Goal: Information Seeking & Learning: Learn about a topic

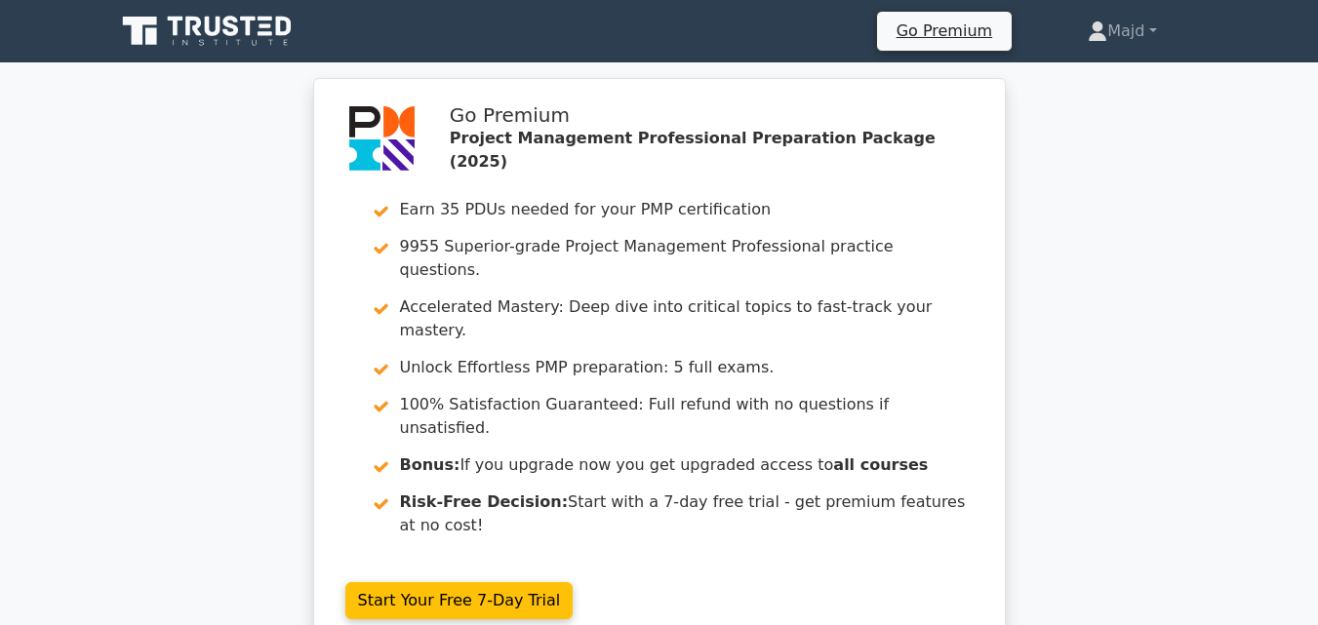
click at [169, 28] on icon at bounding box center [208, 31] width 187 height 37
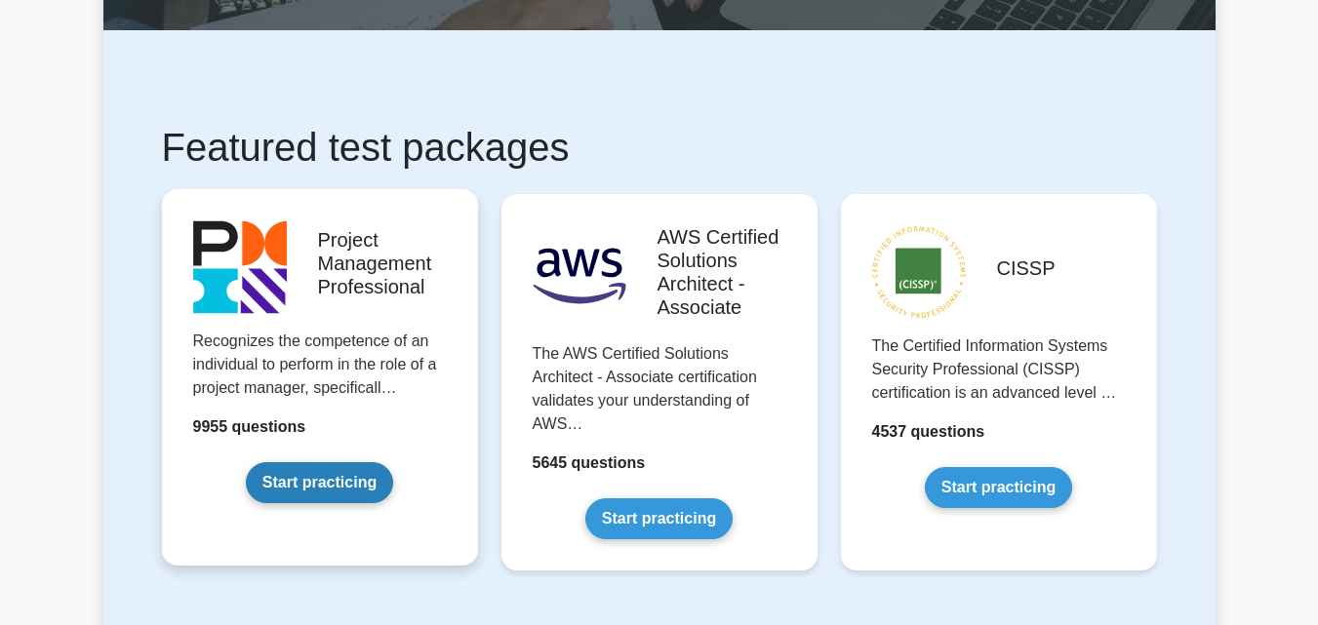
click at [369, 475] on link "Start practicing" at bounding box center [319, 482] width 147 height 41
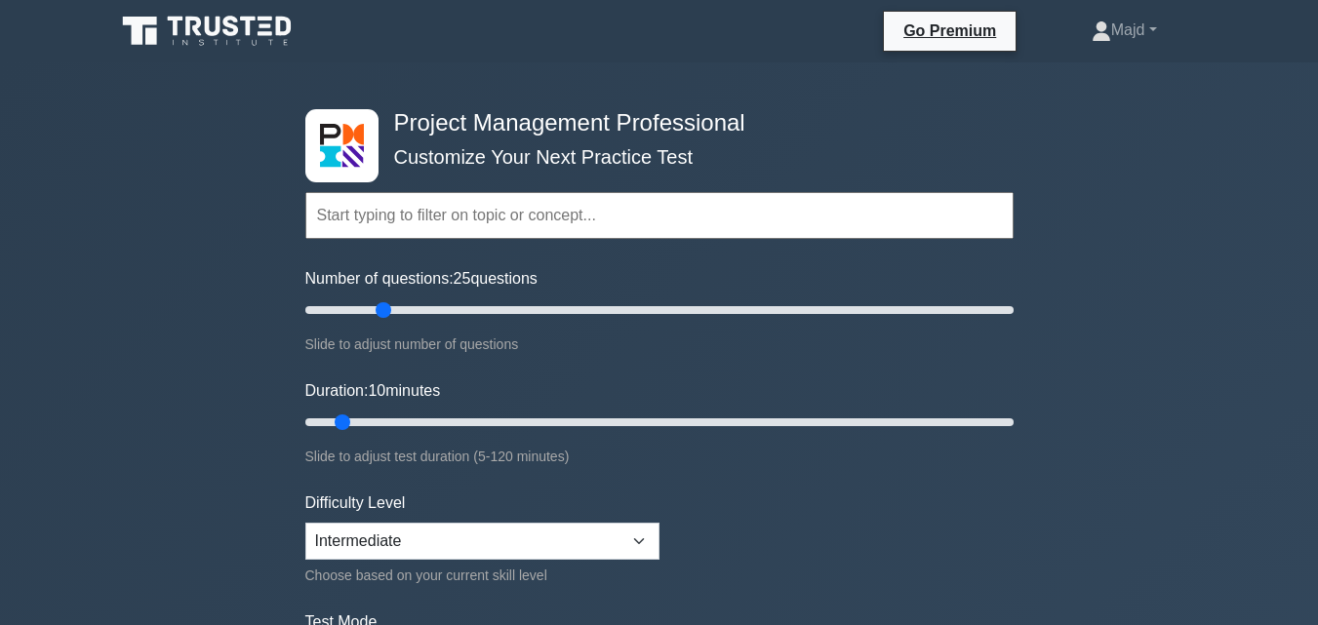
drag, startPoint x: 332, startPoint y: 307, endPoint x: 379, endPoint y: 308, distance: 47.8
type input "25"
click at [379, 308] on input "Number of questions: 25 questions" at bounding box center [659, 309] width 708 height 23
drag, startPoint x: 342, startPoint y: 415, endPoint x: 459, endPoint y: 414, distance: 117.0
type input "30"
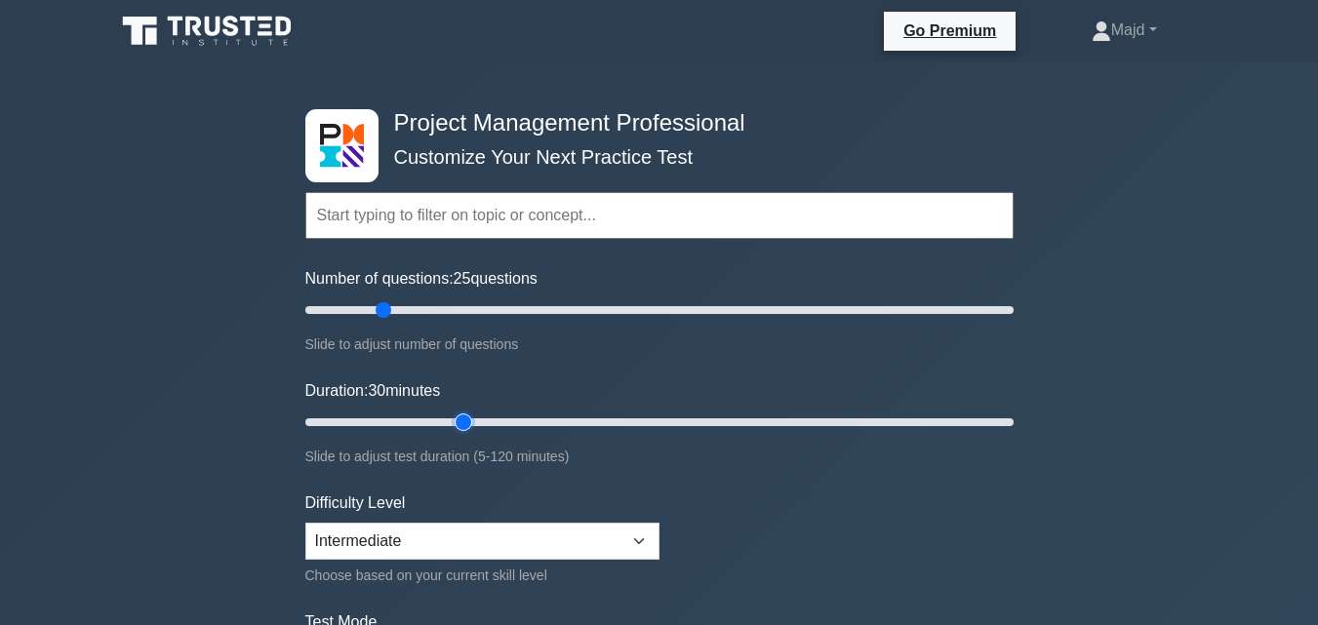
click at [459, 414] on input "Duration: 30 minutes" at bounding box center [659, 422] width 708 height 23
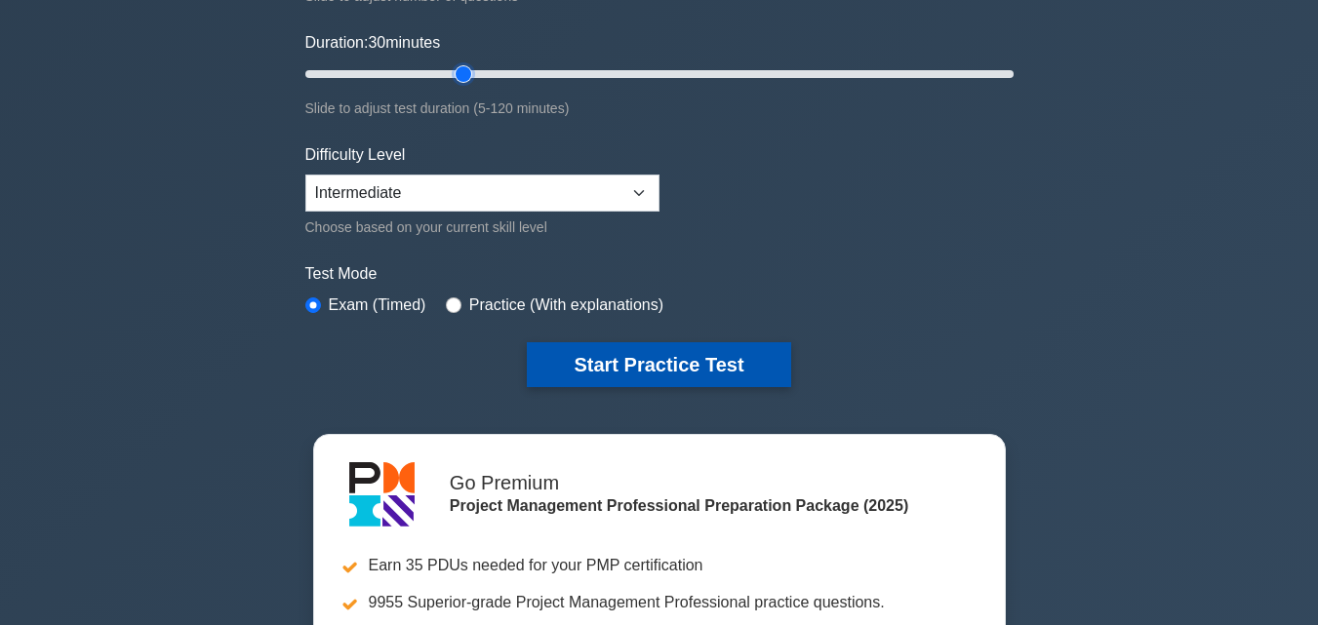
scroll to position [260, 0]
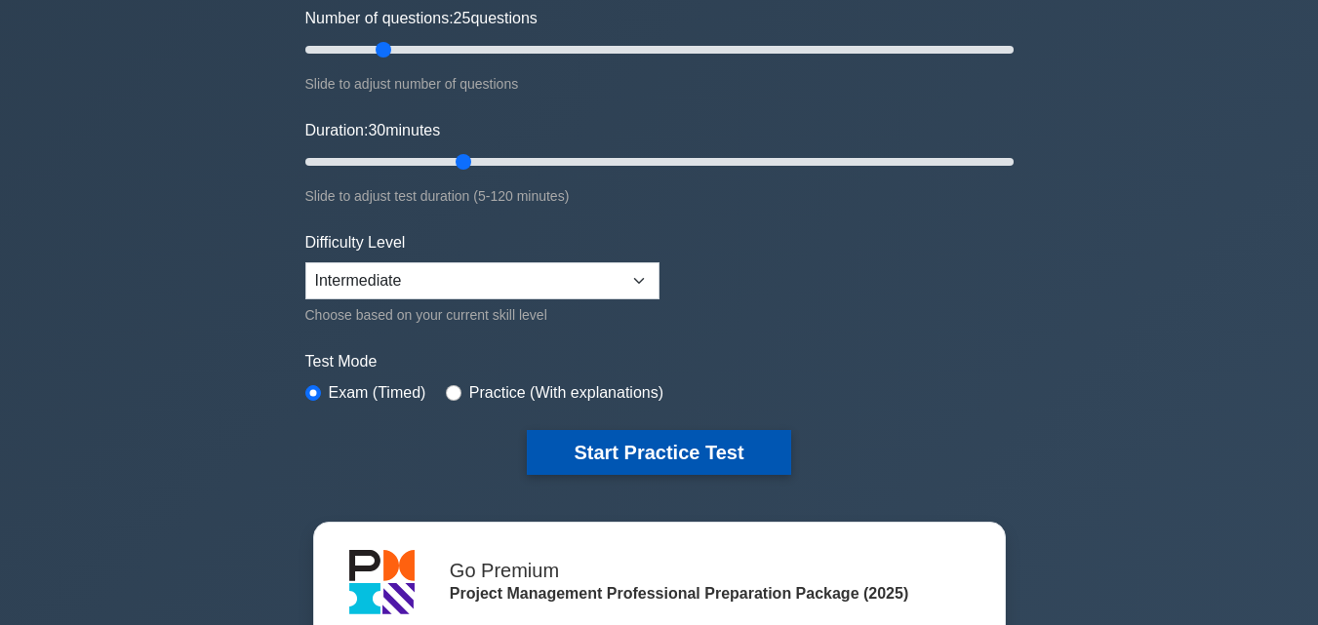
click at [675, 436] on button "Start Practice Test" at bounding box center [658, 452] width 263 height 45
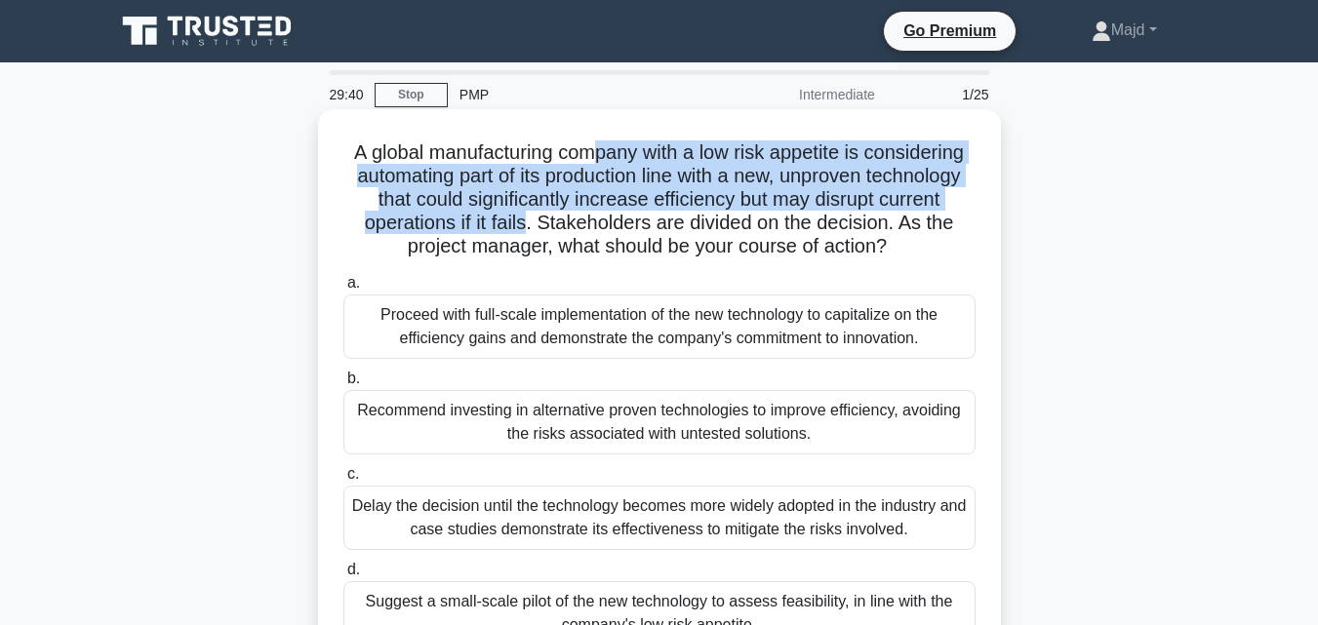
drag, startPoint x: 599, startPoint y: 150, endPoint x: 527, endPoint y: 220, distance: 100.7
click at [527, 220] on h5 "A global manufacturing company with a low risk appetite is considering automati…" at bounding box center [659, 199] width 636 height 119
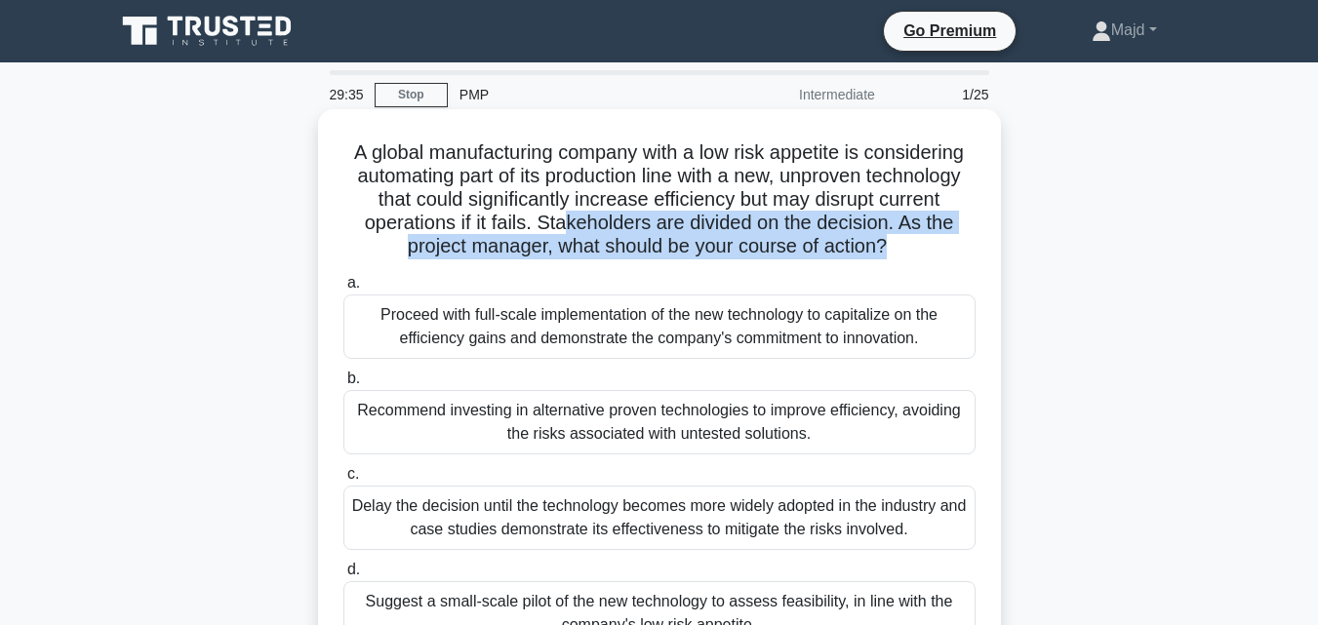
drag, startPoint x: 562, startPoint y: 221, endPoint x: 887, endPoint y: 240, distance: 326.3
click at [887, 240] on h5 "A global manufacturing company with a low risk appetite is considering automati…" at bounding box center [659, 199] width 636 height 119
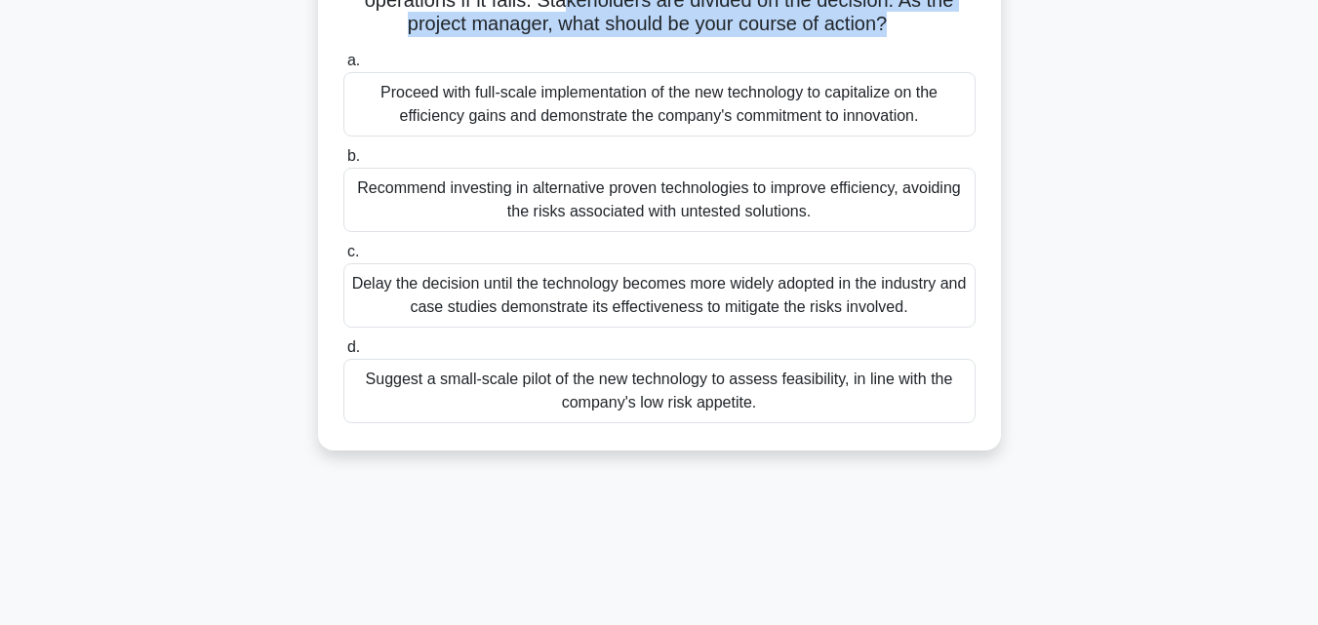
scroll to position [260, 0]
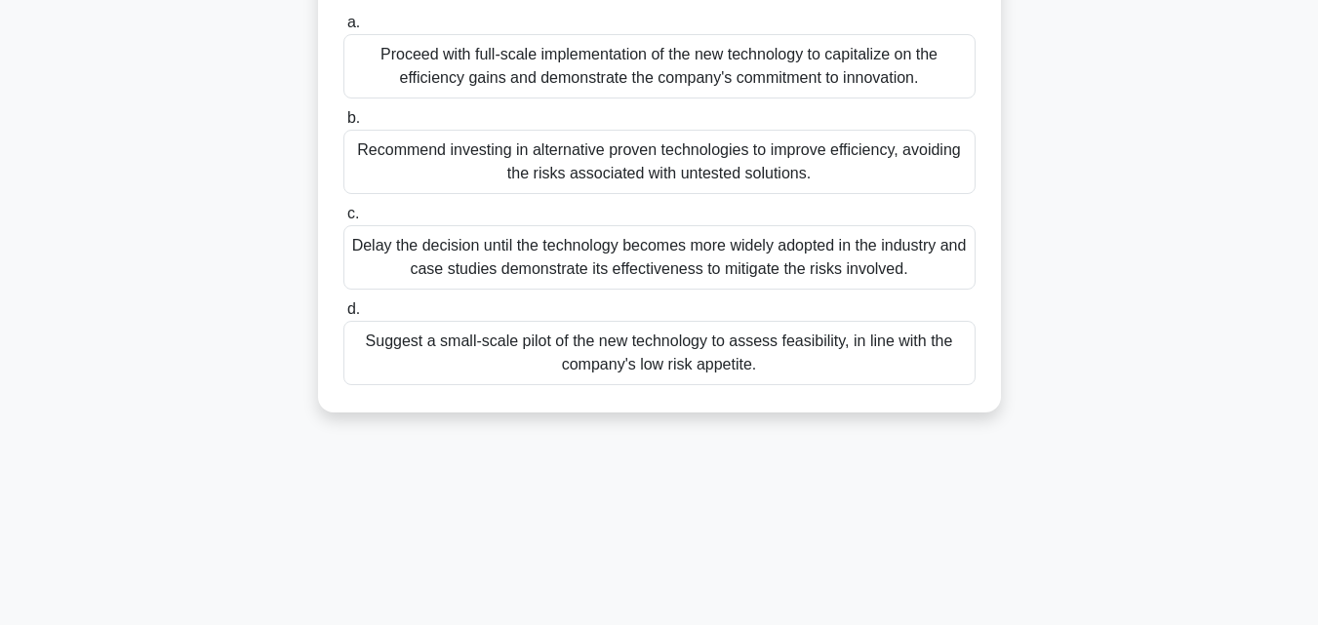
click at [696, 364] on div "Suggest a small-scale pilot of the new technology to assess feasibility, in lin…" at bounding box center [659, 353] width 632 height 64
click at [343, 316] on input "d. Suggest a small-scale pilot of the new technology to assess feasibility, in …" at bounding box center [343, 309] width 0 height 13
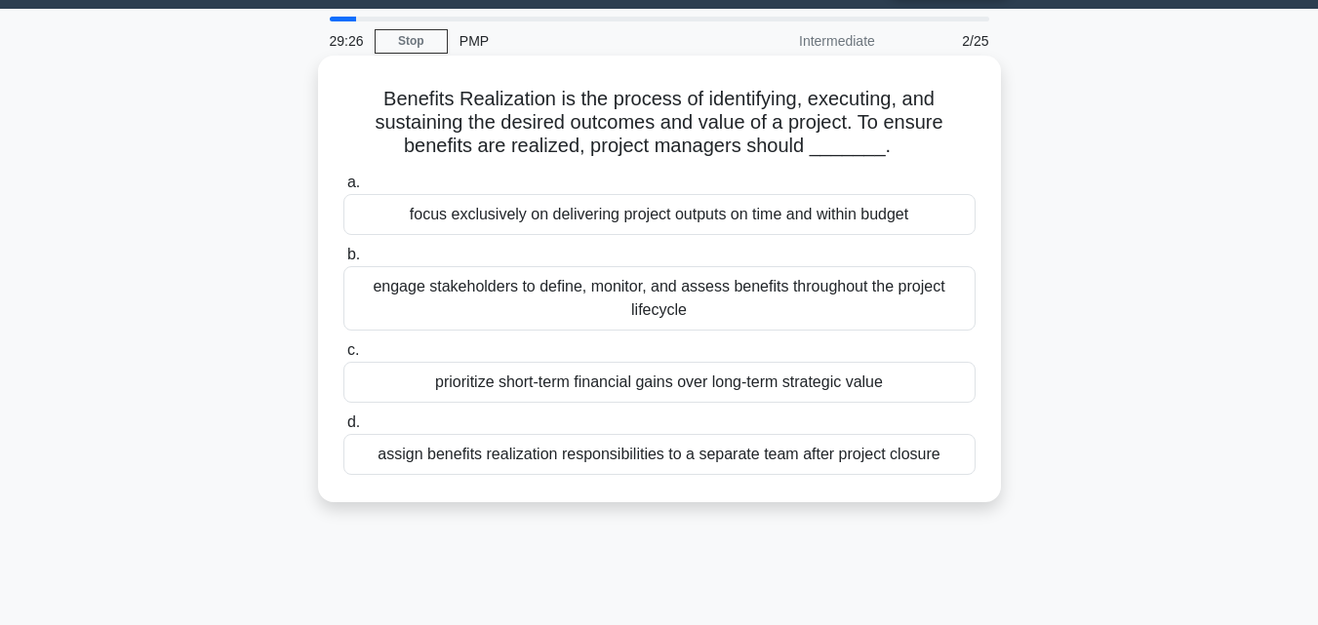
scroll to position [0, 0]
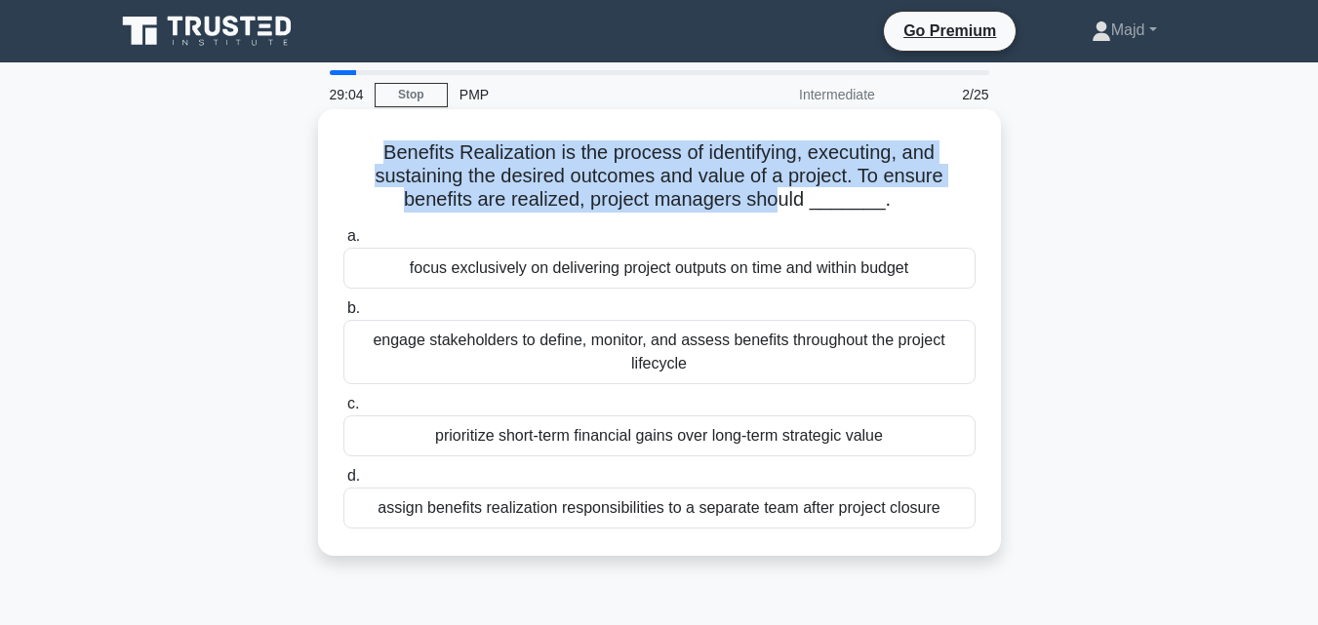
drag, startPoint x: 379, startPoint y: 149, endPoint x: 782, endPoint y: 204, distance: 406.5
click at [782, 204] on h5 "Benefits Realization is the process of identifying, executing, and sustaining t…" at bounding box center [659, 176] width 636 height 72
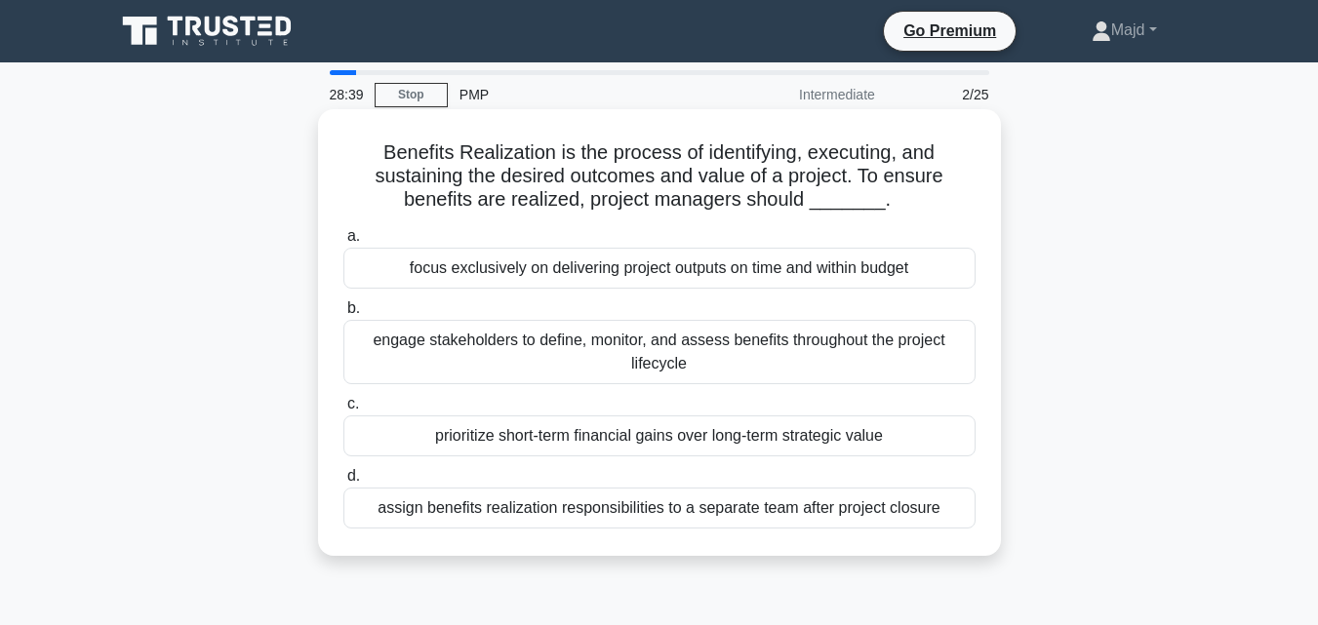
click at [559, 360] on div "engage stakeholders to define, monitor, and assess benefits throughout the proj…" at bounding box center [659, 352] width 632 height 64
click at [343, 315] on input "b. engage stakeholders to define, monitor, and assess benefits throughout the p…" at bounding box center [343, 308] width 0 height 13
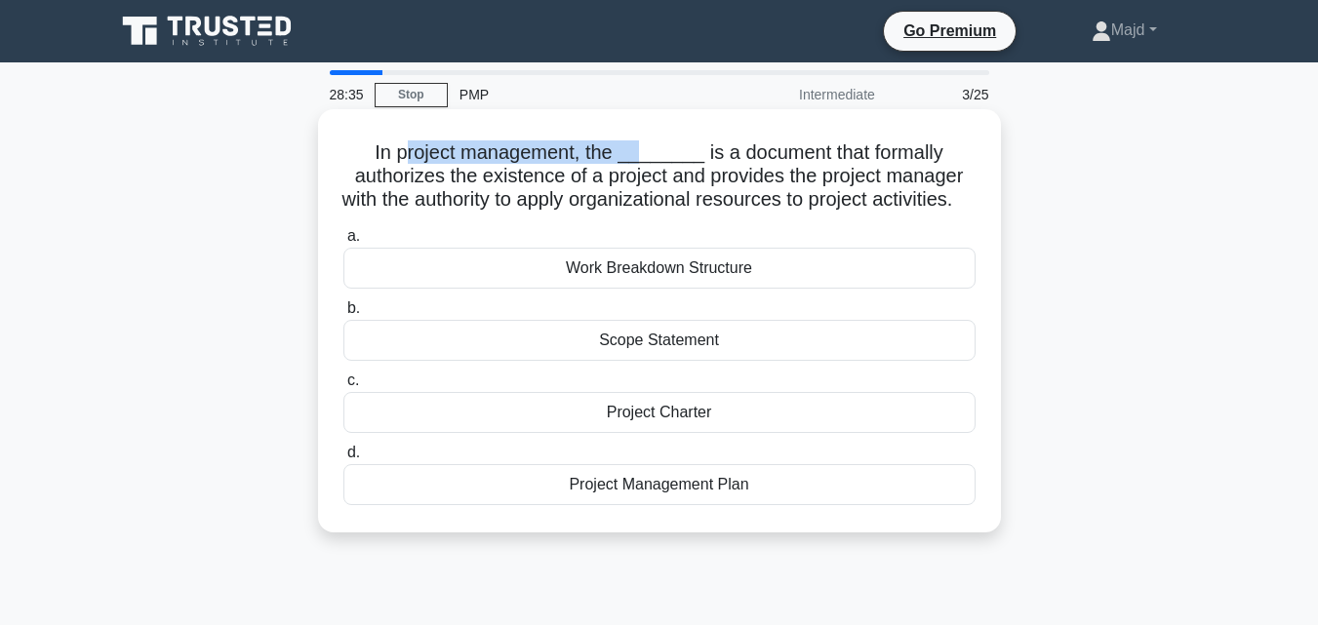
drag, startPoint x: 408, startPoint y: 154, endPoint x: 640, endPoint y: 159, distance: 232.2
click at [640, 159] on h5 "In project management, the ________ is a document that formally authorizes the …" at bounding box center [659, 176] width 636 height 72
click at [670, 433] on div "Project Charter" at bounding box center [659, 412] width 632 height 41
click at [343, 387] on input "c. Project Charter" at bounding box center [343, 381] width 0 height 13
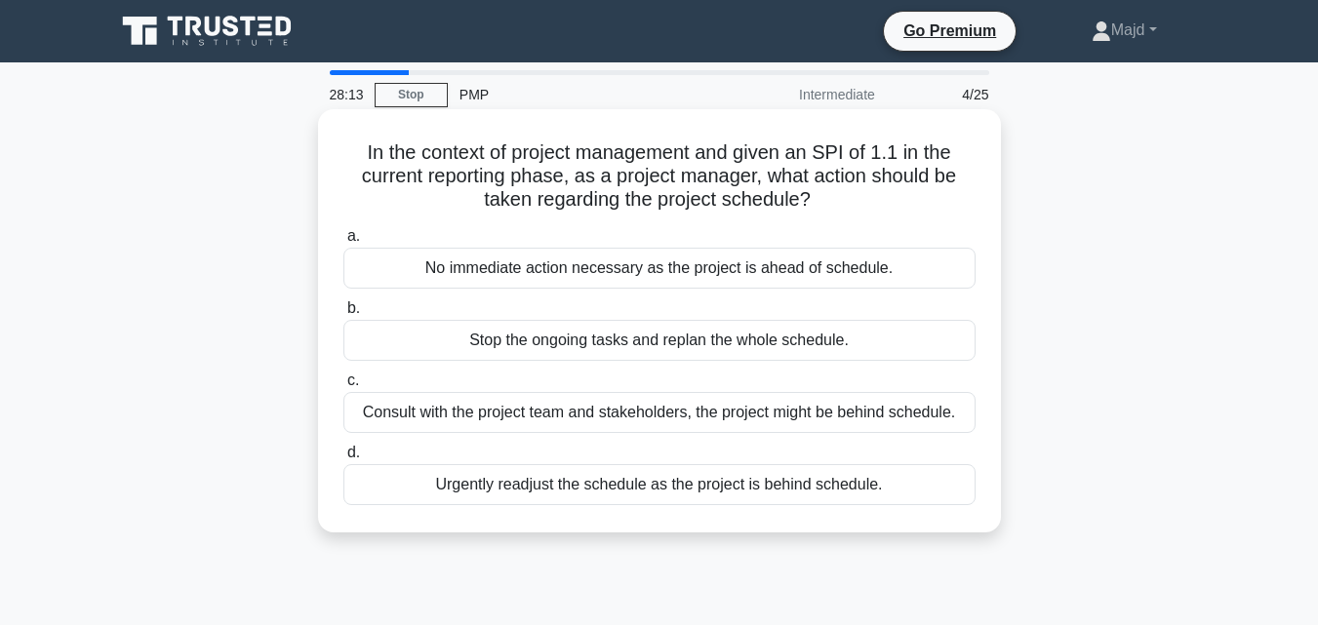
drag, startPoint x: 368, startPoint y: 148, endPoint x: 855, endPoint y: 192, distance: 489.6
click at [855, 192] on h5 "In the context of project management and given an SPI of 1.1 in the current rep…" at bounding box center [659, 176] width 636 height 72
click at [624, 269] on div "No immediate action necessary as the project is ahead of schedule." at bounding box center [659, 268] width 632 height 41
click at [343, 243] on input "a. No immediate action necessary as the project is ahead of schedule." at bounding box center [343, 236] width 0 height 13
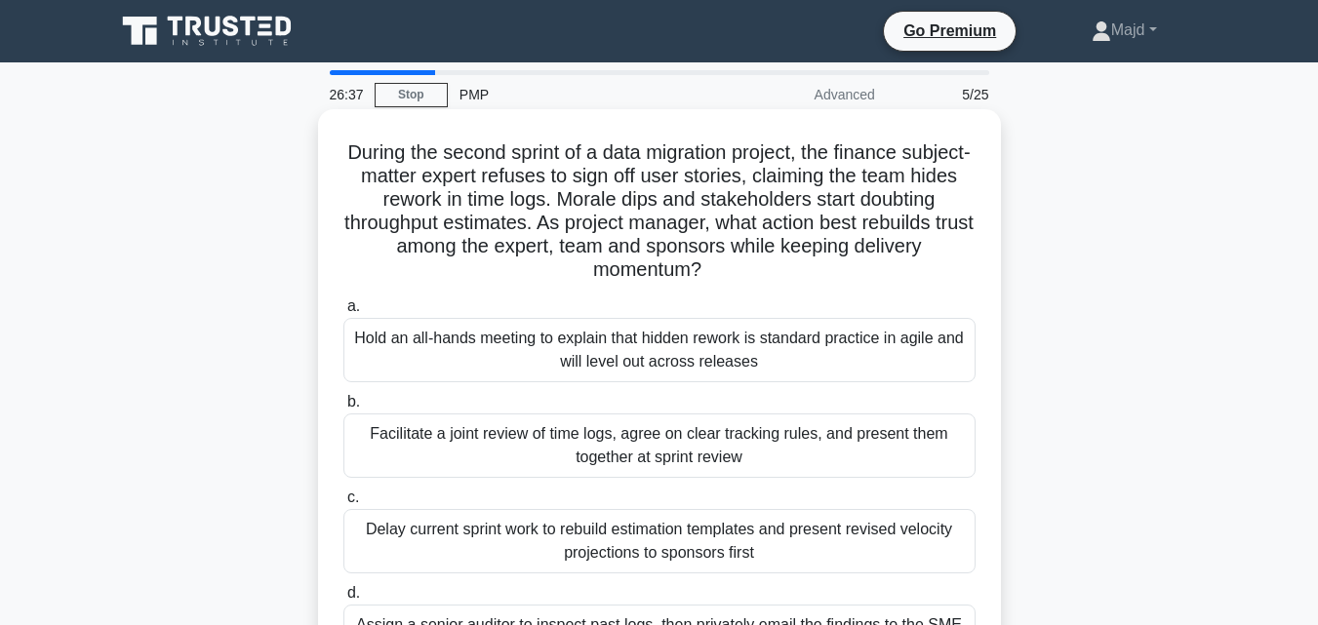
click at [658, 454] on div "Facilitate a joint review of time logs, agree on clear tracking rules, and pres…" at bounding box center [659, 446] width 632 height 64
click at [343, 409] on input "b. Facilitate a joint review of time logs, agree on clear tracking rules, and p…" at bounding box center [343, 402] width 0 height 13
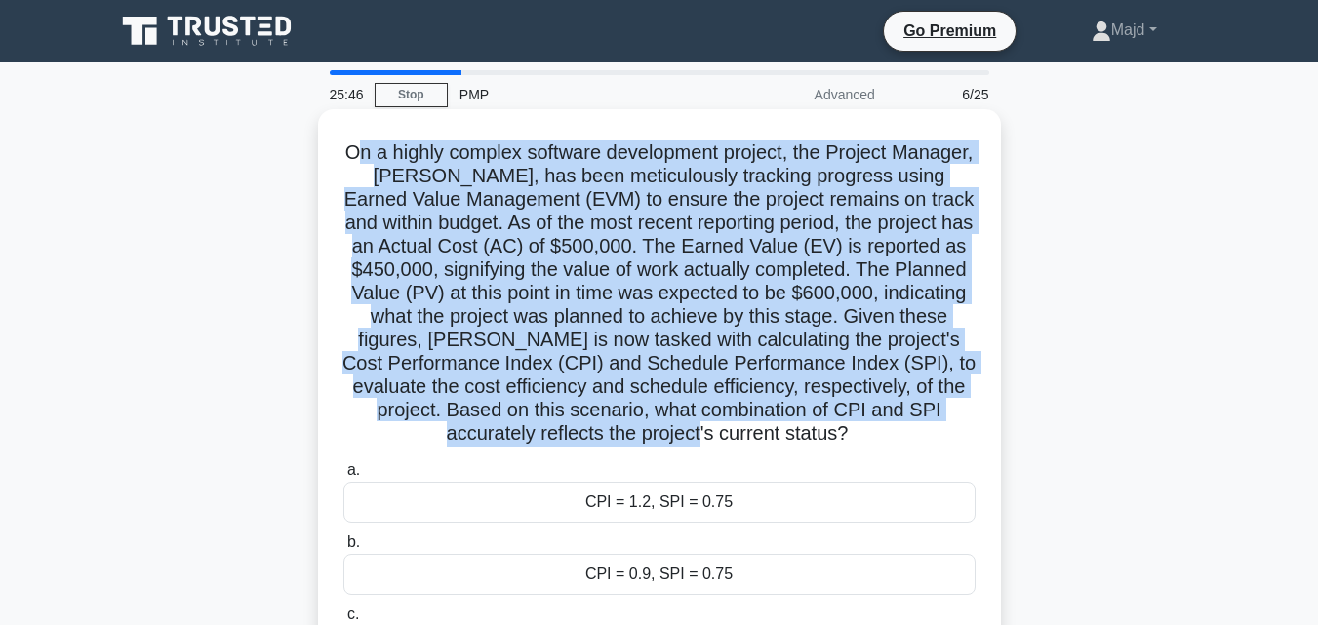
drag, startPoint x: 397, startPoint y: 151, endPoint x: 850, endPoint y: 423, distance: 528.9
click at [848, 423] on h5 "On a highly complex software development project, the Project Manager, Alex, ha…" at bounding box center [659, 293] width 636 height 306
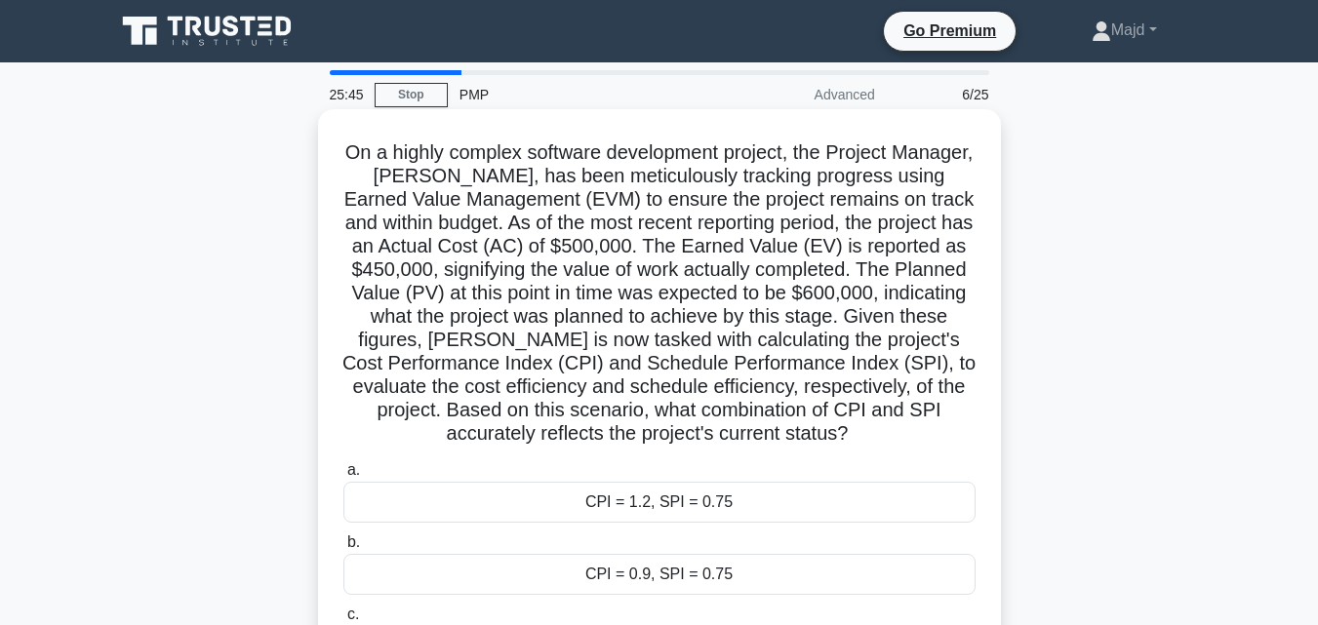
click at [886, 427] on h5 "On a highly complex software development project, the Project Manager, Alex, ha…" at bounding box center [659, 293] width 636 height 306
click at [711, 574] on div "CPI = 0.9, SPI = 0.75" at bounding box center [659, 574] width 632 height 41
click at [343, 549] on input "b. CPI = 0.9, SPI = 0.75" at bounding box center [343, 542] width 0 height 13
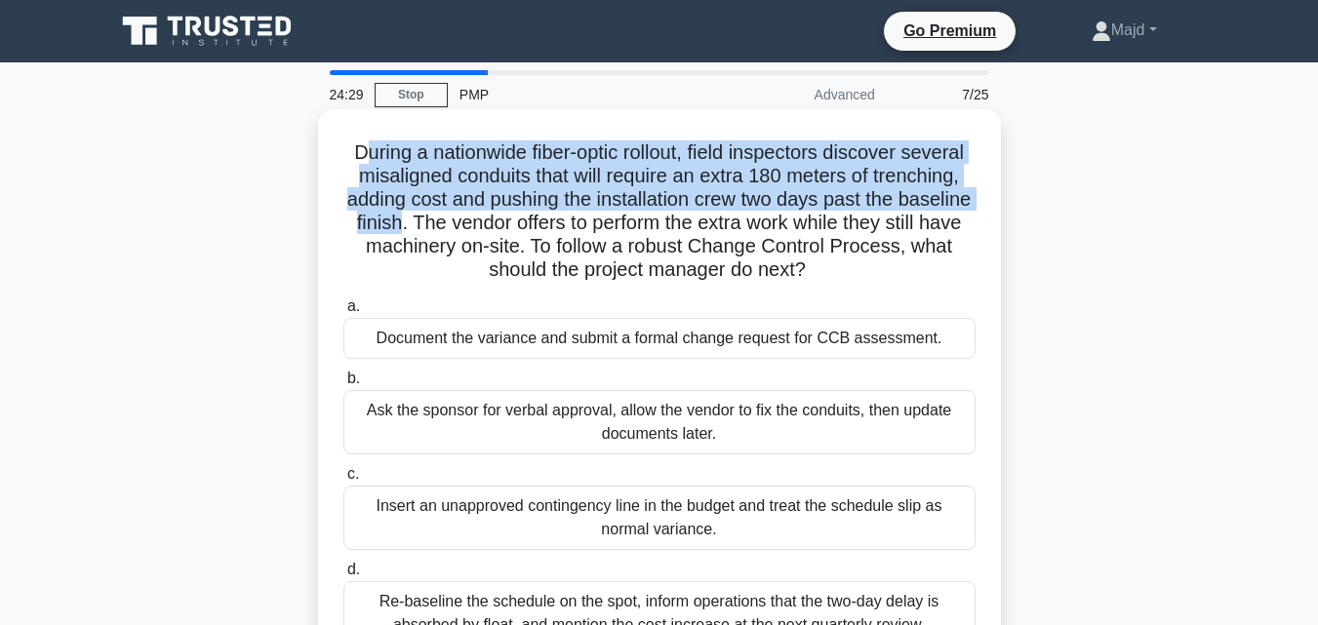
drag, startPoint x: 356, startPoint y: 149, endPoint x: 470, endPoint y: 222, distance: 135.5
click at [470, 222] on h5 "During a nationwide fiber-optic rollout, field inspectors discover several misa…" at bounding box center [659, 211] width 636 height 142
click at [703, 154] on h5 "During a nationwide fiber-optic rollout, field inspectors discover several misa…" at bounding box center [659, 211] width 636 height 142
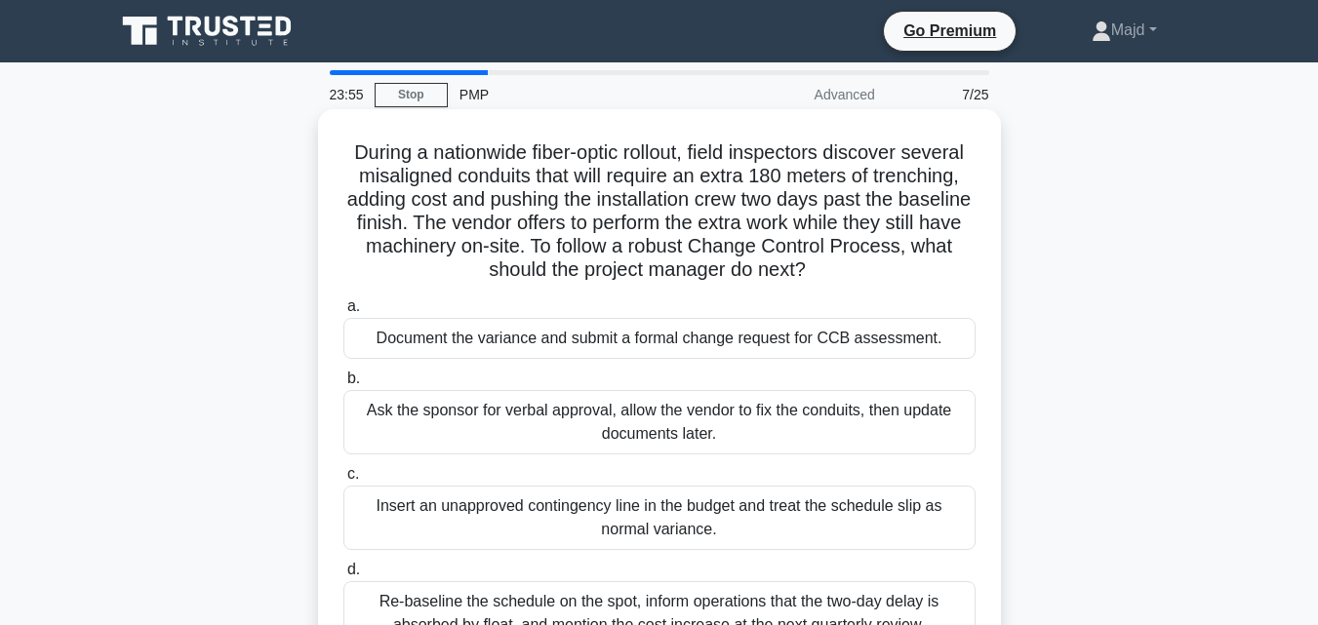
drag, startPoint x: 357, startPoint y: 176, endPoint x: 849, endPoint y: 266, distance: 500.8
click at [849, 266] on h5 "During a nationwide fiber-optic rollout, field inspectors discover several misa…" at bounding box center [659, 211] width 636 height 142
click at [626, 334] on div "Document the variance and submit a formal change request for CCB assessment." at bounding box center [659, 338] width 632 height 41
click at [343, 313] on input "a. Document the variance and submit a formal change request for CCB assessment." at bounding box center [343, 306] width 0 height 13
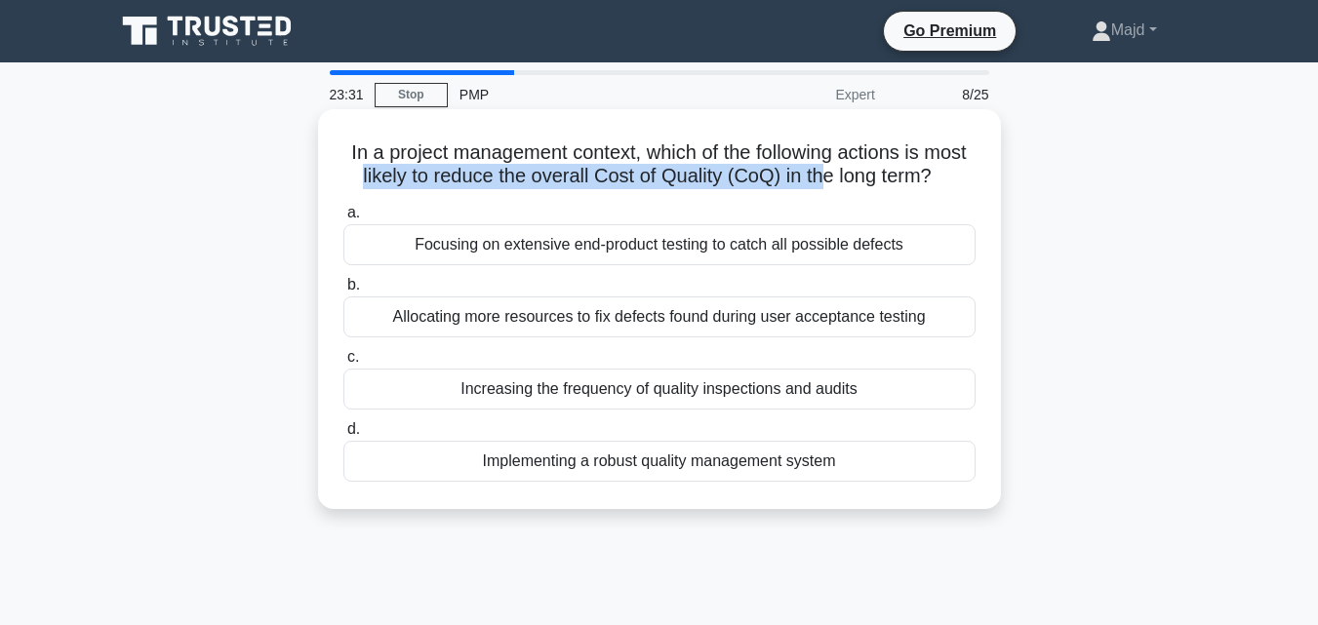
drag, startPoint x: 393, startPoint y: 178, endPoint x: 866, endPoint y: 184, distance: 473.0
click at [866, 184] on h5 "In a project management context, which of the following actions is most likely …" at bounding box center [659, 164] width 636 height 49
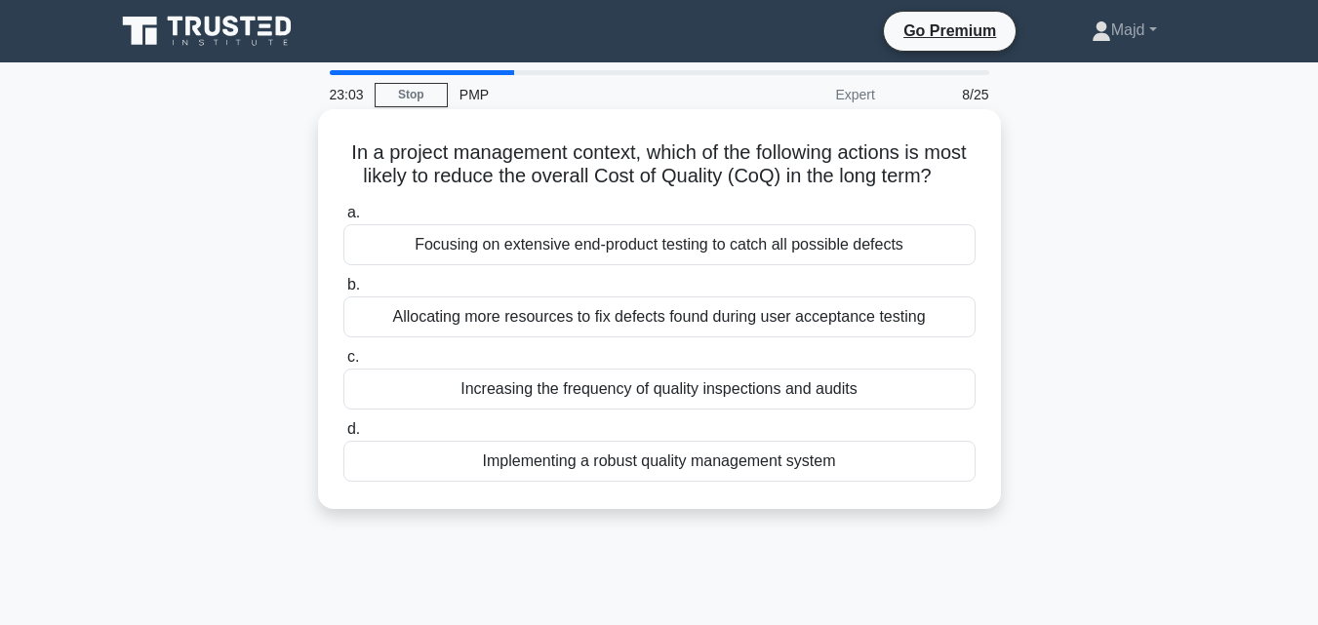
click at [693, 410] on div "Increasing the frequency of quality inspections and audits" at bounding box center [659, 389] width 632 height 41
click at [343, 364] on input "c. Increasing the frequency of quality inspections and audits" at bounding box center [343, 357] width 0 height 13
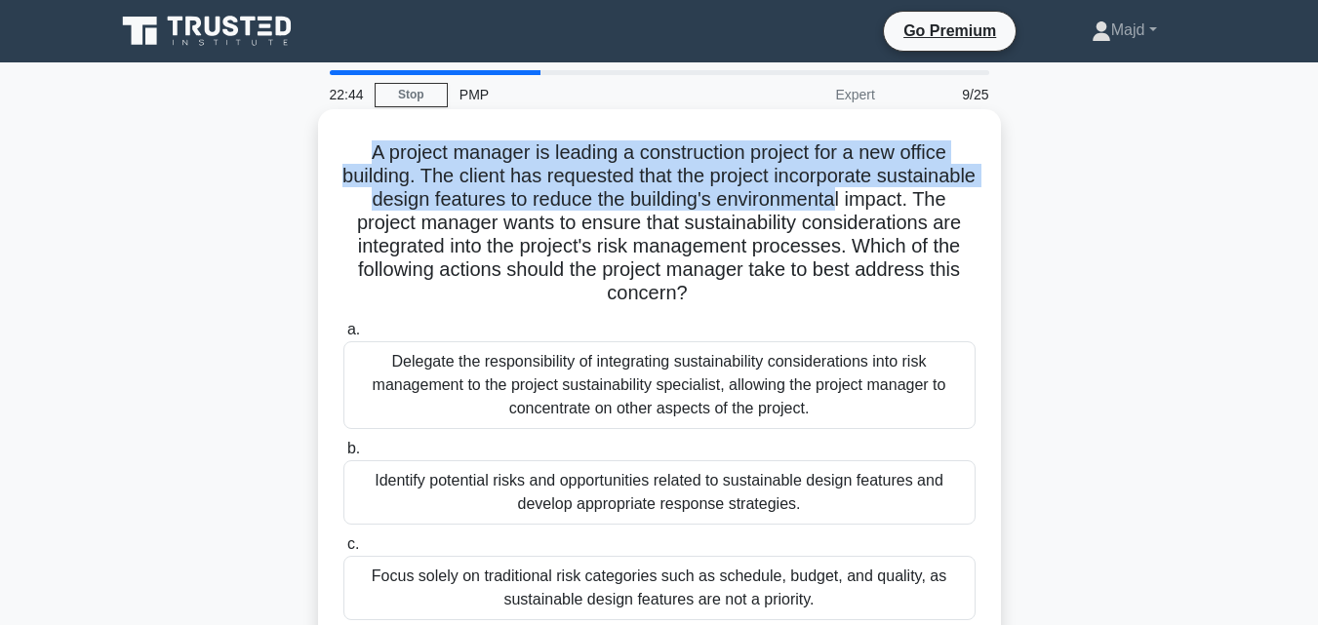
drag, startPoint x: 356, startPoint y: 152, endPoint x: 944, endPoint y: 209, distance: 590.8
click at [944, 209] on h5 "A project manager is leading a construction project for a new office building. …" at bounding box center [659, 223] width 636 height 166
drag, startPoint x: 401, startPoint y: 250, endPoint x: 825, endPoint y: 294, distance: 426.5
click at [825, 294] on h5 "A project manager is leading a construction project for a new office building. …" at bounding box center [659, 223] width 636 height 166
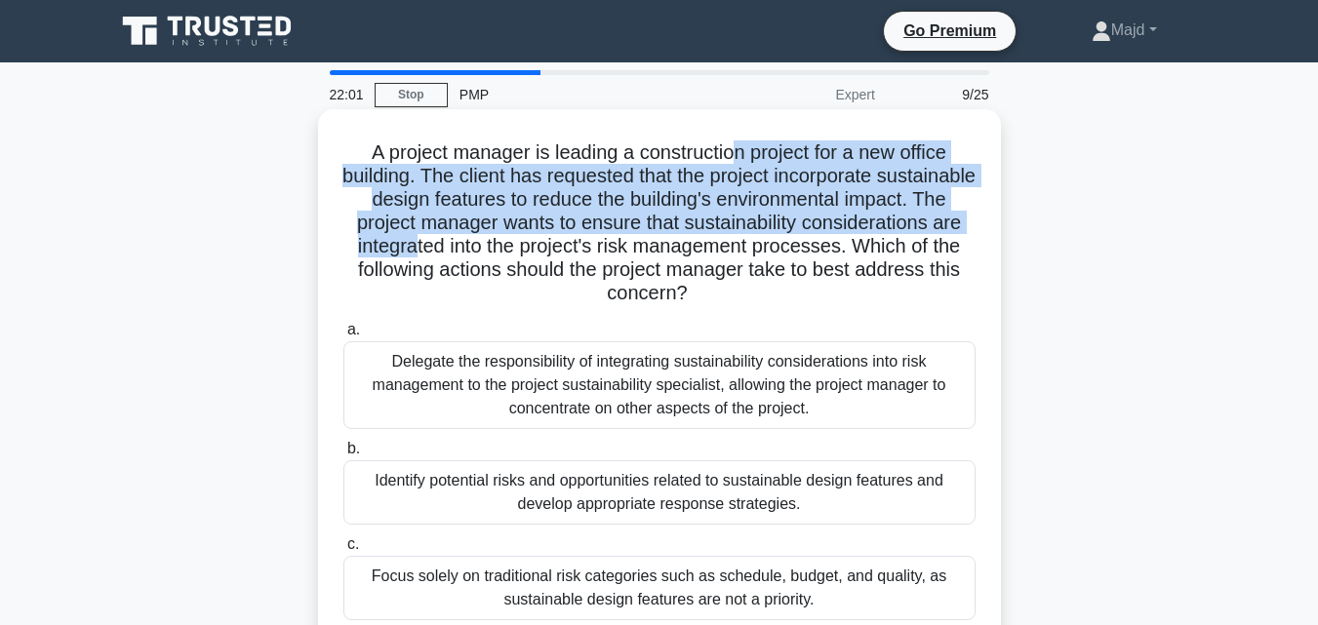
drag, startPoint x: 738, startPoint y: 148, endPoint x: 599, endPoint y: 244, distance: 169.1
click at [599, 244] on h5 "A project manager is leading a construction project for a new office building. …" at bounding box center [659, 223] width 636 height 166
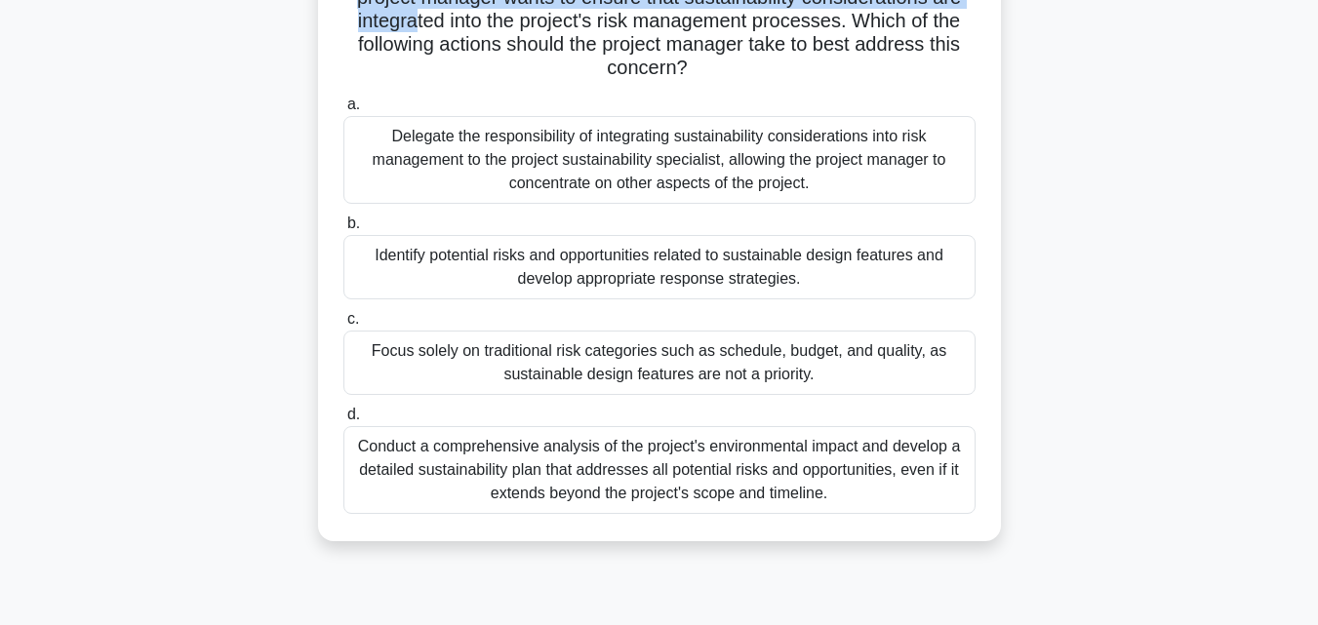
scroll to position [260, 0]
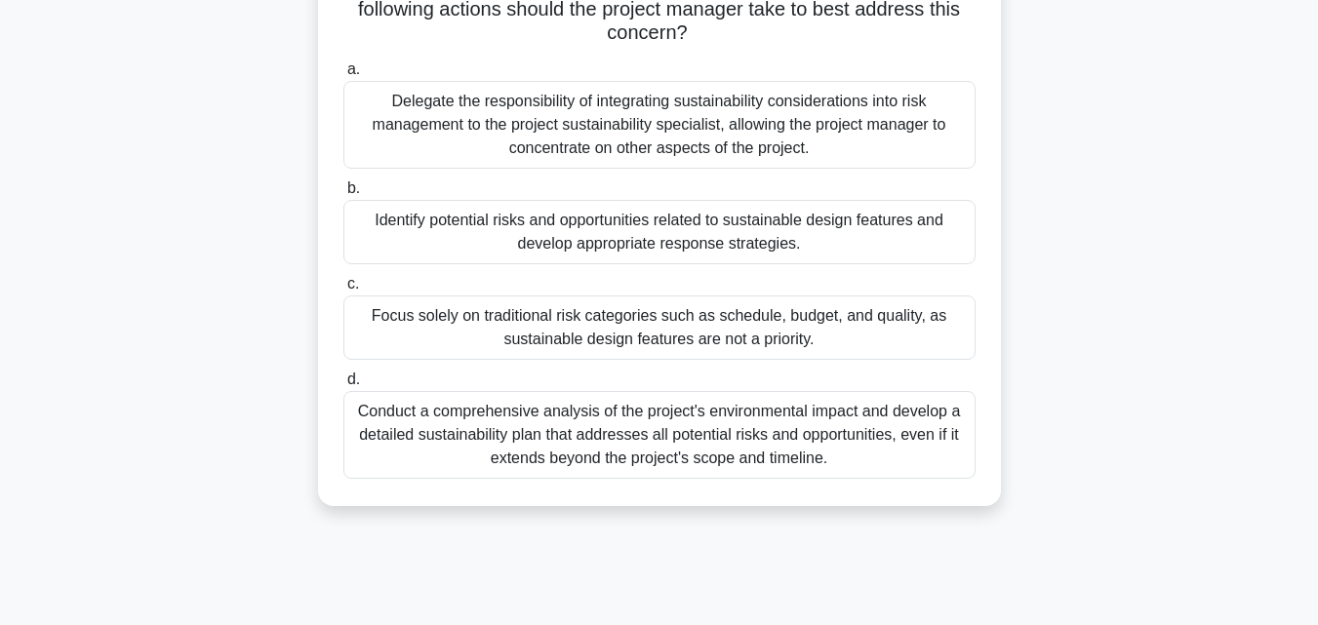
click at [641, 436] on div "Conduct a comprehensive analysis of the project's environmental impact and deve…" at bounding box center [659, 435] width 632 height 88
click at [343, 386] on input "d. Conduct a comprehensive analysis of the project's environmental impact and d…" at bounding box center [343, 380] width 0 height 13
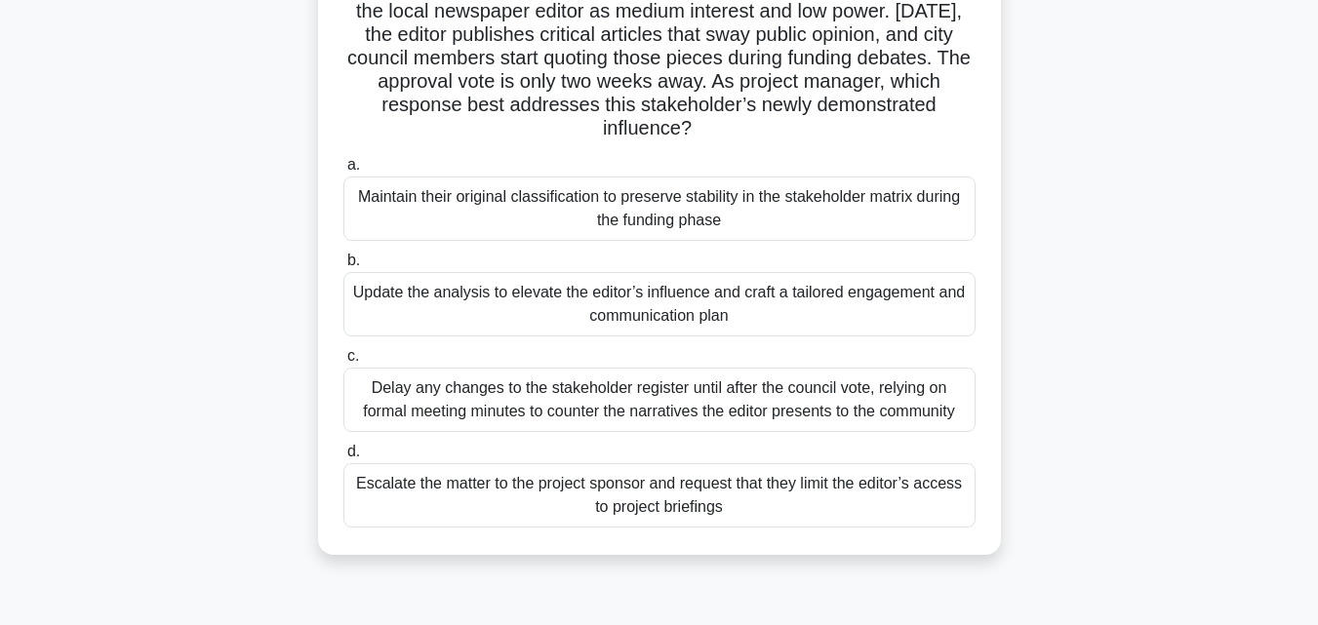
scroll to position [0, 0]
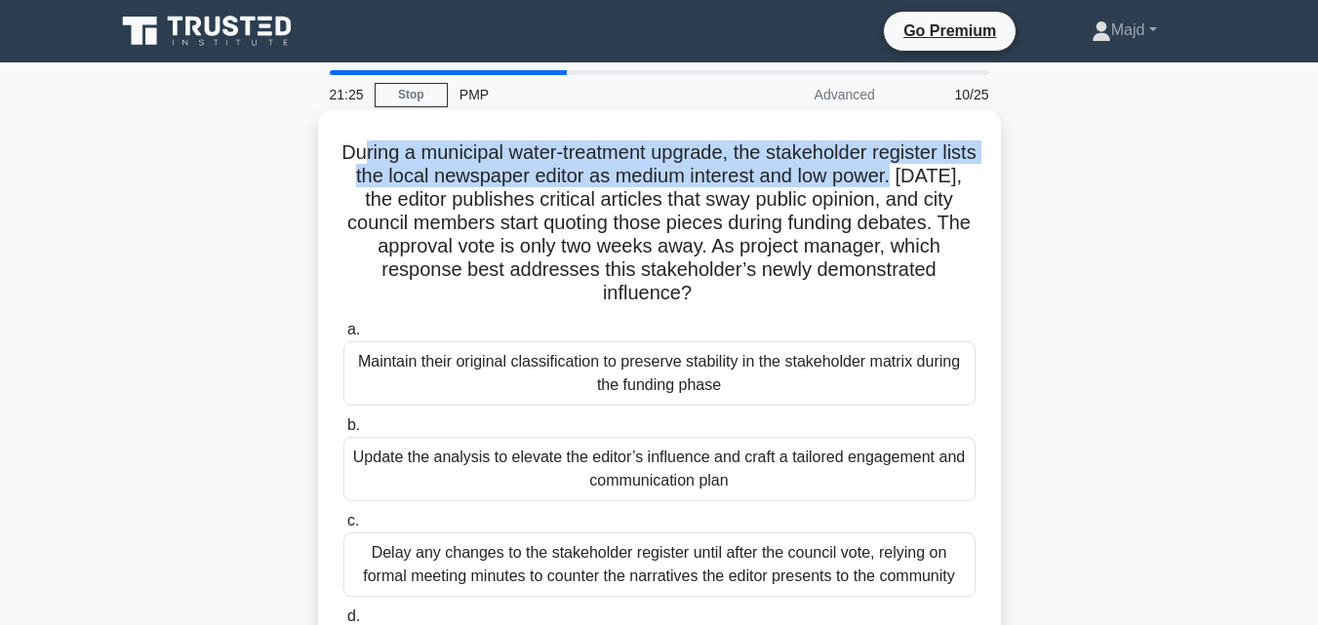
drag, startPoint x: 371, startPoint y: 151, endPoint x: 933, endPoint y: 183, distance: 563.7
click at [933, 183] on h5 "During a municipal water-treatment upgrade, the stakeholder register lists the …" at bounding box center [659, 223] width 636 height 166
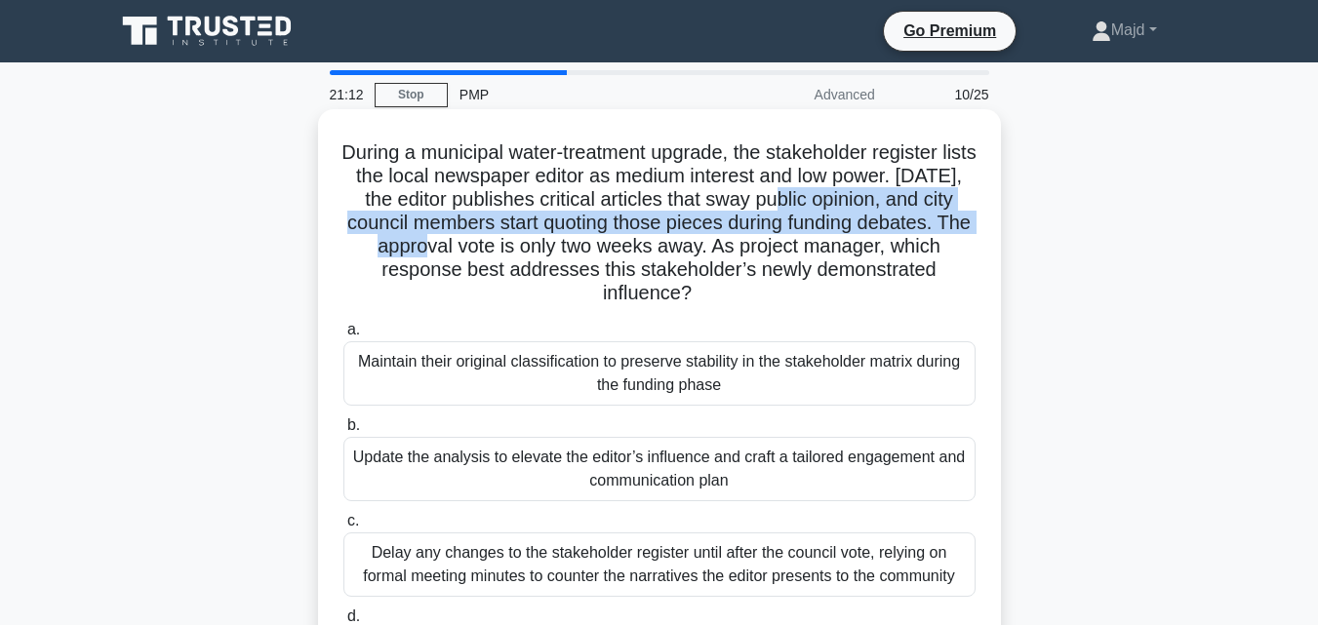
drag, startPoint x: 817, startPoint y: 200, endPoint x: 498, endPoint y: 246, distance: 322.2
click at [498, 246] on h5 "During a municipal water-treatment upgrade, the stakeholder register lists the …" at bounding box center [659, 223] width 636 height 166
drag, startPoint x: 545, startPoint y: 246, endPoint x: 807, endPoint y: 284, distance: 264.1
click at [807, 284] on h5 "During a municipal water-treatment upgrade, the stakeholder register lists the …" at bounding box center [659, 223] width 636 height 166
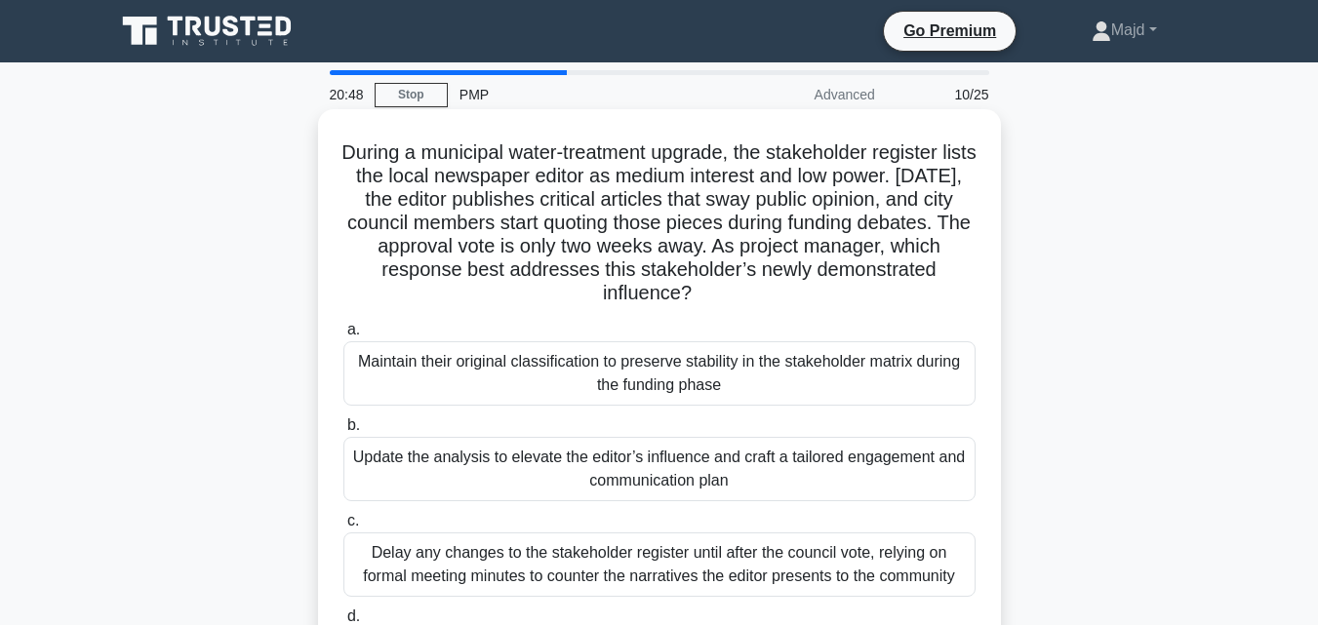
click at [590, 460] on div "Update the analysis to elevate the editor’s influence and craft a tailored enga…" at bounding box center [659, 469] width 632 height 64
click at [343, 432] on input "b. Update the analysis to elevate the editor’s influence and craft a tailored e…" at bounding box center [343, 425] width 0 height 13
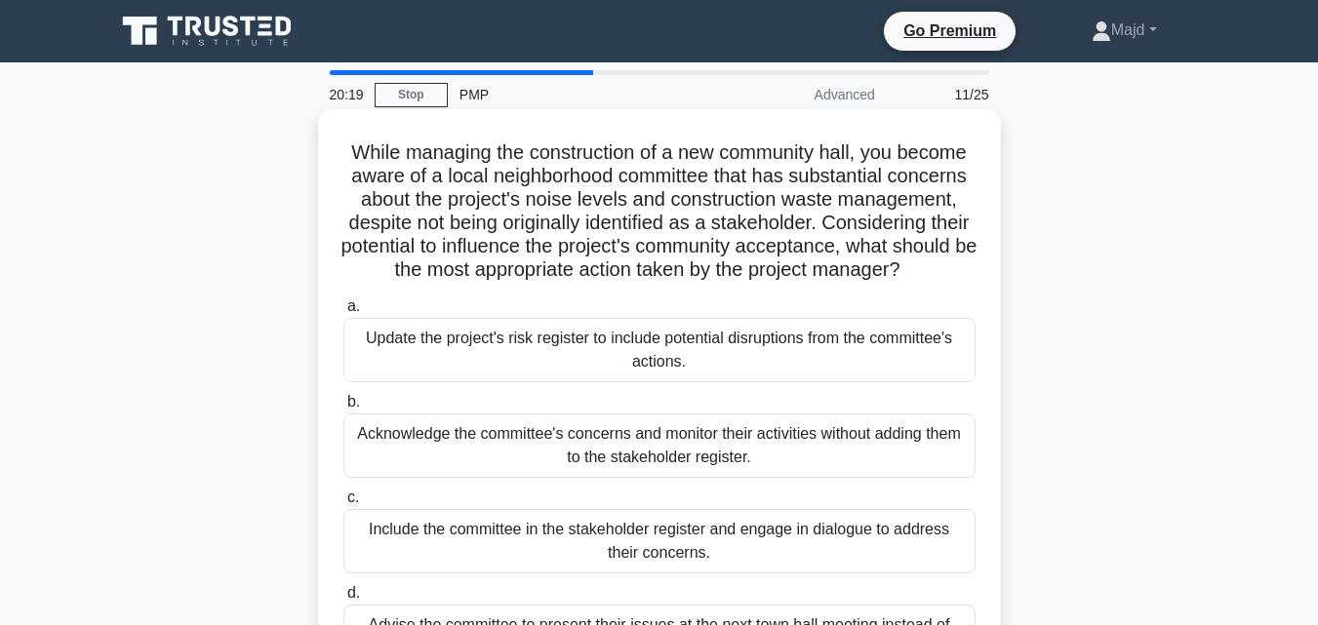
drag, startPoint x: 465, startPoint y: 203, endPoint x: 843, endPoint y: 286, distance: 386.4
click at [843, 283] on h5 "While managing the construction of a new community hall, you become aware of a …" at bounding box center [659, 211] width 636 height 142
click at [782, 546] on div "Include the committee in the stakeholder register and engage in dialogue to add…" at bounding box center [659, 541] width 632 height 64
click at [343, 504] on input "c. Include the committee in the stakeholder register and engage in dialogue to …" at bounding box center [343, 498] width 0 height 13
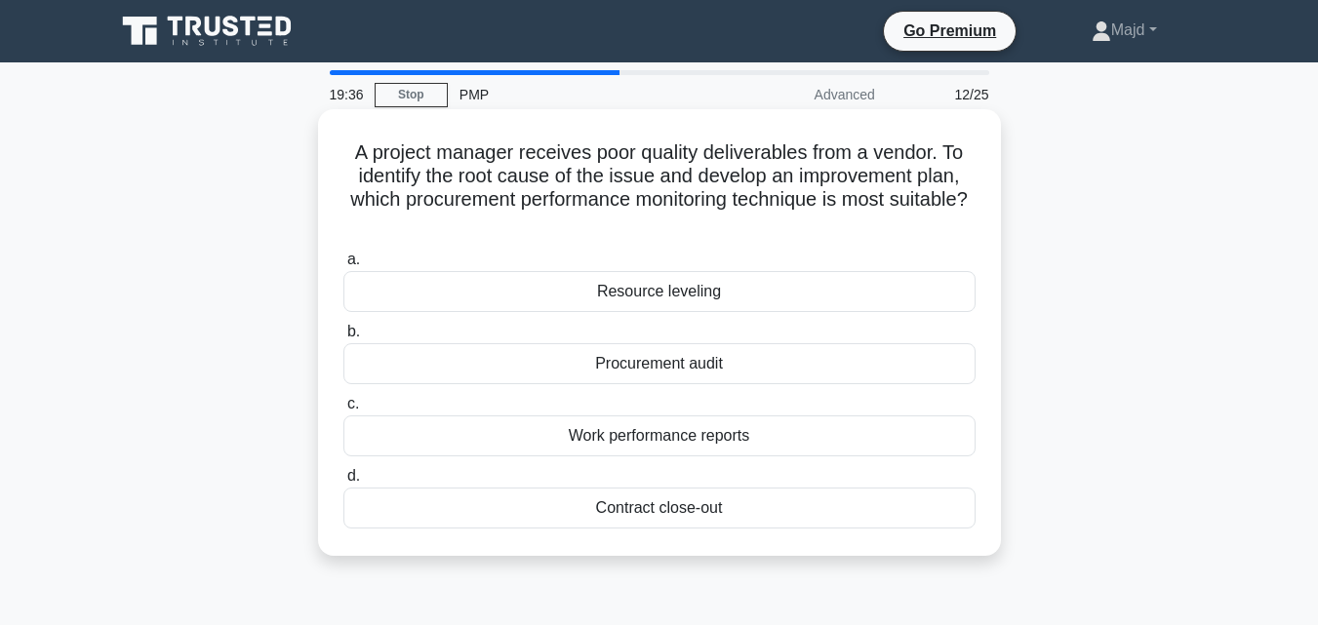
drag, startPoint x: 417, startPoint y: 156, endPoint x: 806, endPoint y: 527, distance: 536.7
click at [806, 527] on div "A project manager receives poor quality deliverables from a vendor. To identify…" at bounding box center [659, 332] width 667 height 431
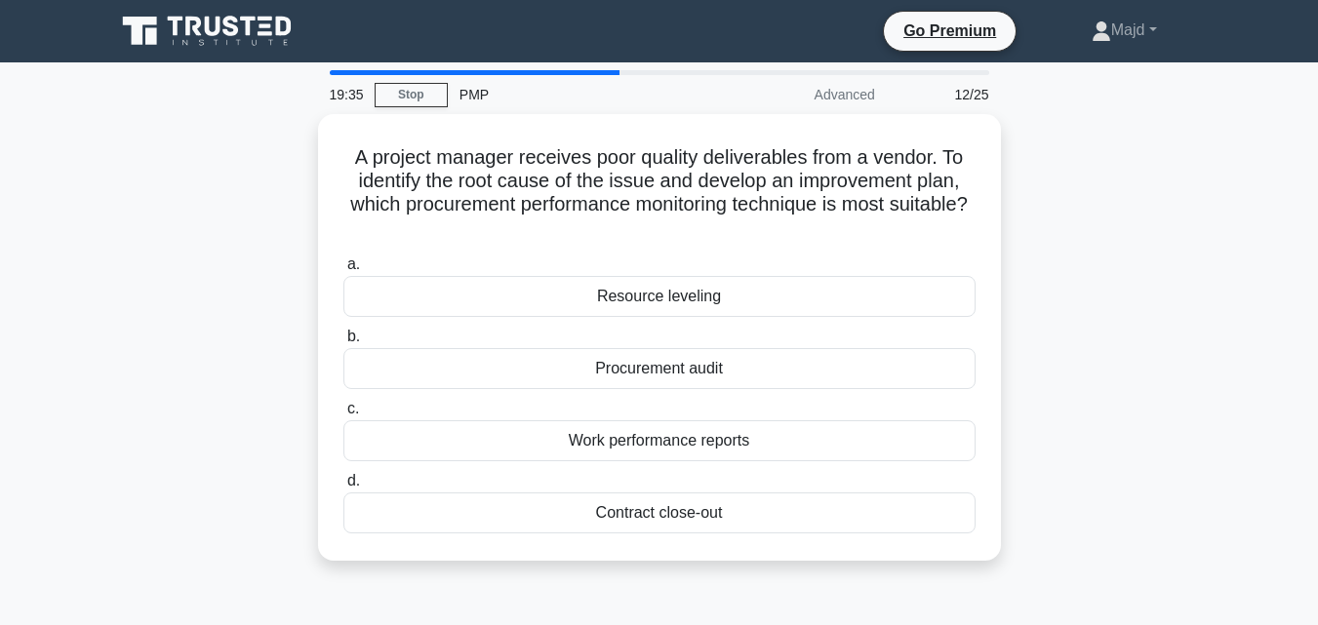
copy div "t manager receives poor quality deliverables from a vendor. To identify the roo…"
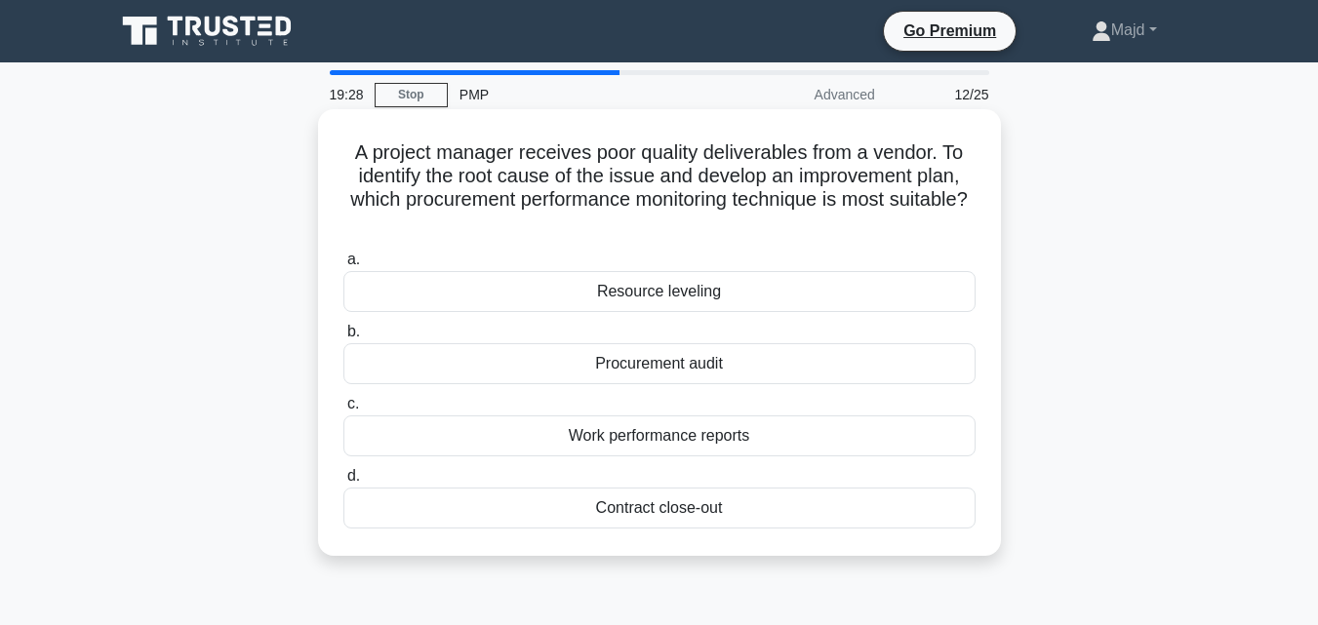
click at [725, 365] on div "Procurement audit" at bounding box center [659, 363] width 632 height 41
click at [343, 338] on input "b. Procurement audit" at bounding box center [343, 332] width 0 height 13
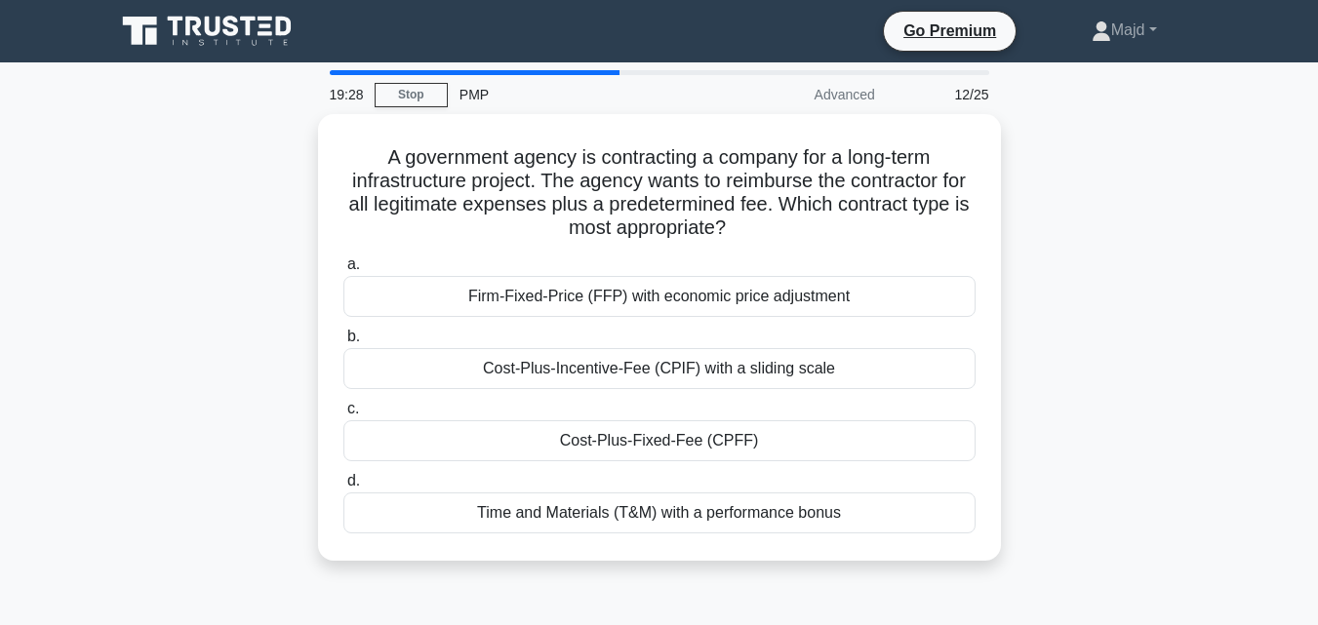
click at [1095, 272] on div "A government agency is contracting a company for a long-term infrastructure pro…" at bounding box center [659, 349] width 1112 height 470
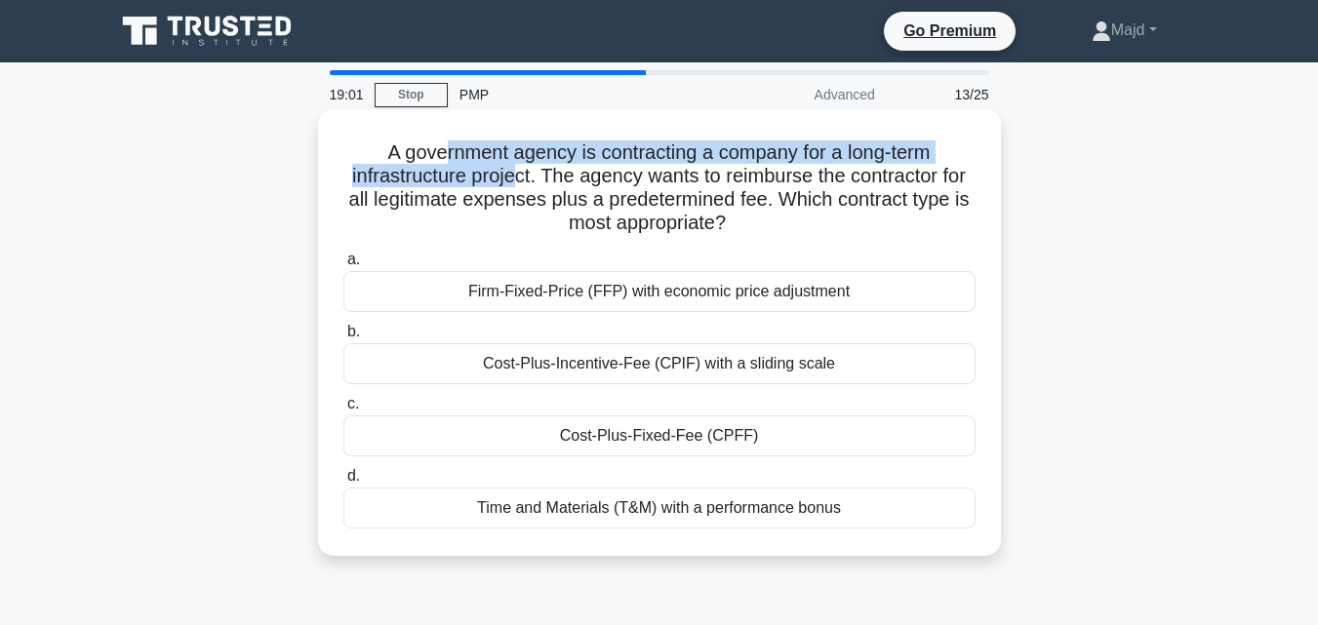
drag, startPoint x: 435, startPoint y: 150, endPoint x: 516, endPoint y: 188, distance: 89.4
click at [516, 188] on h5 "A government agency is contracting a company for a long-term infrastructure pro…" at bounding box center [659, 188] width 636 height 96
drag, startPoint x: 375, startPoint y: 142, endPoint x: 977, endPoint y: 514, distance: 708.1
click at [977, 514] on div "A government agency is contracting a company for a long-term infrastructure pro…" at bounding box center [659, 332] width 667 height 431
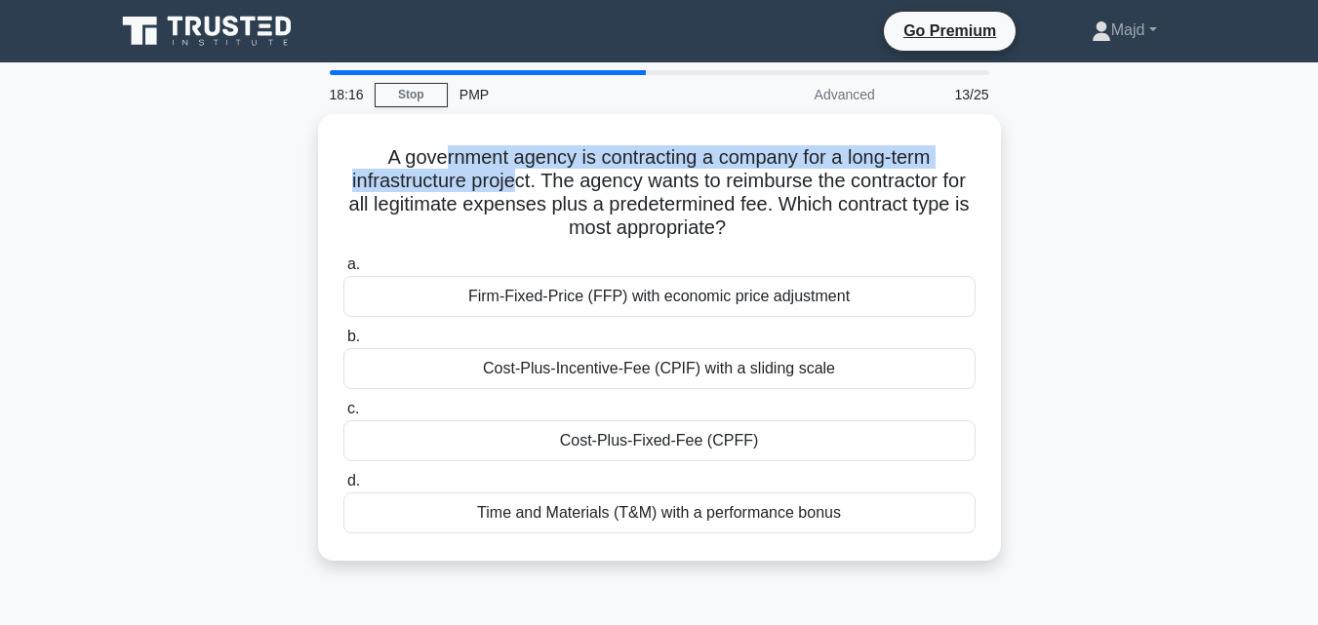
copy div "A government agency is contracting a company for a long-term infrastructure pro…"
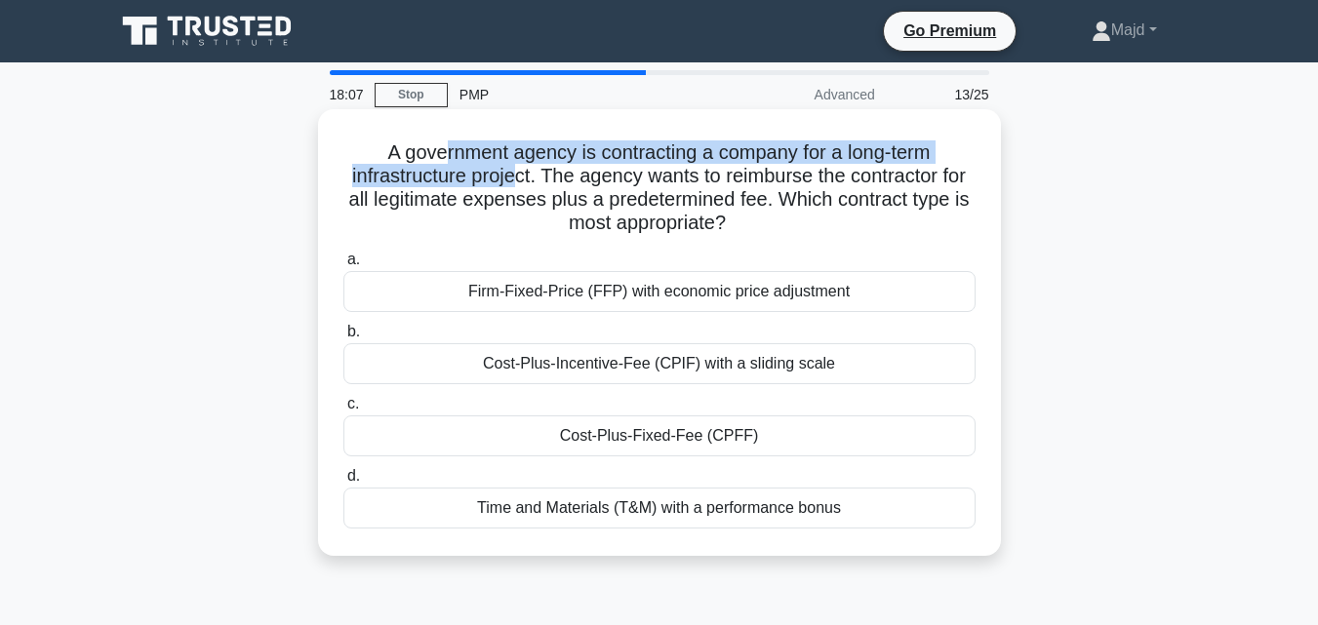
click at [752, 438] on div "Cost-Plus-Fixed-Fee (CPFF)" at bounding box center [659, 435] width 632 height 41
click at [343, 411] on input "c. Cost-Plus-Fixed-Fee (CPFF)" at bounding box center [343, 404] width 0 height 13
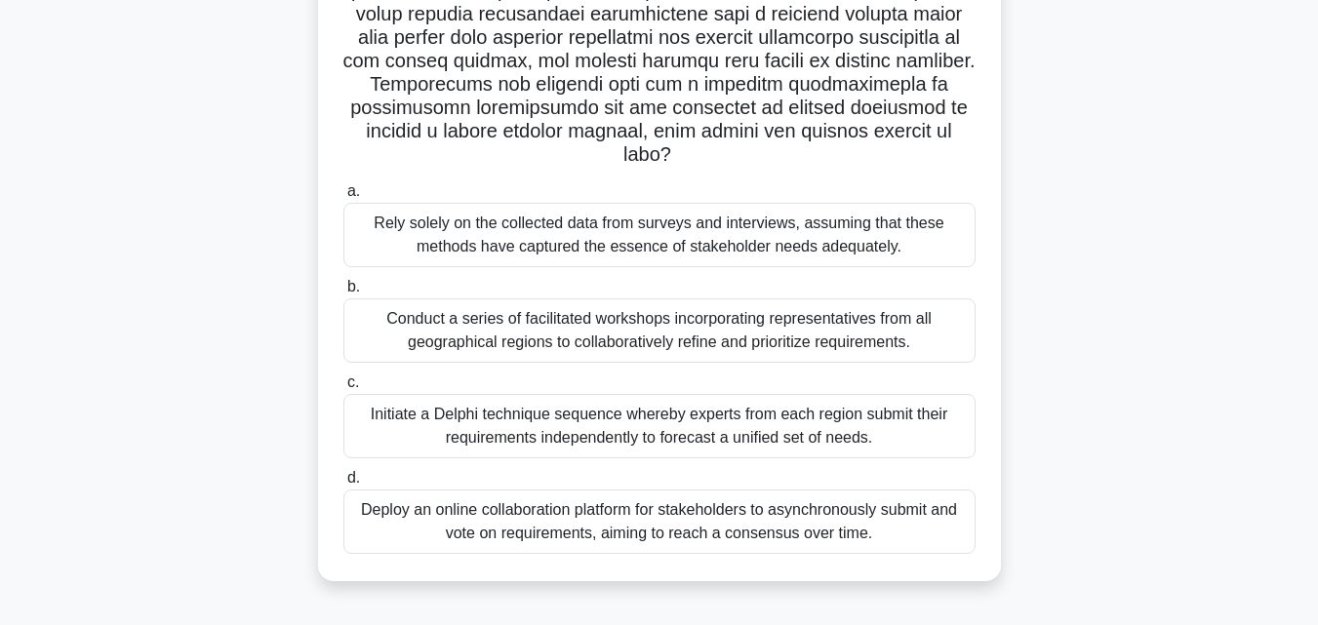
scroll to position [428, 0]
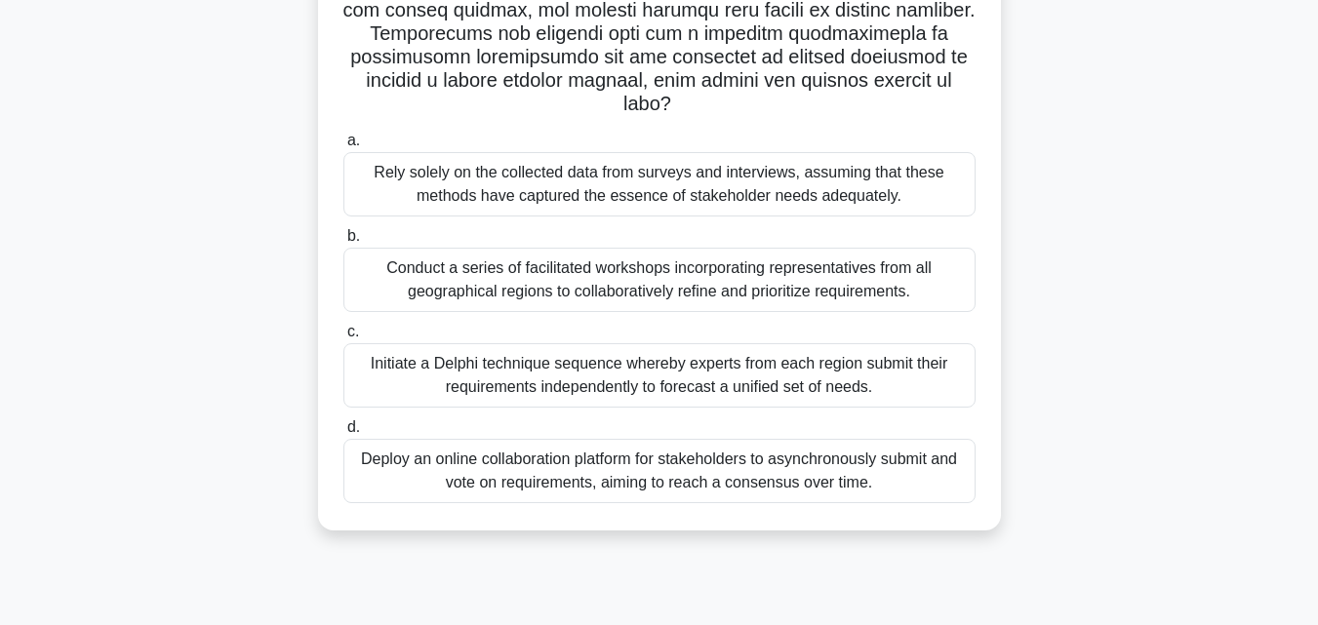
drag, startPoint x: 380, startPoint y: 154, endPoint x: 853, endPoint y: 555, distance: 620.0
click at [853, 554] on div ".spinner_0XTQ{transform-origin:center;animation:spinner_y6GP .75s linear infini…" at bounding box center [659, 120] width 1112 height 868
drag, startPoint x: 374, startPoint y: 146, endPoint x: 927, endPoint y: 555, distance: 687.6
click at [927, 554] on div ".spinner_0XTQ{transform-origin:center;animation:spinner_y6GP .75s linear infini…" at bounding box center [659, 120] width 1112 height 868
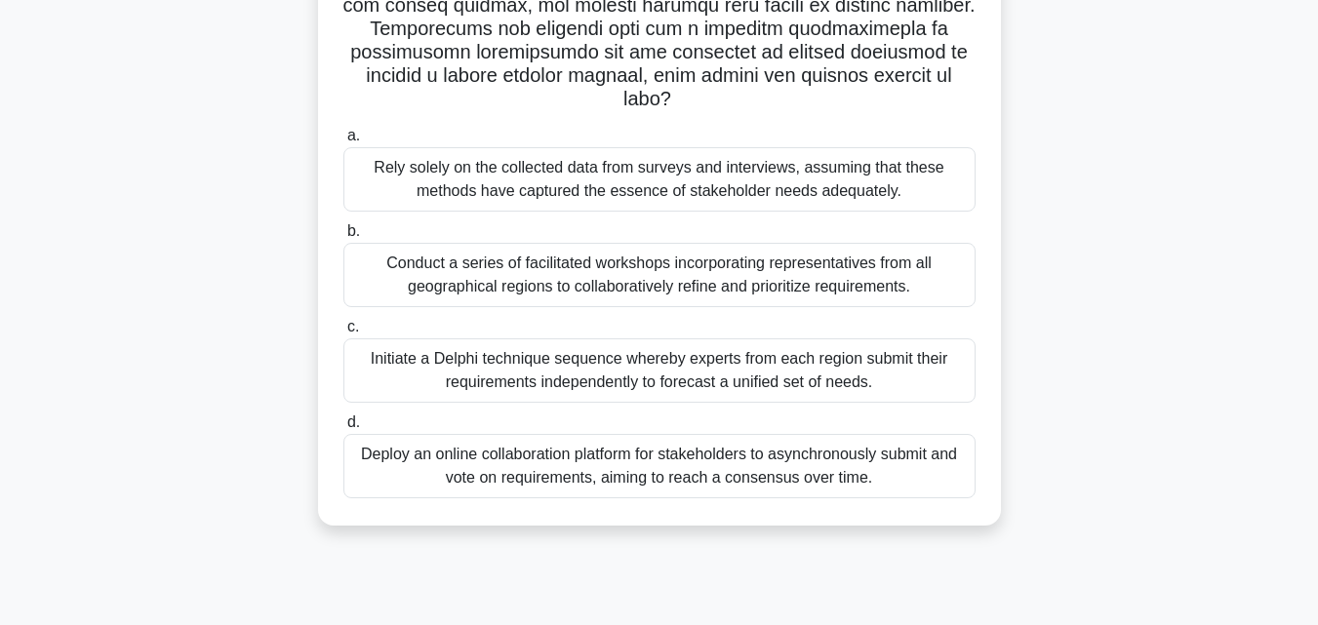
copy div "On a high-stakes international software development project, the project manage…"
click at [481, 259] on div "Conduct a series of facilitated workshops incorporating representatives from al…" at bounding box center [659, 275] width 632 height 64
click at [343, 238] on input "b. Conduct a series of facilitated workshops incorporating representatives from…" at bounding box center [343, 231] width 0 height 13
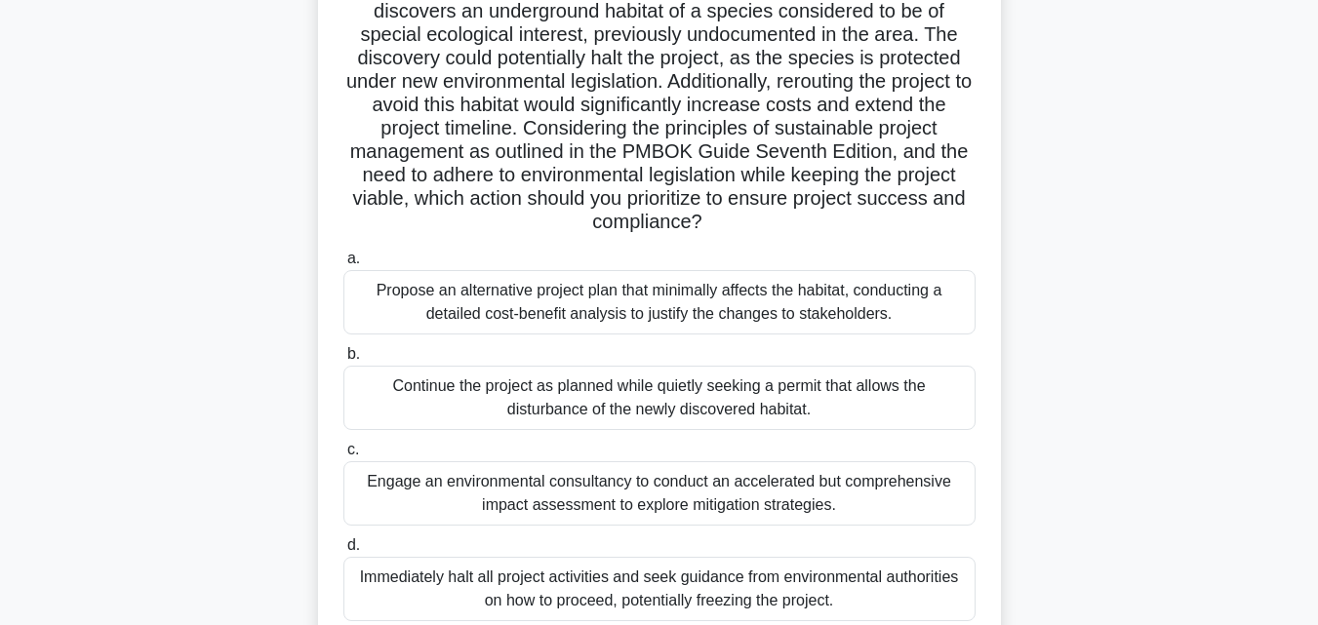
scroll to position [0, 0]
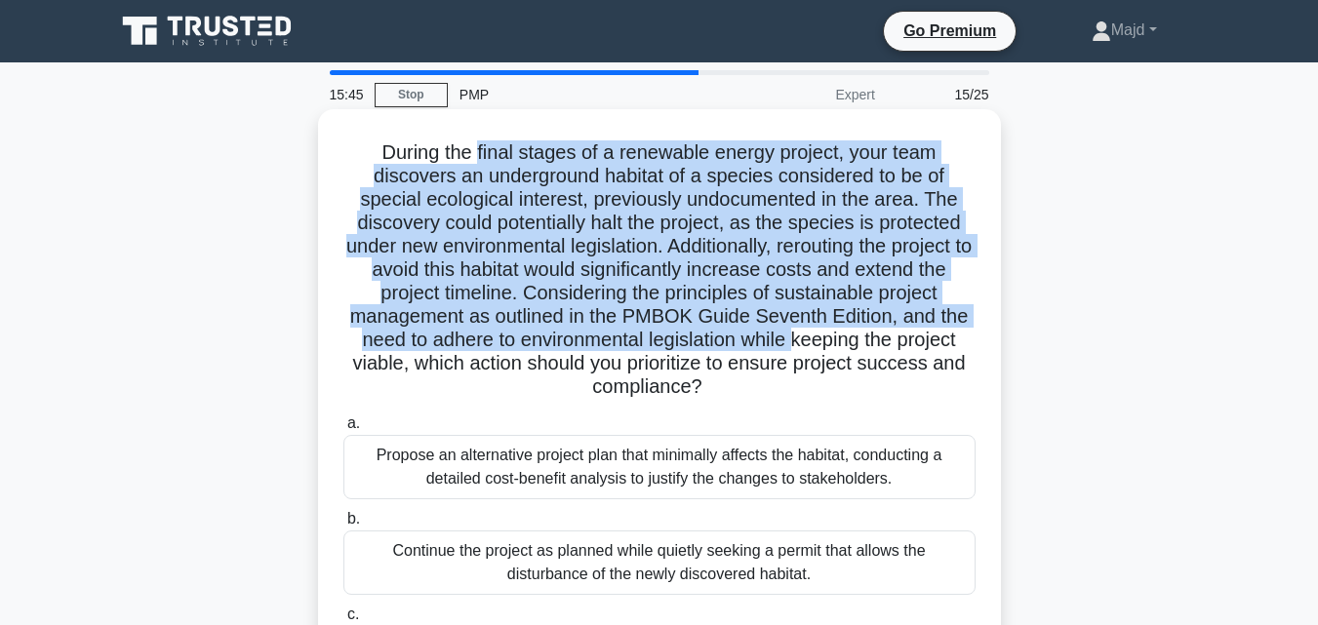
drag, startPoint x: 472, startPoint y: 152, endPoint x: 794, endPoint y: 344, distance: 374.8
click at [794, 344] on h5 "During the final stages of a renewable energy project, your team discovers an u…" at bounding box center [659, 269] width 636 height 259
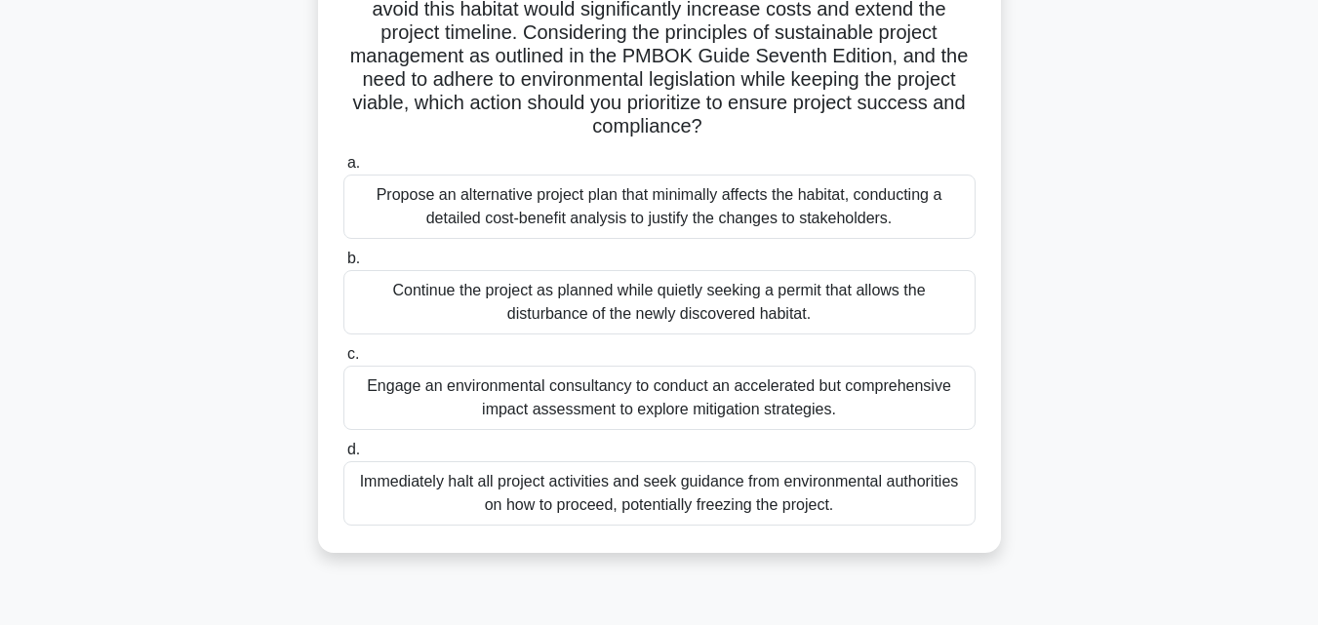
click at [808, 417] on div "Engage an environmental consultancy to conduct an accelerated but comprehensive…" at bounding box center [659, 398] width 632 height 64
click at [343, 361] on input "c. Engage an environmental consultancy to conduct an accelerated but comprehens…" at bounding box center [343, 354] width 0 height 13
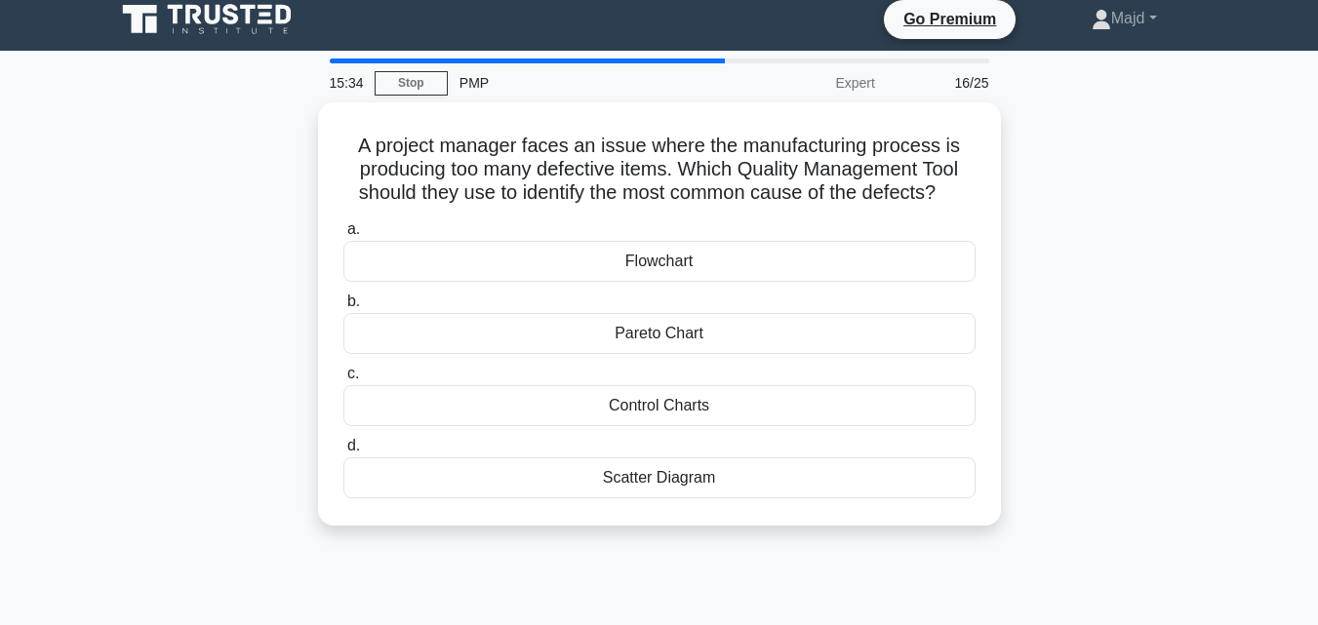
scroll to position [0, 0]
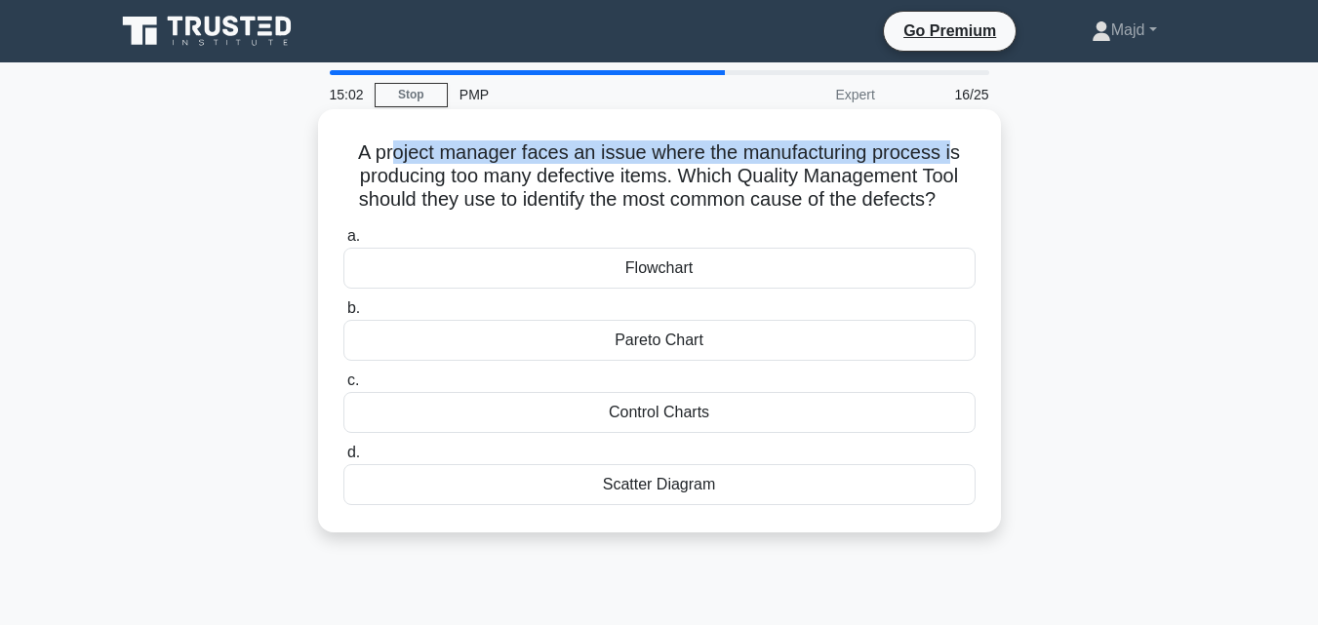
drag, startPoint x: 390, startPoint y: 154, endPoint x: 955, endPoint y: 158, distance: 564.7
click at [955, 158] on h5 "A project manager faces an issue where the manufacturing process is producing t…" at bounding box center [659, 176] width 636 height 72
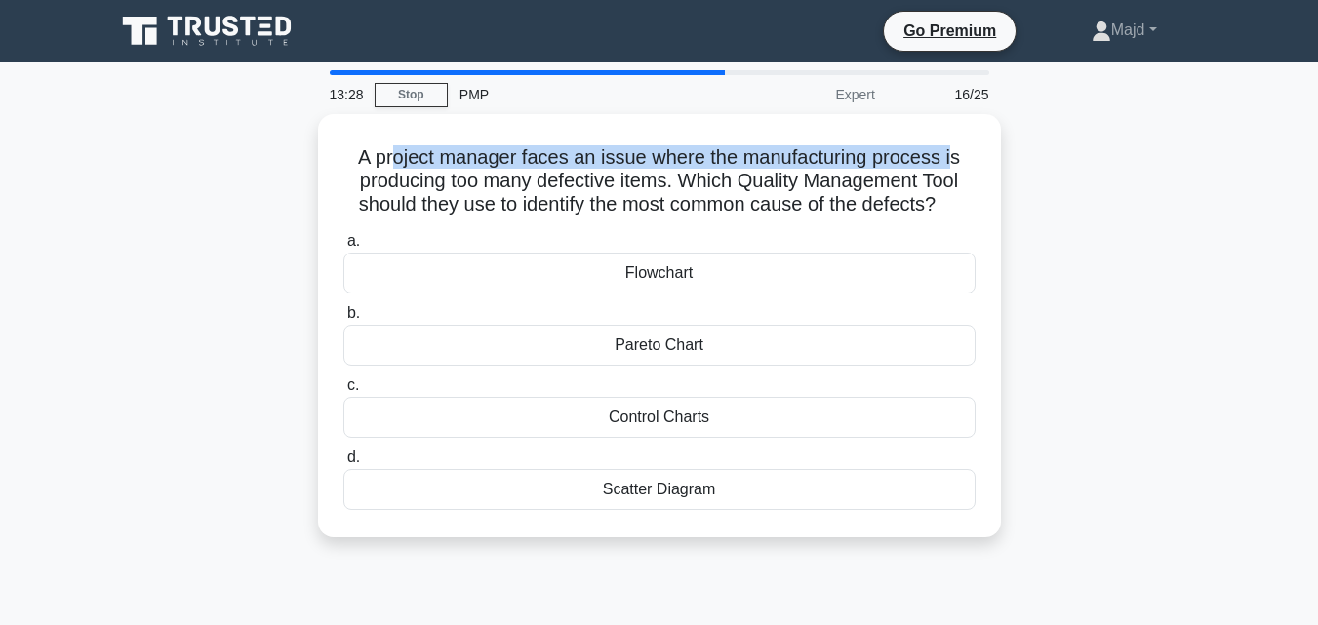
drag, startPoint x: 351, startPoint y: 143, endPoint x: 1010, endPoint y: 355, distance: 692.4
click at [906, 503] on div "A project manager faces an issue where the manufacturing process is producing t…" at bounding box center [659, 326] width 667 height 408
copy div "A project manager faces an issue where the manufacturing process is producing t…"
click at [1040, 179] on div "A project manager faces an issue where the manufacturing process is producing t…" at bounding box center [659, 337] width 1112 height 447
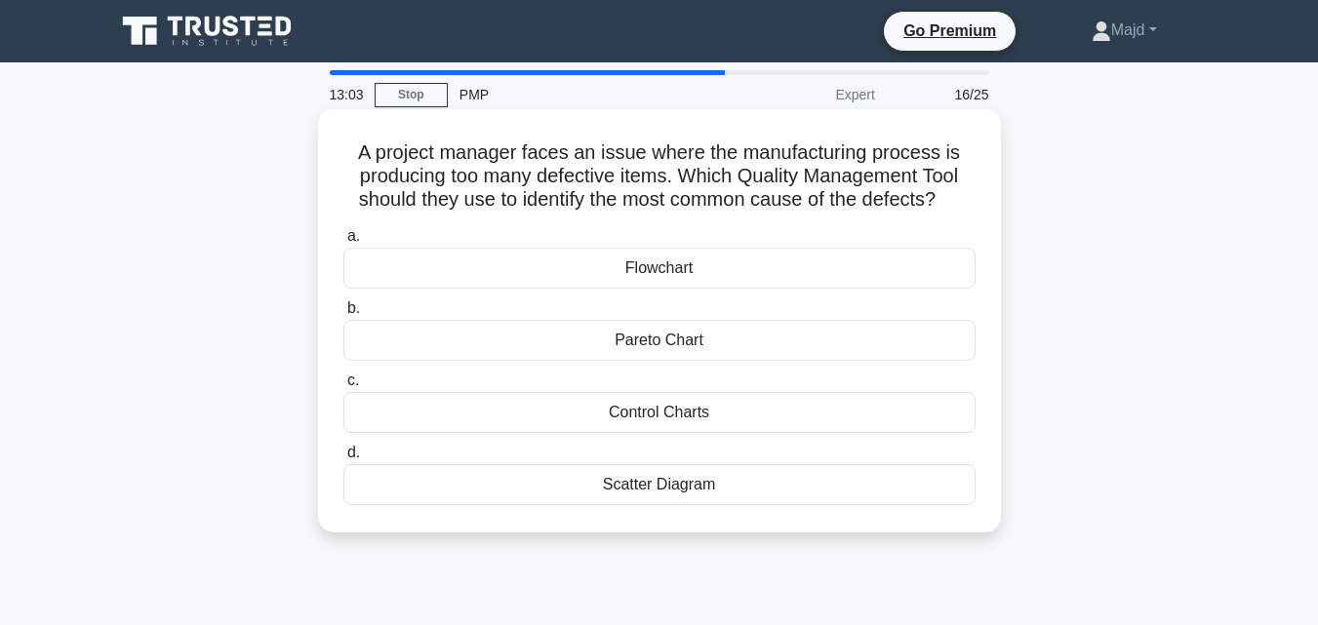
click at [675, 414] on div "Control Charts" at bounding box center [659, 412] width 632 height 41
click at [343, 387] on input "c. Control Charts" at bounding box center [343, 381] width 0 height 13
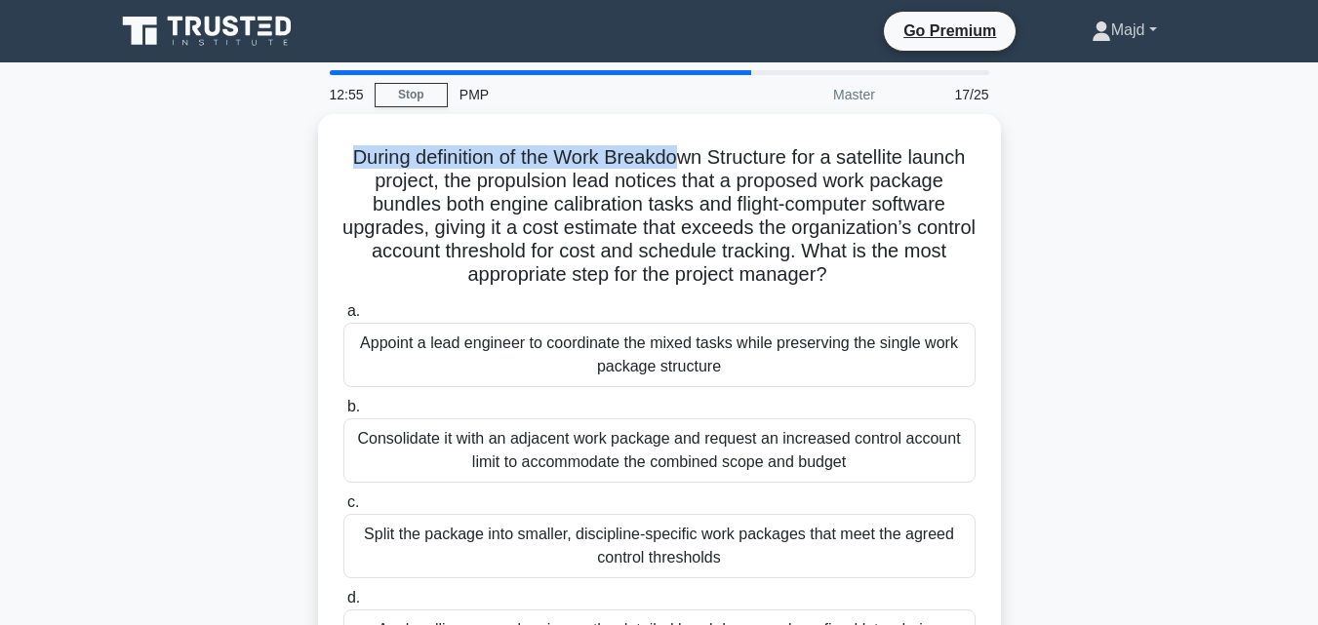
drag, startPoint x: 375, startPoint y: 150, endPoint x: 1048, endPoint y: 20, distance: 685.5
click at [720, 160] on h5 "During definition of the Work Breakdown Structure for a satellite launch projec…" at bounding box center [659, 216] width 636 height 142
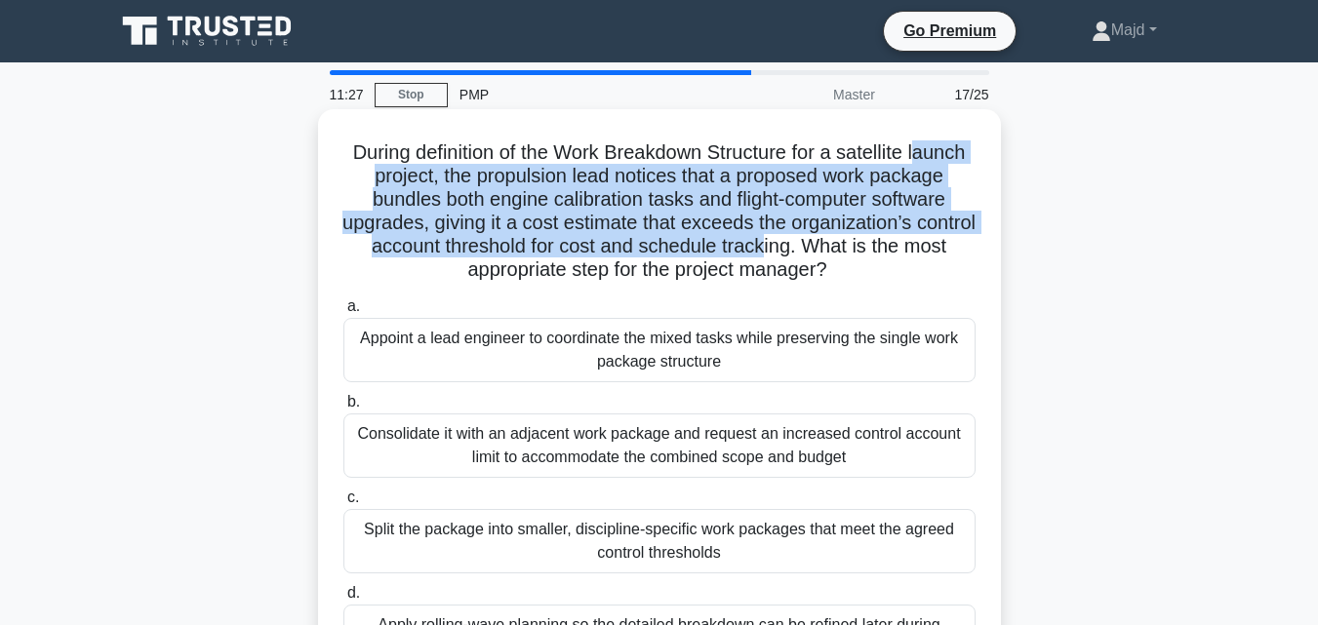
drag, startPoint x: 376, startPoint y: 179, endPoint x: 940, endPoint y: 255, distance: 568.7
click at [940, 255] on h5 "During definition of the Work Breakdown Structure for a satellite launch projec…" at bounding box center [659, 211] width 636 height 142
click at [453, 176] on h5 "During definition of the Work Breakdown Structure for a satellite launch projec…" at bounding box center [659, 211] width 636 height 142
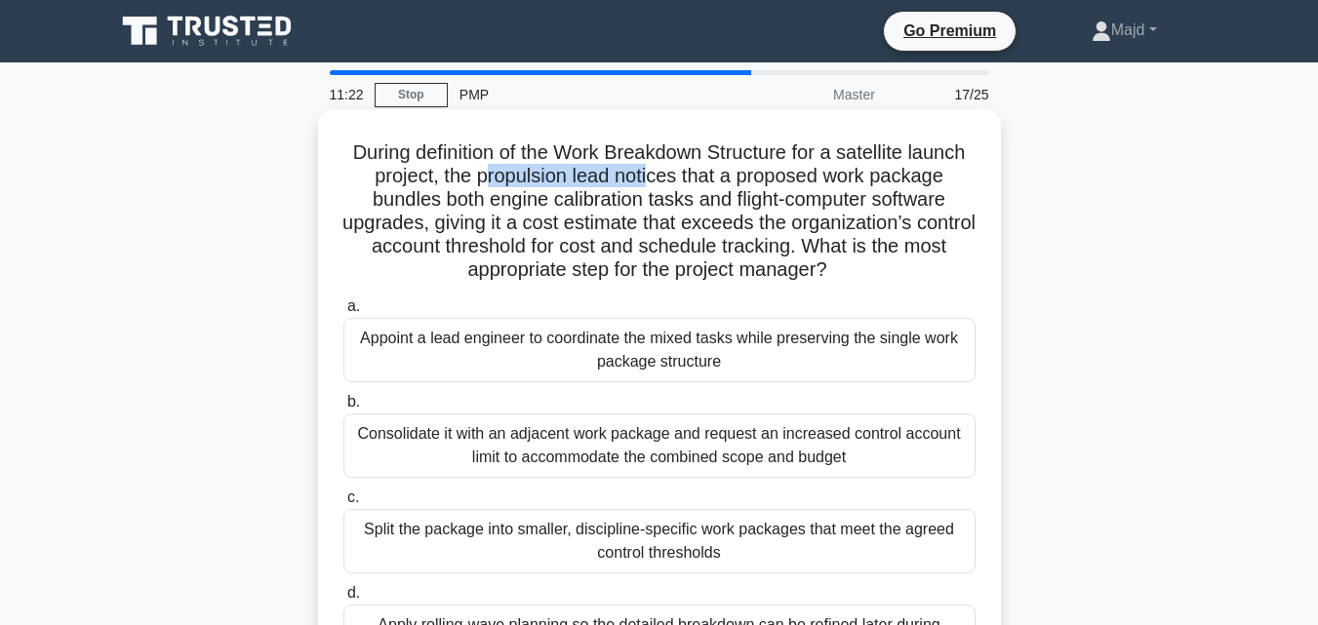
drag, startPoint x: 555, startPoint y: 172, endPoint x: 725, endPoint y: 174, distance: 169.7
click at [725, 174] on h5 "During definition of the Work Breakdown Structure for a satellite launch projec…" at bounding box center [659, 211] width 636 height 142
drag, startPoint x: 888, startPoint y: 178, endPoint x: 859, endPoint y: 178, distance: 29.3
click at [865, 178] on h5 "During definition of the Work Breakdown Structure for a satellite launch projec…" at bounding box center [659, 211] width 636 height 142
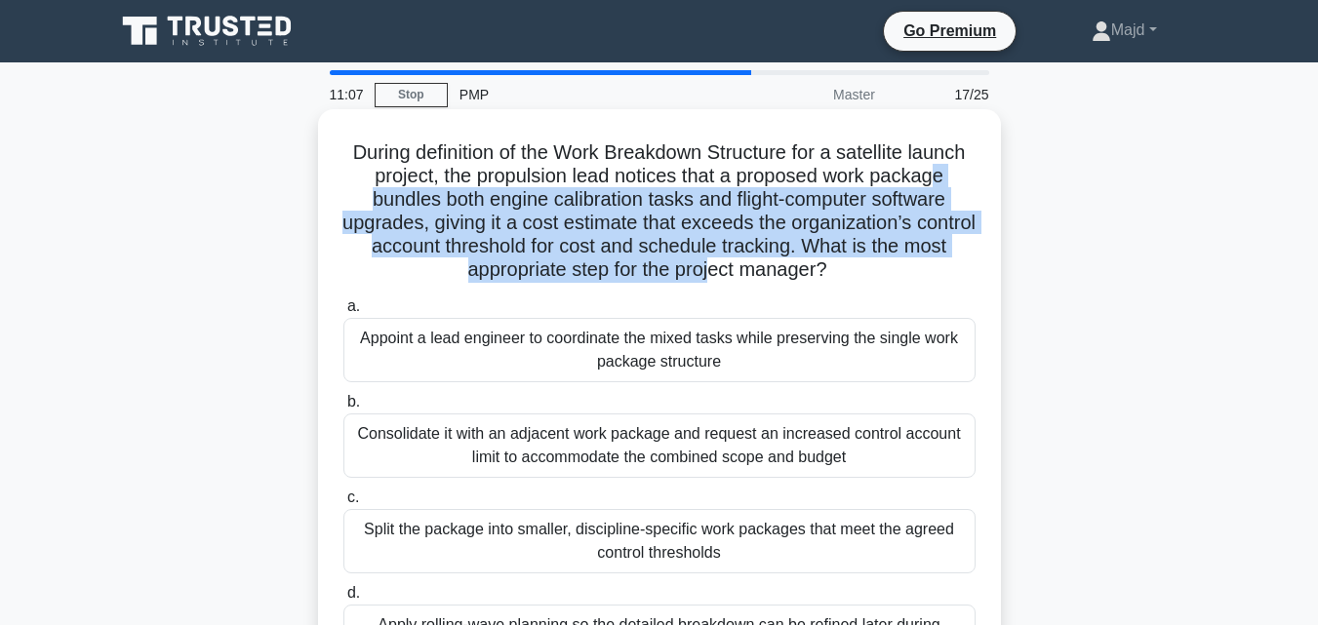
drag, startPoint x: 425, startPoint y: 202, endPoint x: 789, endPoint y: 269, distance: 369.9
click at [789, 269] on h5 "During definition of the Work Breakdown Structure for a satellite launch projec…" at bounding box center [659, 211] width 636 height 142
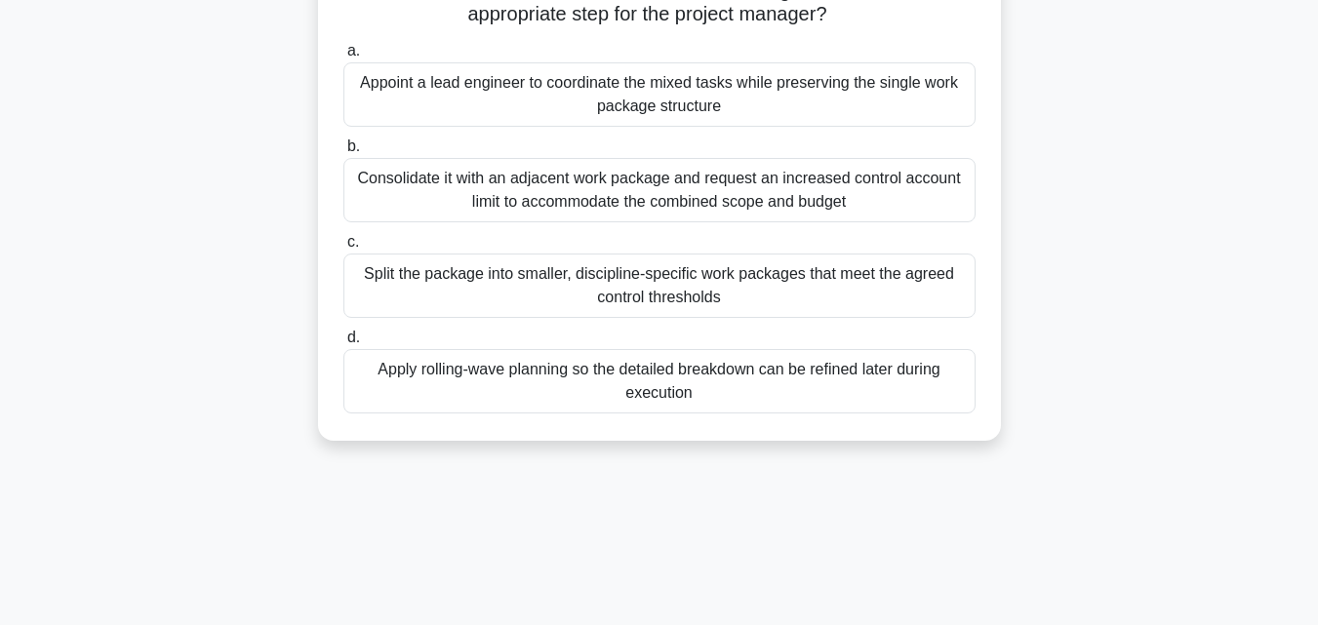
click at [606, 468] on div "10:36 Stop PMP Master 17/25 During definition of the Work Breakdown Structure f…" at bounding box center [659, 297] width 1112 height 975
click at [438, 463] on div "During definition of the Work Breakdown Structure for a satellite launch projec…" at bounding box center [659, 159] width 1112 height 611
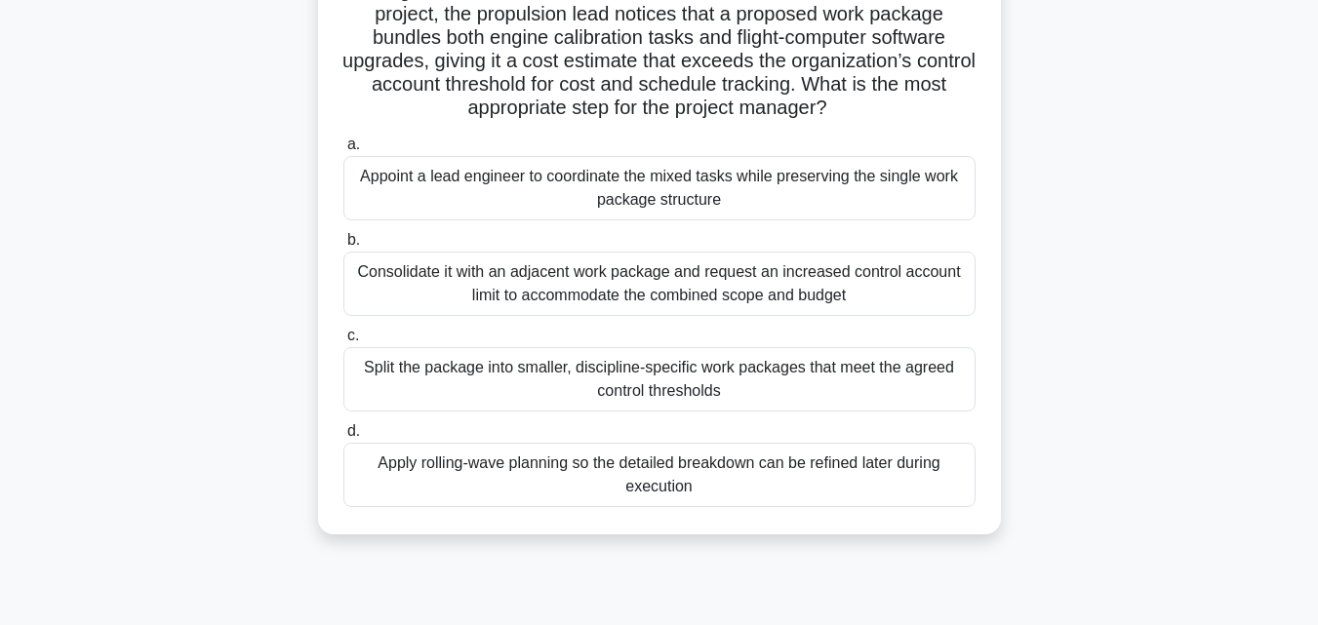
scroll to position [180, 0]
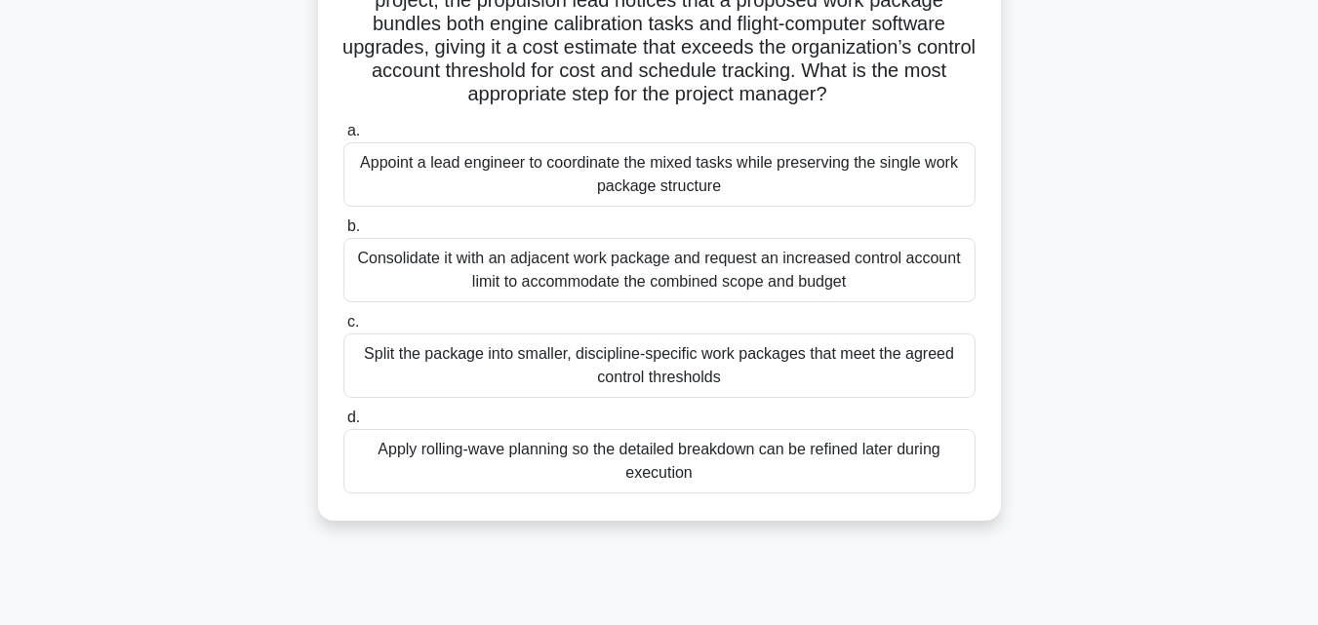
drag, startPoint x: 371, startPoint y: 141, endPoint x: 877, endPoint y: 600, distance: 682.9
click at [877, 600] on div "10:30 Stop PMP Master 17/25 During definition of the Work Breakdown Structure f…" at bounding box center [659, 377] width 1112 height 975
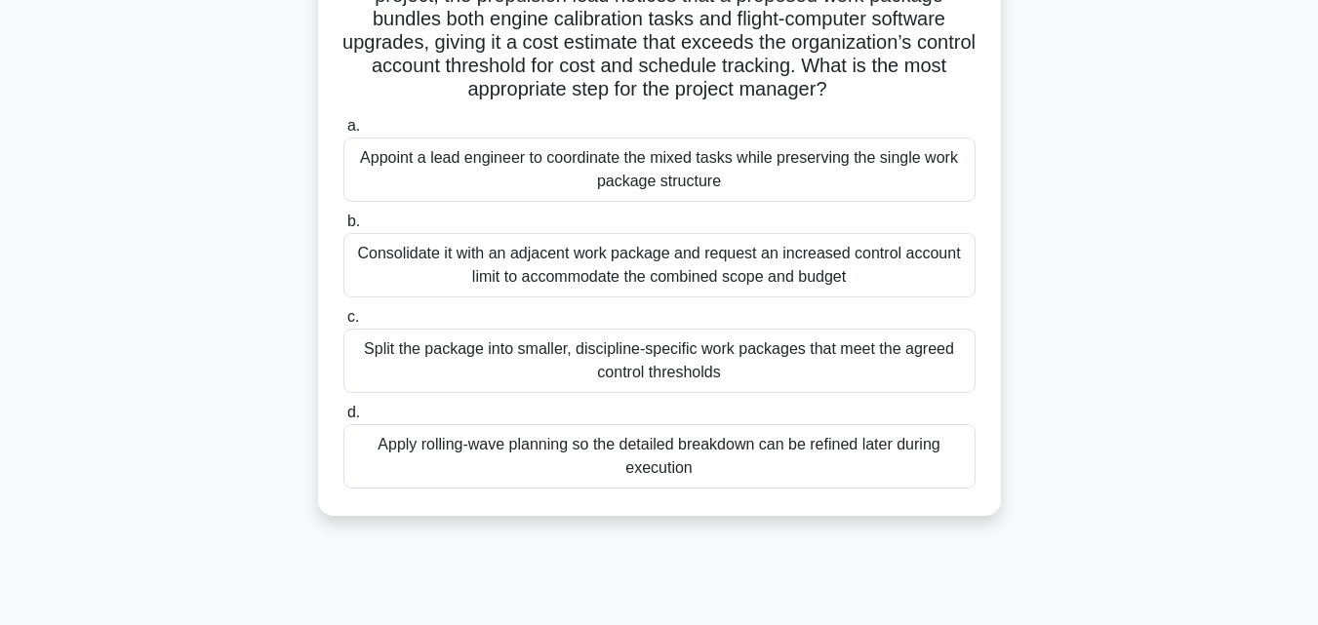
copy div "During definition of the Work Breakdown Structure for a satellite launch projec…"
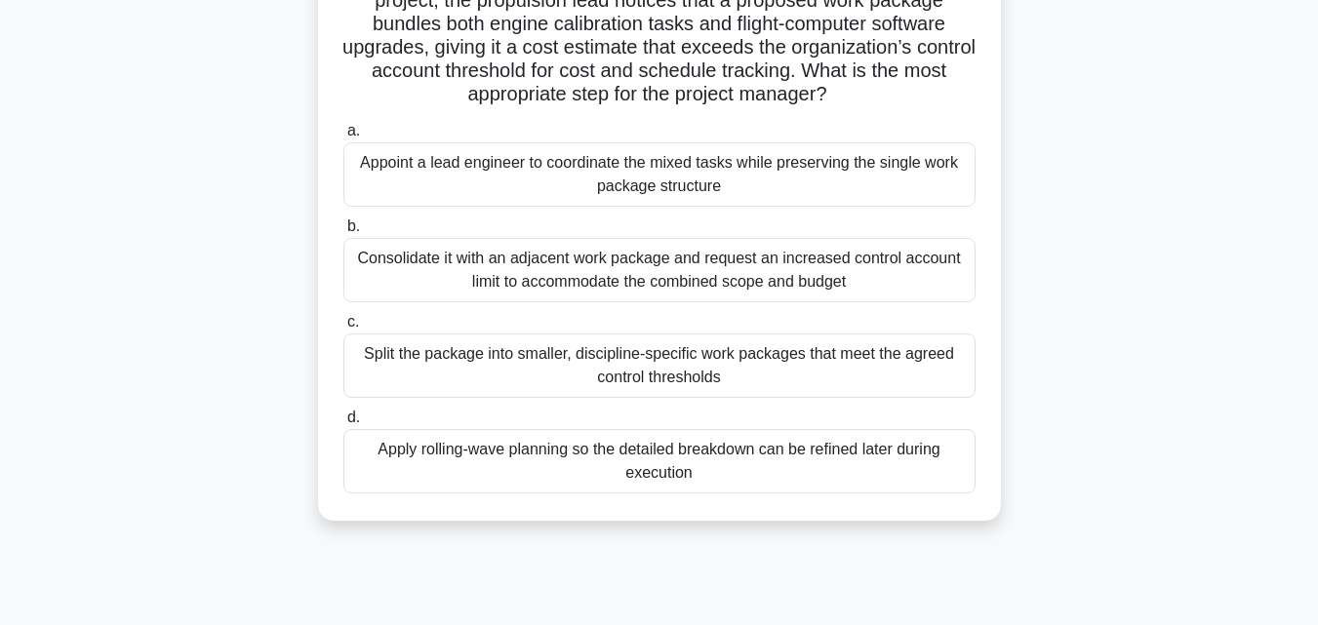
click at [1059, 346] on div "During definition of the Work Breakdown Structure for a satellite launch projec…" at bounding box center [659, 239] width 1112 height 611
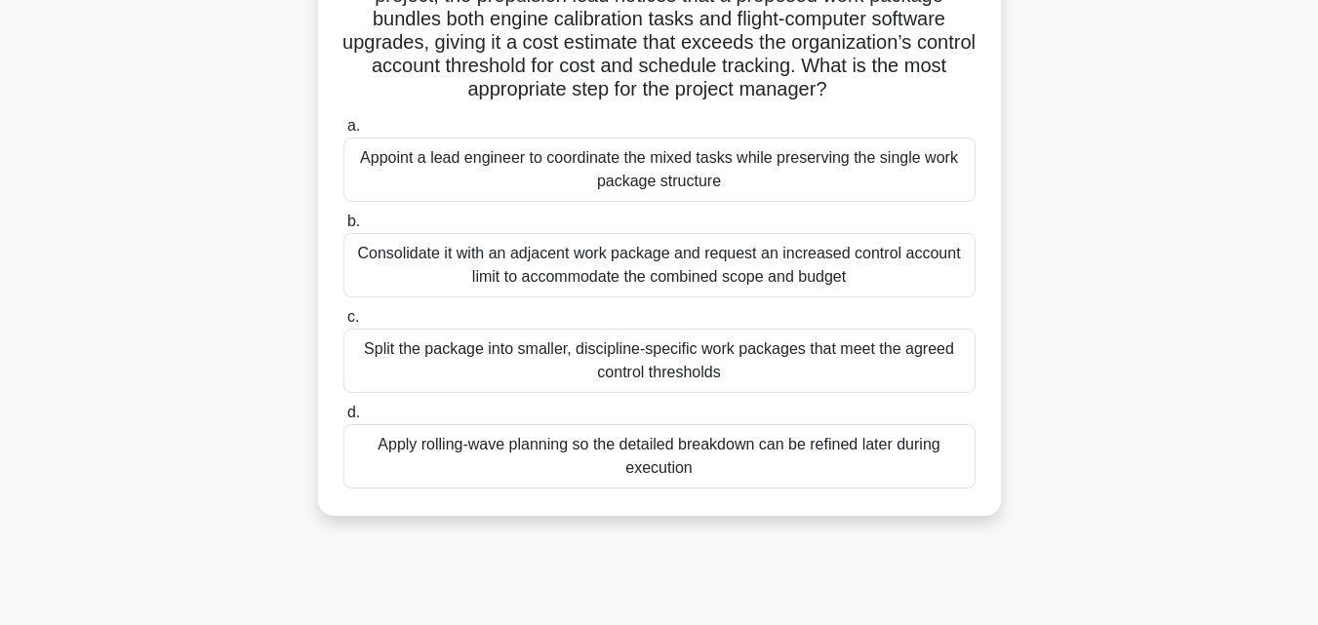
click at [804, 435] on div "Apply rolling-wave planning so the detailed breakdown can be refined later duri…" at bounding box center [659, 456] width 632 height 64
click at [343, 419] on input "d. Apply rolling-wave planning so the detailed breakdown can be refined later d…" at bounding box center [343, 413] width 0 height 13
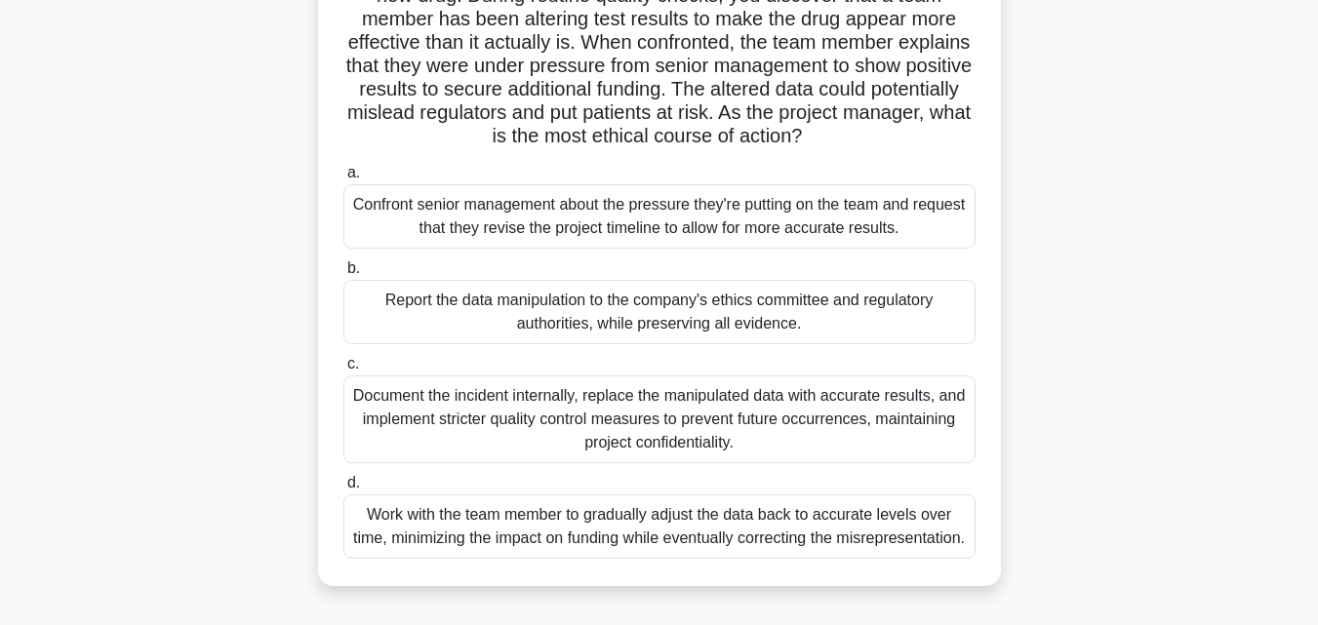
scroll to position [0, 0]
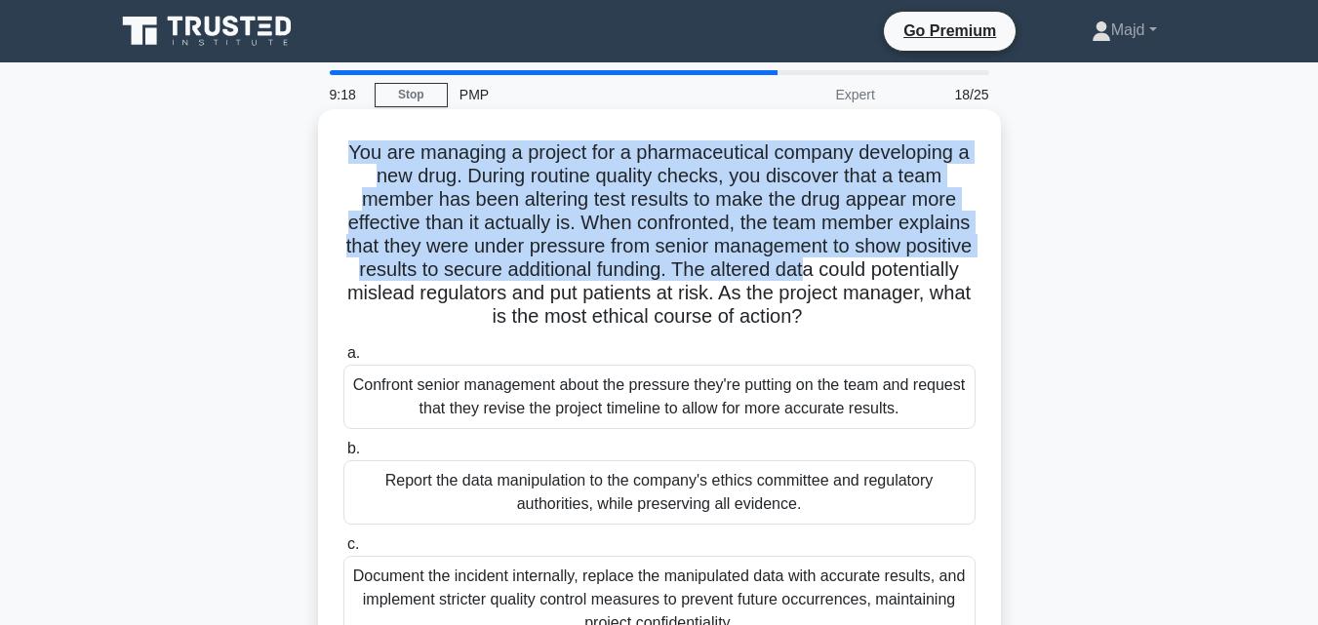
drag, startPoint x: 351, startPoint y: 150, endPoint x: 945, endPoint y: 273, distance: 606.5
click at [945, 273] on h5 "You are managing a project for a pharmaceutical company developing a new drug. …" at bounding box center [659, 234] width 636 height 189
click at [874, 278] on h5 "You are managing a project for a pharmaceutical company developing a new drug. …" at bounding box center [659, 234] width 636 height 189
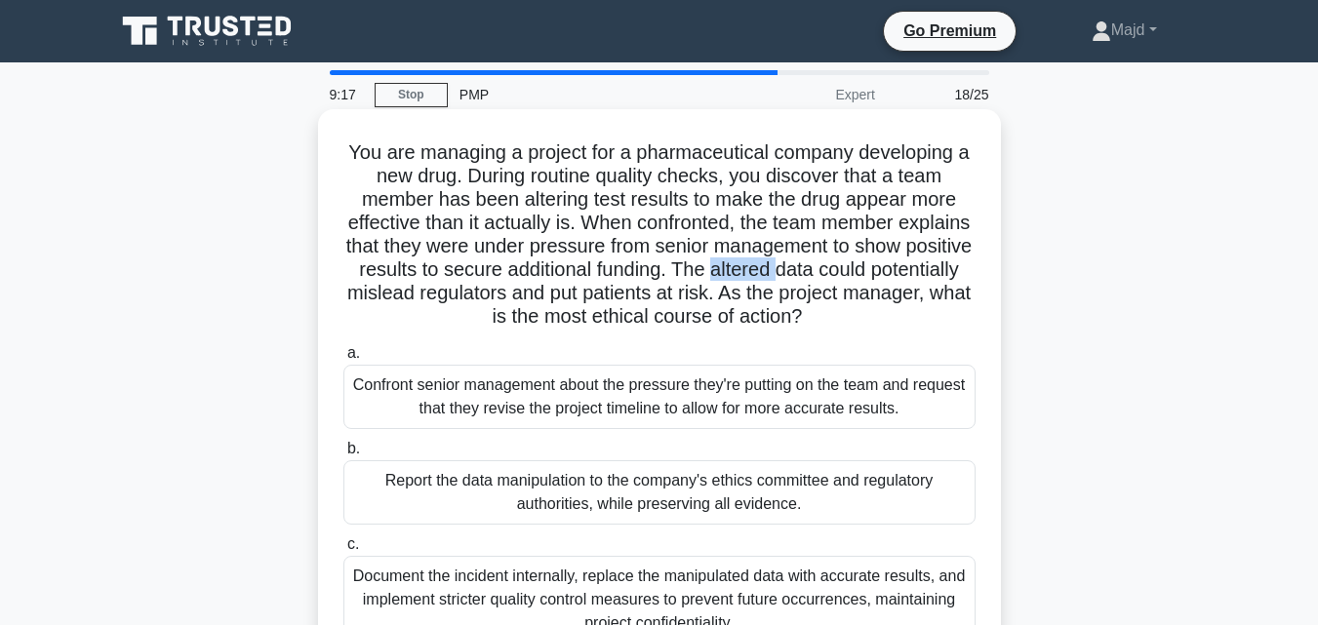
click at [874, 278] on h5 "You are managing a project for a pharmaceutical company developing a new drug. …" at bounding box center [659, 234] width 636 height 189
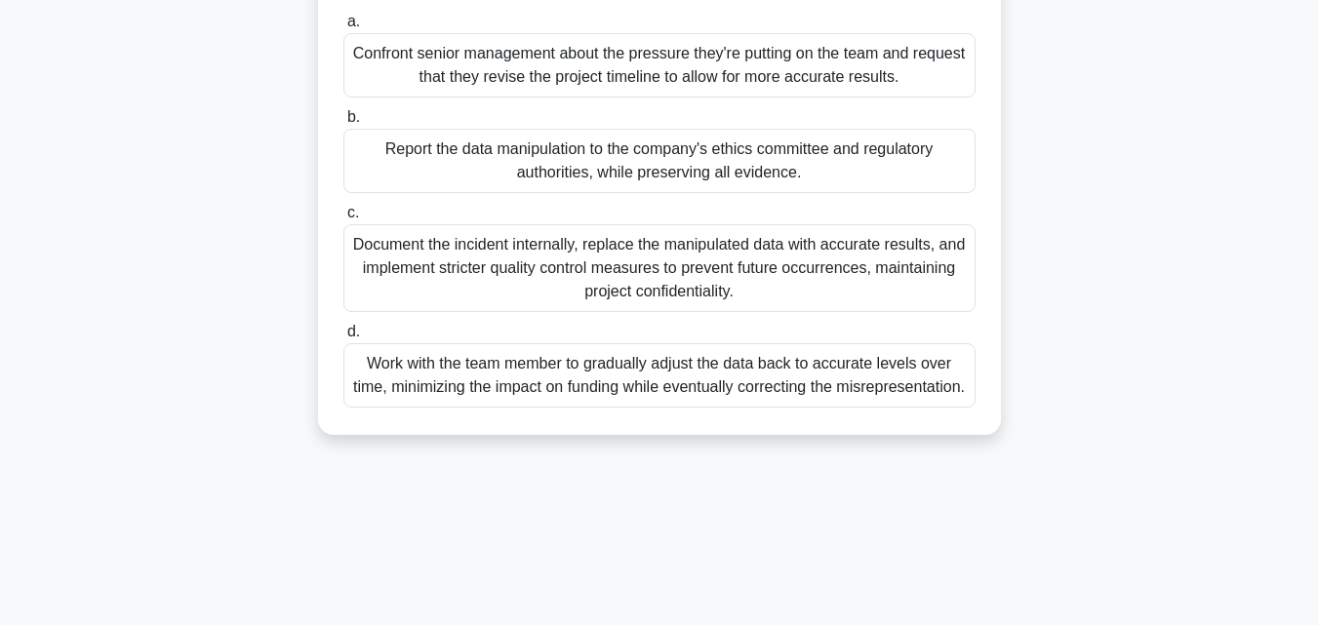
scroll to position [350, 0]
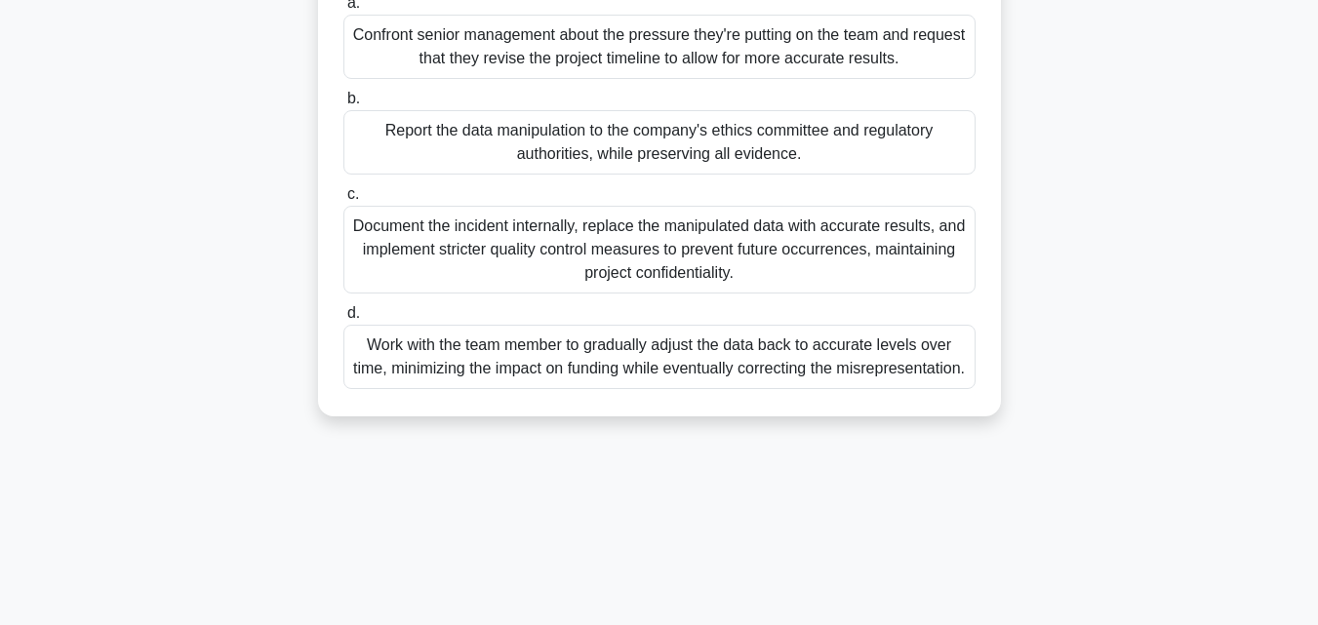
drag, startPoint x: 340, startPoint y: 141, endPoint x: 847, endPoint y: 414, distance: 574.7
click at [847, 409] on div "You are managing a project for a pharmaceutical company developing a new drug. …" at bounding box center [659, 88] width 667 height 642
copy div "You are managing a project for a pharmaceutical company developing a new drug. …"
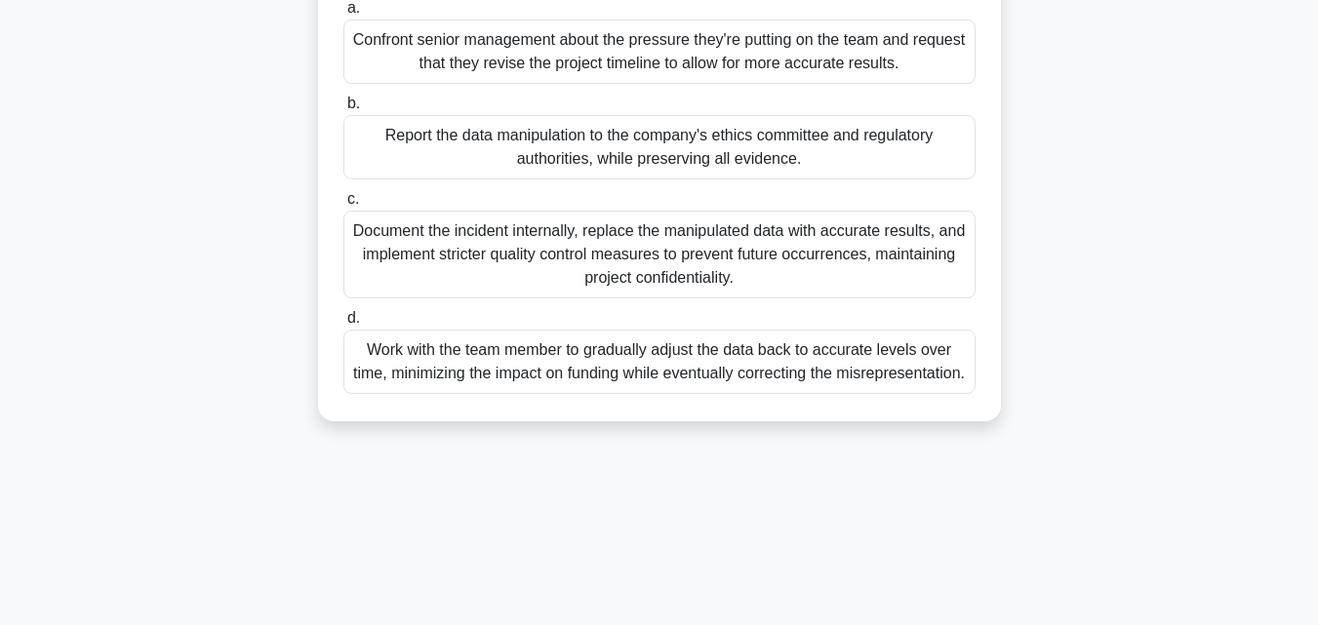
click at [1074, 258] on div "You are managing a project for a pharmaceutical company developing a new drug. …" at bounding box center [659, 104] width 1112 height 681
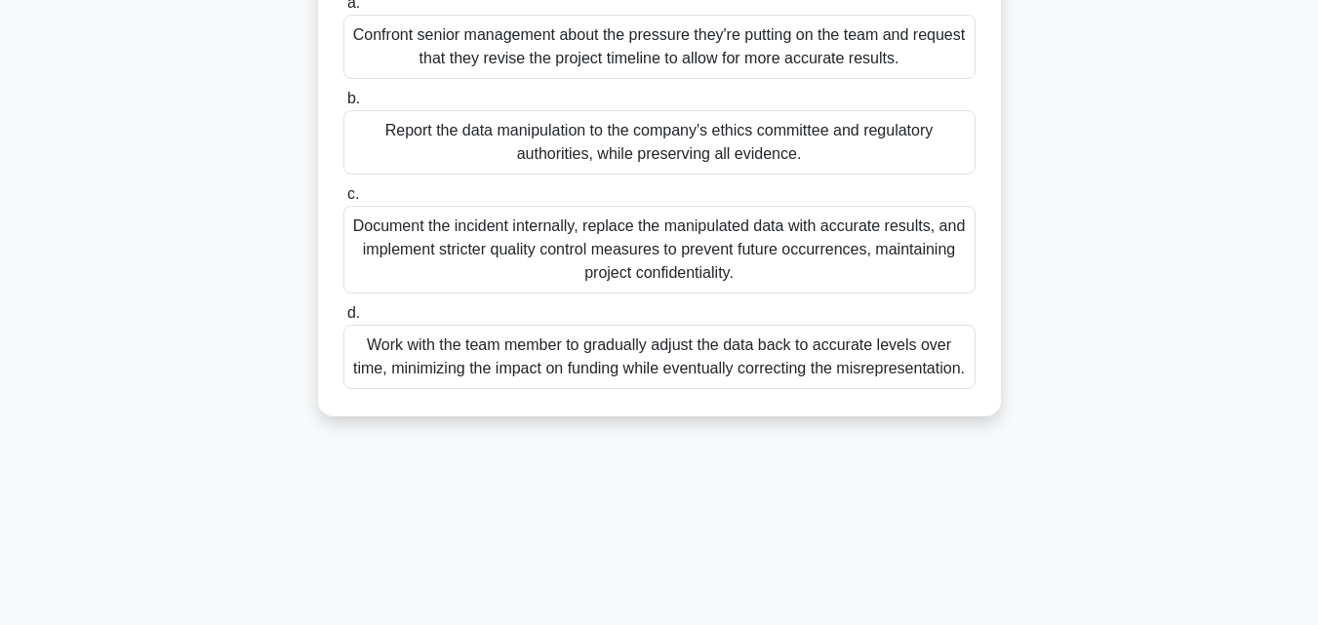
click at [656, 367] on div "Work with the team member to gradually adjust the data back to accurate levels …" at bounding box center [659, 357] width 632 height 64
click at [343, 320] on input "d. Work with the team member to gradually adjust the data back to accurate leve…" at bounding box center [343, 313] width 0 height 13
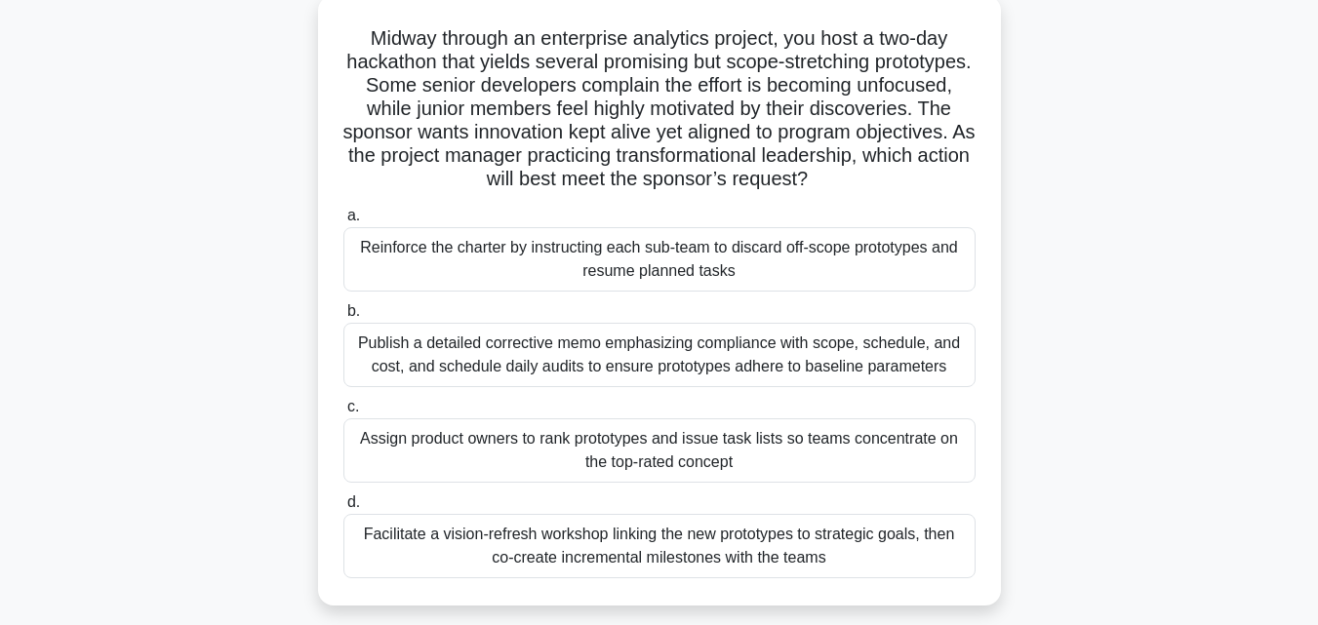
scroll to position [0, 0]
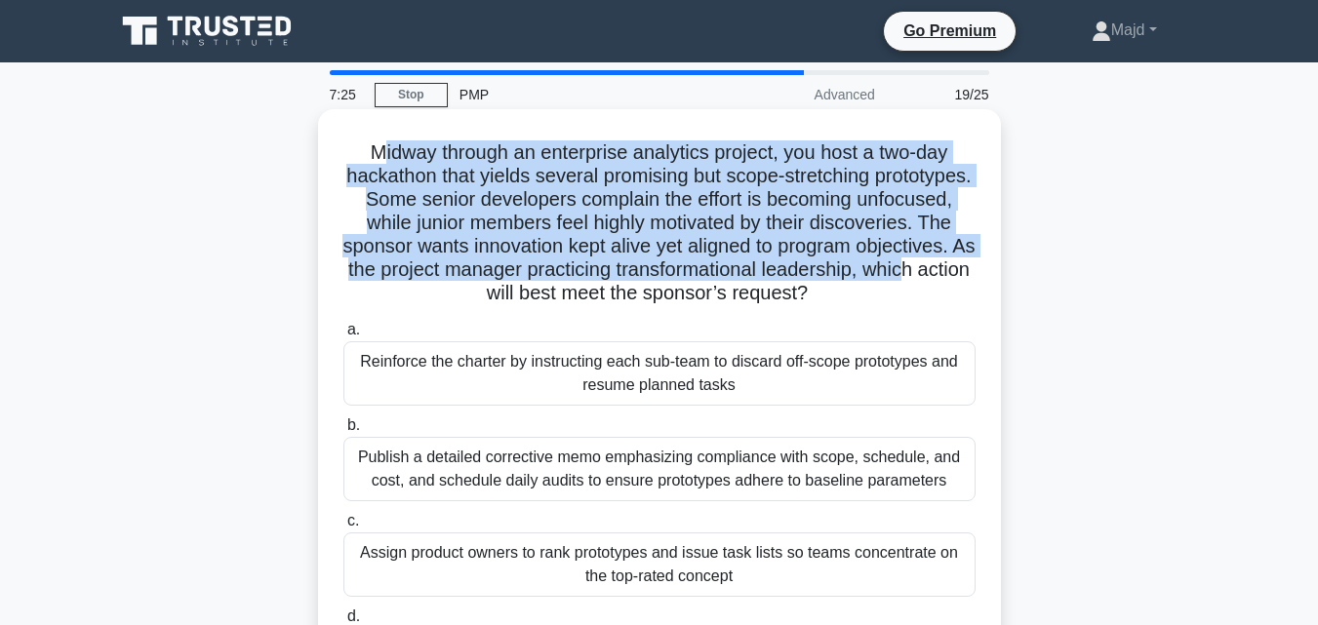
drag, startPoint x: 371, startPoint y: 145, endPoint x: 558, endPoint y: 295, distance: 239.4
click at [540, 293] on h5 "Midway through an enterprise analytics project, you host a two-day hackathon th…" at bounding box center [659, 223] width 636 height 166
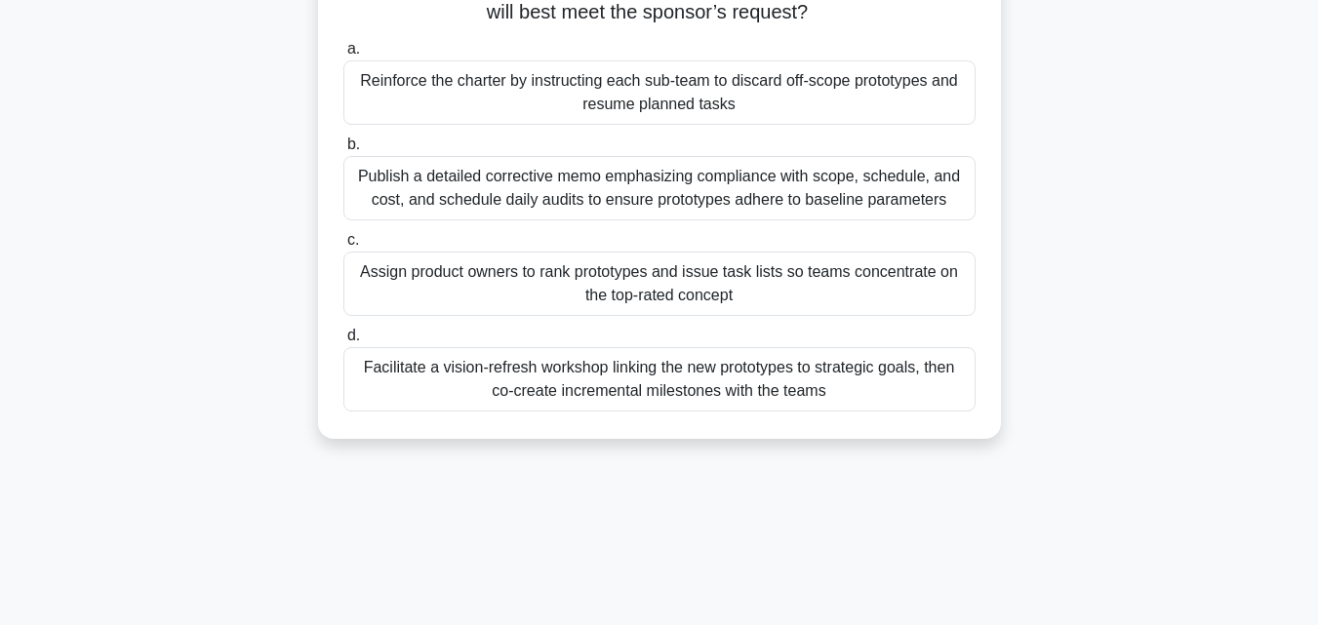
scroll to position [428, 0]
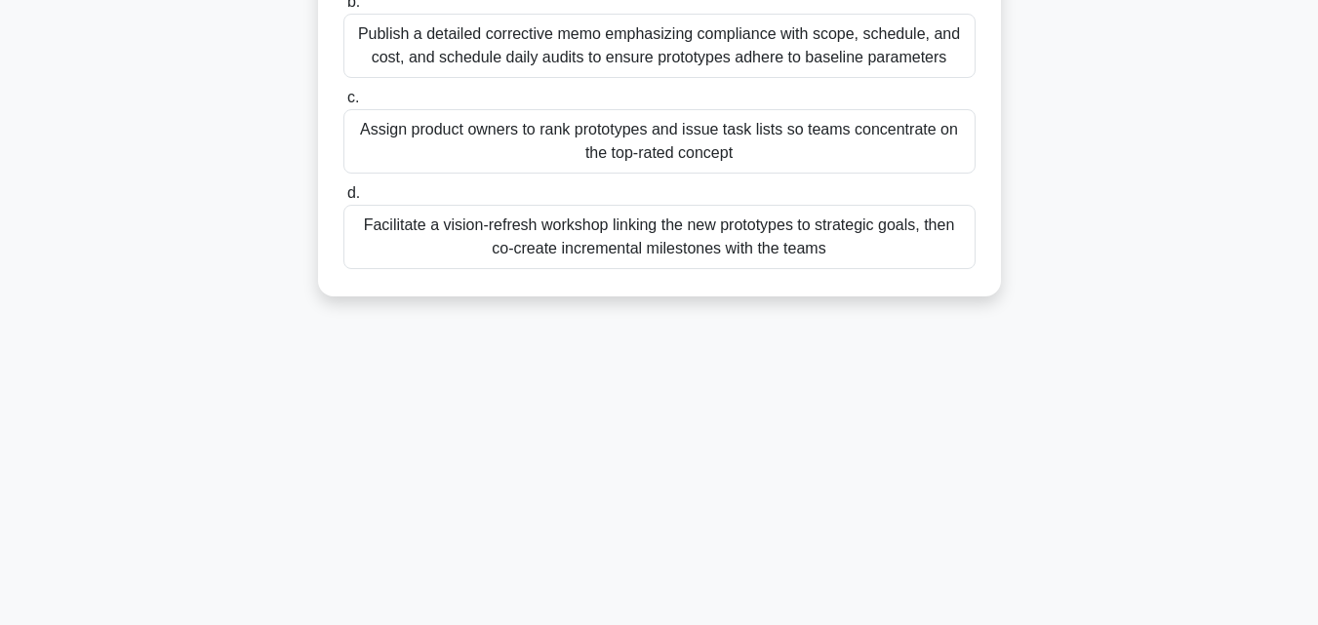
drag, startPoint x: 365, startPoint y: 138, endPoint x: 798, endPoint y: 447, distance: 531.5
click at [826, 469] on div "7:01 Stop PMP Advanced 19/25 Midway through an enterprise analytics project, yo…" at bounding box center [659, 129] width 1112 height 975
copy div "Midway through an enterprise analytics project, you host a two-day hackathon th…"
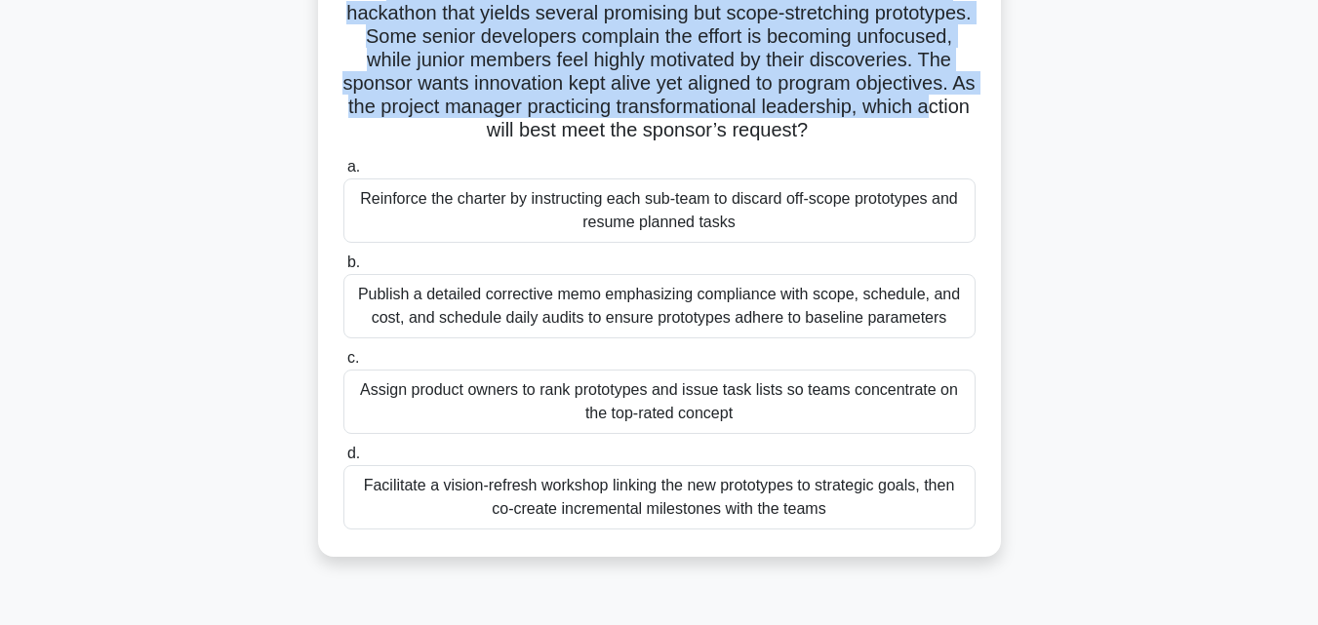
click at [1030, 402] on div "Midway through an enterprise analytics project, you host a two-day hackathon th…" at bounding box center [659, 263] width 1112 height 634
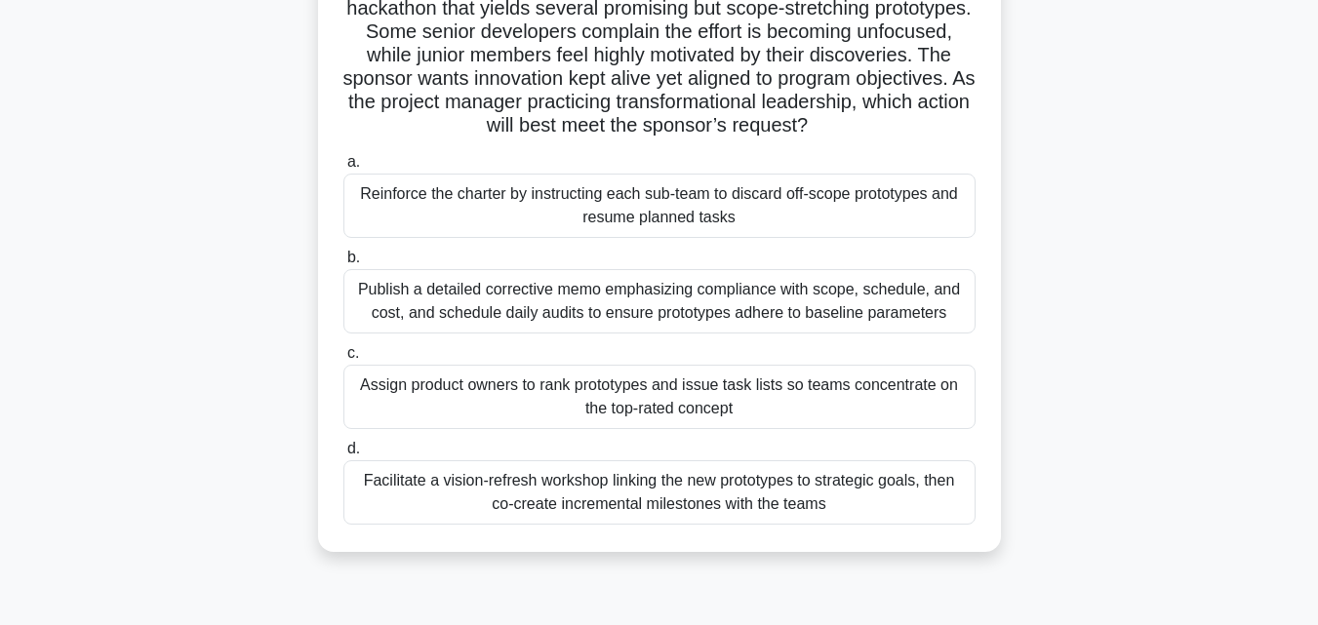
click at [769, 491] on div "Facilitate a vision-refresh workshop linking the new prototypes to strategic go…" at bounding box center [659, 492] width 632 height 64
click at [343, 455] on input "d. Facilitate a vision-refresh workshop linking the new prototypes to strategic…" at bounding box center [343, 449] width 0 height 13
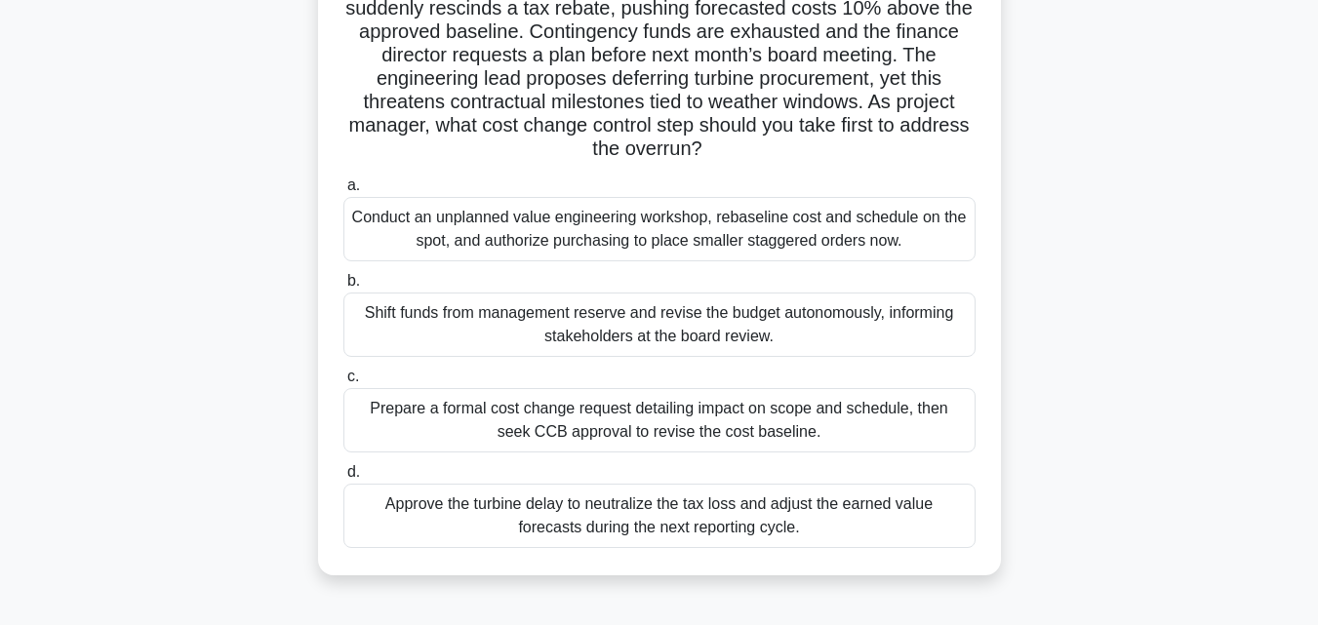
scroll to position [0, 0]
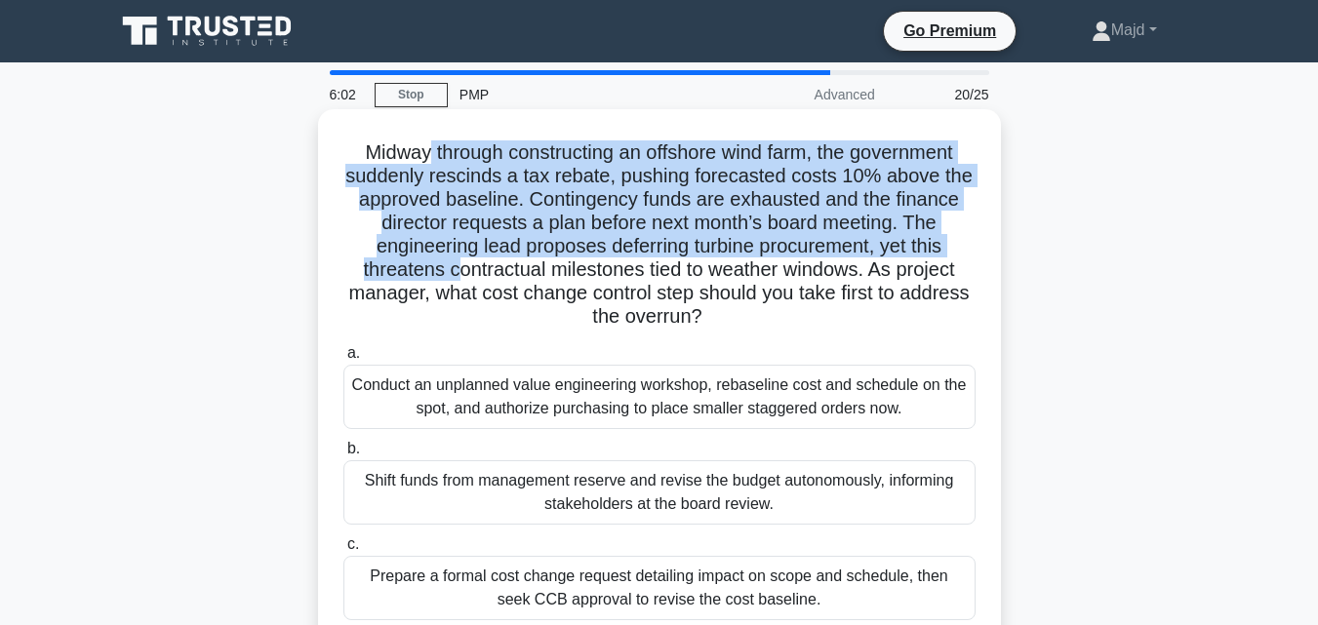
drag, startPoint x: 446, startPoint y: 145, endPoint x: 447, endPoint y: 270, distance: 124.8
click at [447, 270] on h5 "Midway through constructing an offshore wind farm, the government suddenly resc…" at bounding box center [659, 234] width 636 height 189
click at [801, 202] on h5 "Midway through constructing an offshore wind farm, the government suddenly resc…" at bounding box center [659, 234] width 636 height 189
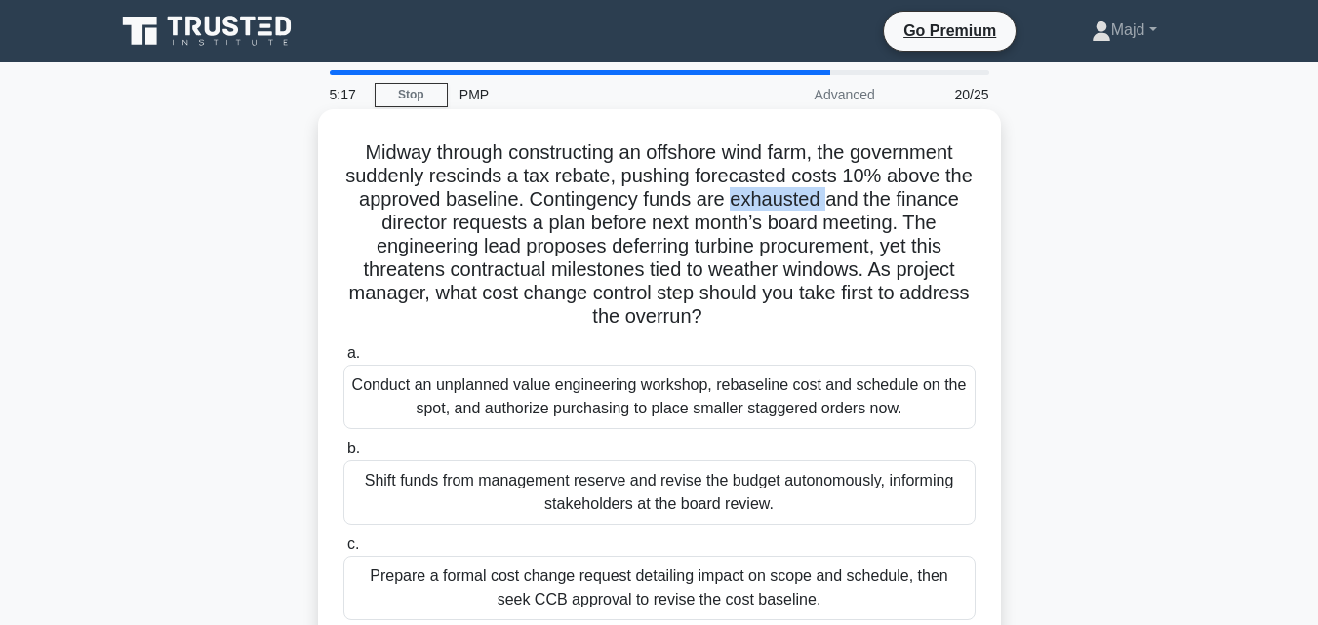
click at [801, 202] on h5 "Midway through constructing an offshore wind farm, the government suddenly resc…" at bounding box center [659, 234] width 636 height 189
drag, startPoint x: 414, startPoint y: 220, endPoint x: 769, endPoint y: 322, distance: 369.2
click at [769, 321] on h5 "Midway through constructing an offshore wind farm, the government suddenly resc…" at bounding box center [659, 234] width 636 height 189
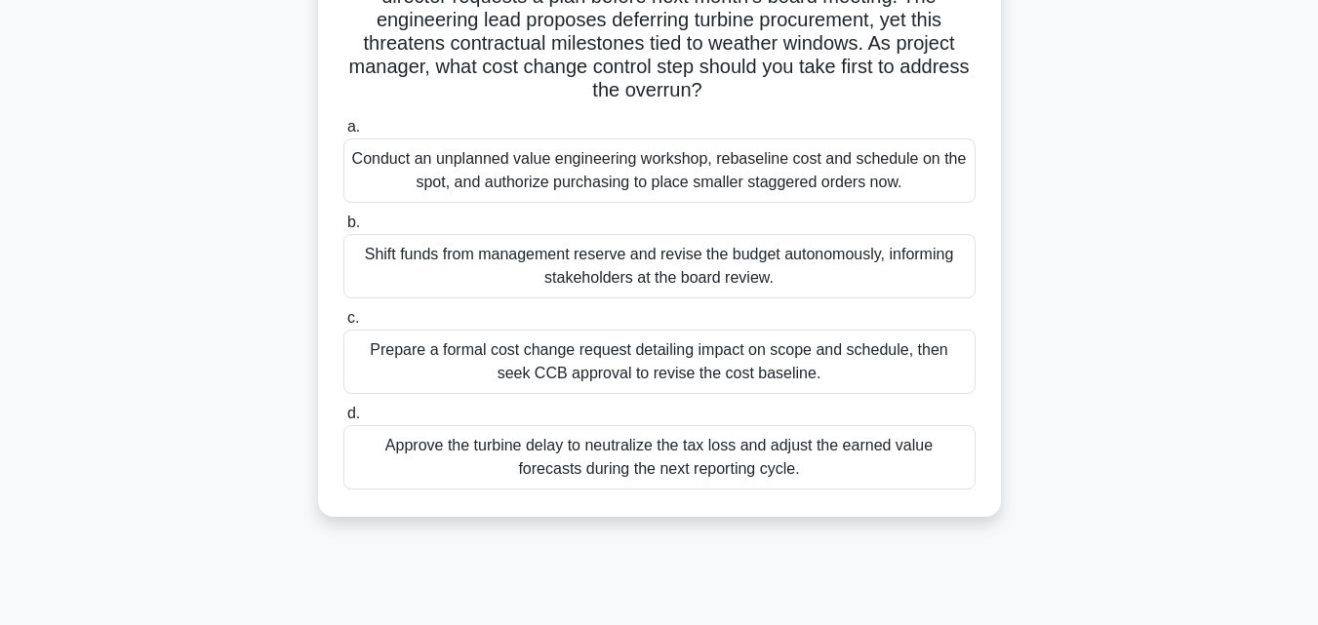
scroll to position [260, 0]
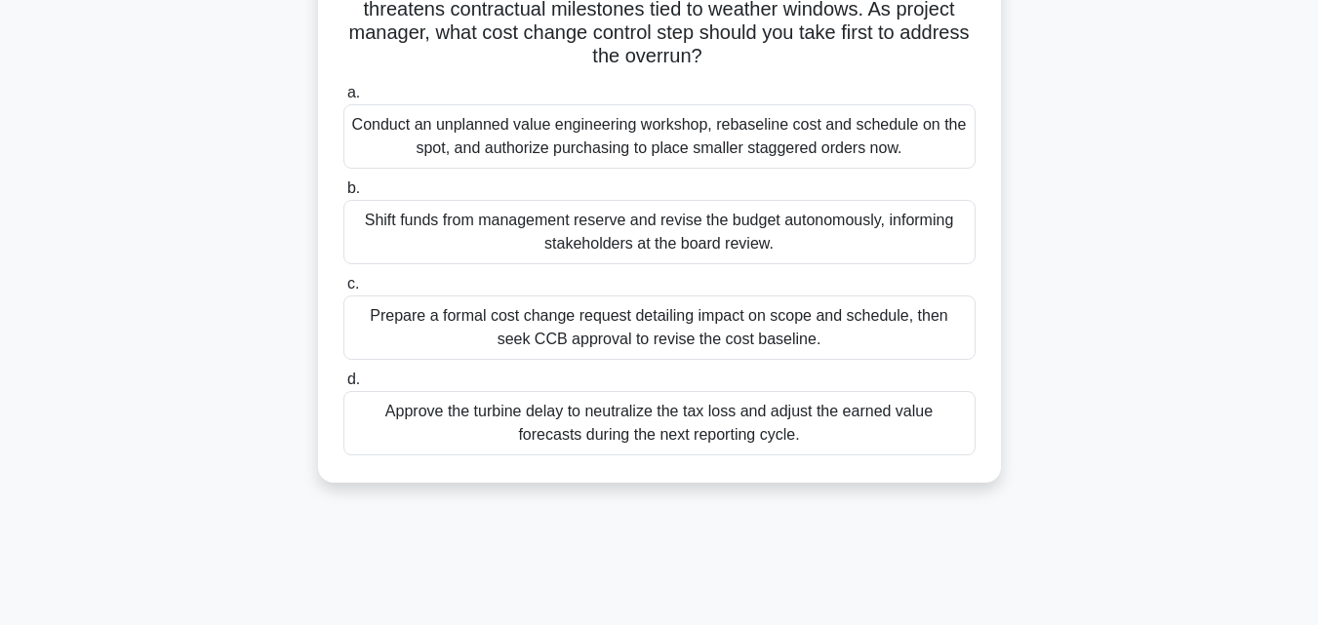
click at [741, 319] on div "Prepare a formal cost change request detailing impact on scope and schedule, th…" at bounding box center [659, 328] width 632 height 64
click at [343, 291] on input "c. Prepare a formal cost change request detailing impact on scope and schedule,…" at bounding box center [343, 284] width 0 height 13
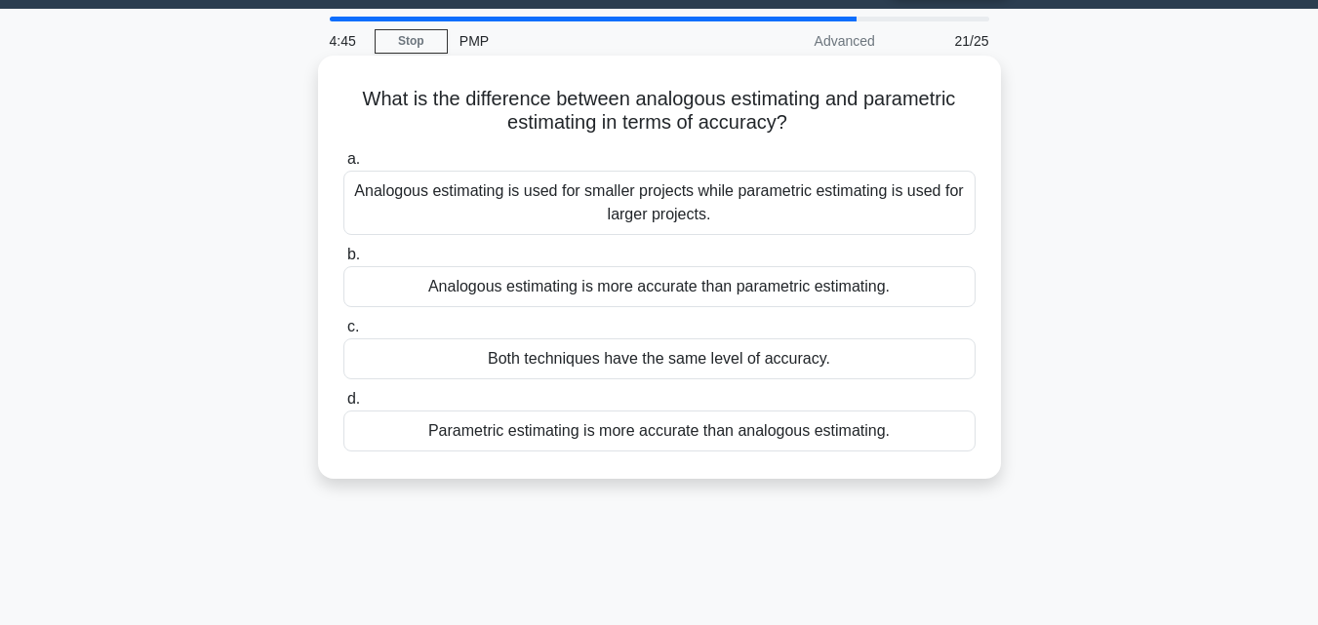
scroll to position [0, 0]
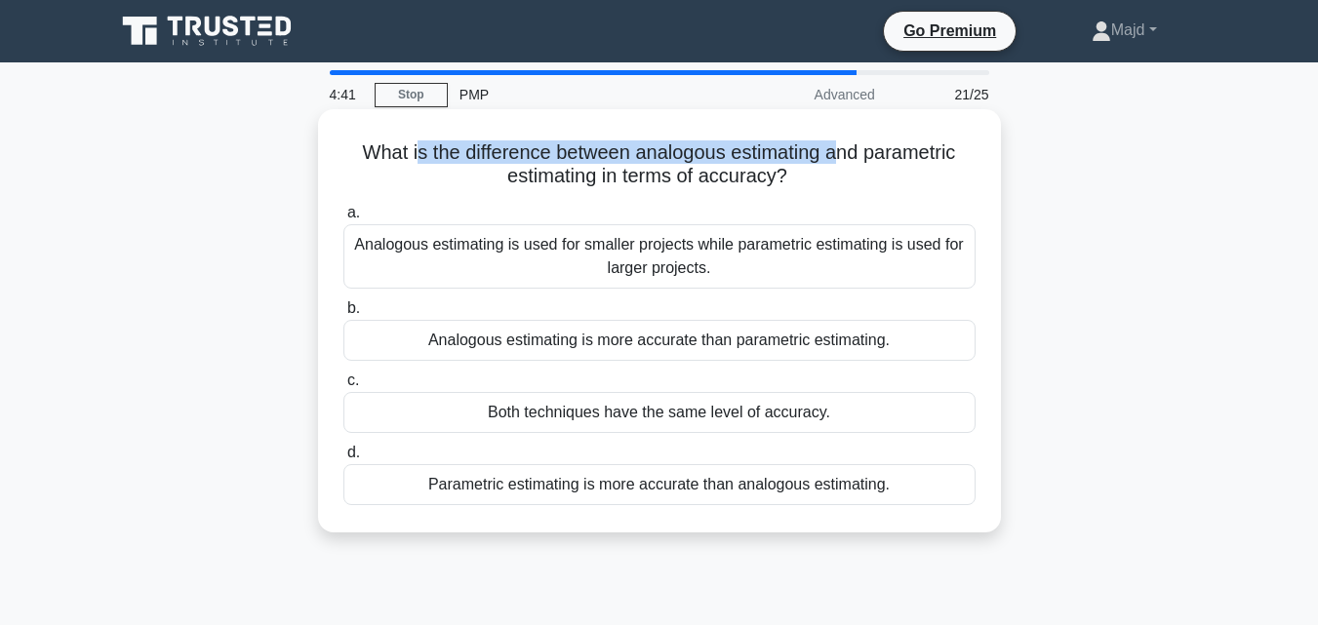
drag, startPoint x: 411, startPoint y: 147, endPoint x: 839, endPoint y: 165, distance: 428.5
click at [839, 165] on h5 "What is the difference between analogous estimating and parametric estimating i…" at bounding box center [659, 164] width 636 height 49
drag, startPoint x: 348, startPoint y: 135, endPoint x: 956, endPoint y: 530, distance: 724.7
click at [952, 530] on div "What is the difference between analogous estimating and parametric estimating i…" at bounding box center [659, 320] width 683 height 423
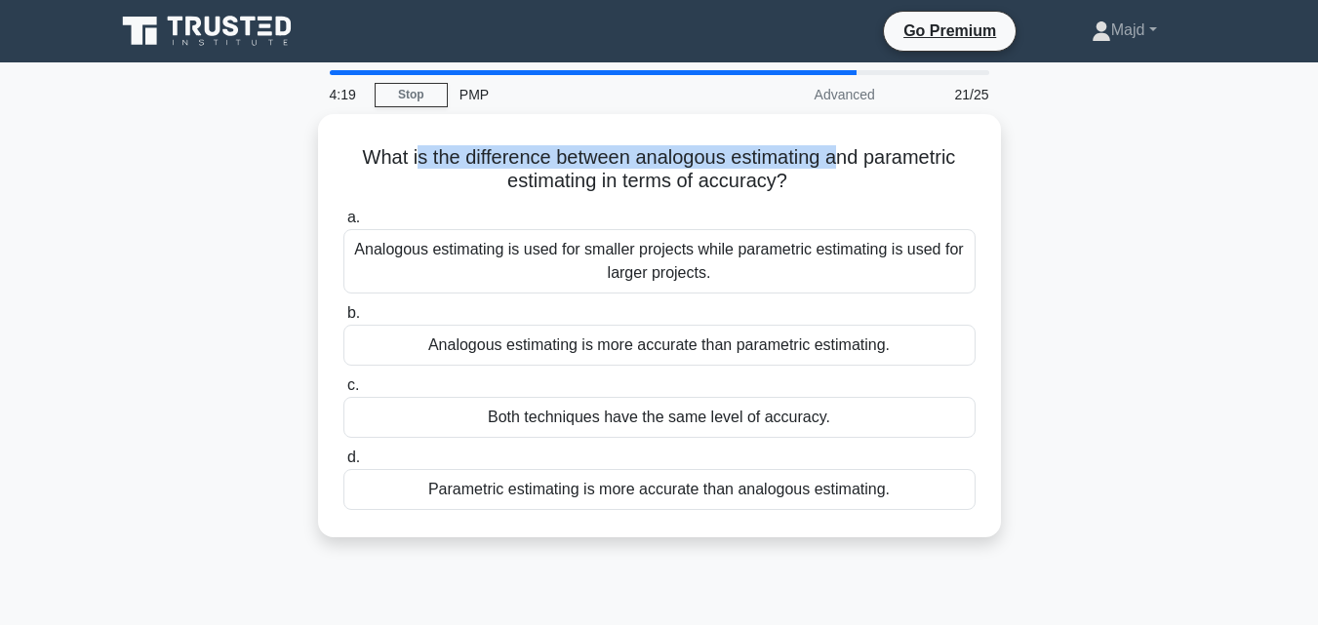
copy div "What is the difference between analogous estimating and parametric estimating i…"
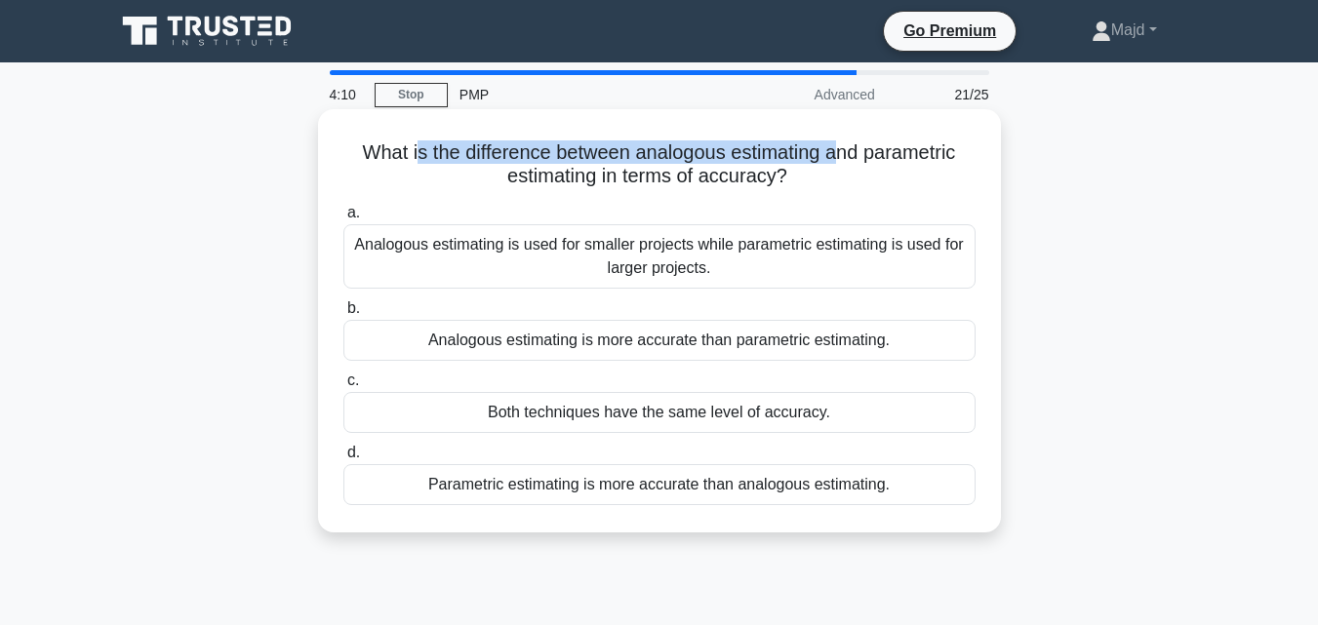
click at [591, 497] on div "Parametric estimating is more accurate than analogous estimating." at bounding box center [659, 484] width 632 height 41
click at [343, 459] on input "d. Parametric estimating is more accurate than analogous estimating." at bounding box center [343, 453] width 0 height 13
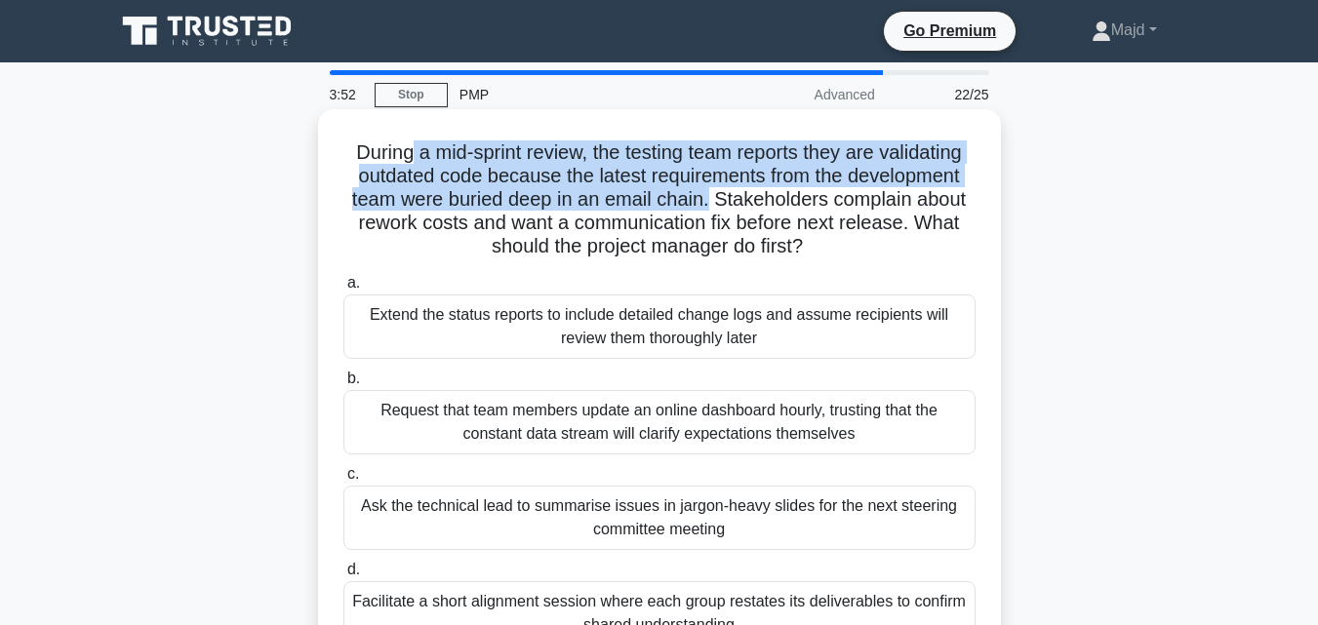
drag, startPoint x: 407, startPoint y: 154, endPoint x: 711, endPoint y: 211, distance: 309.5
click at [711, 211] on h5 "During a mid-sprint review, the testing team reports they are validating outdat…" at bounding box center [659, 199] width 636 height 119
drag, startPoint x: 351, startPoint y: 225, endPoint x: 826, endPoint y: 239, distance: 475.2
click at [826, 239] on h5 "During a mid-sprint review, the testing team reports they are validating outdat…" at bounding box center [659, 199] width 636 height 119
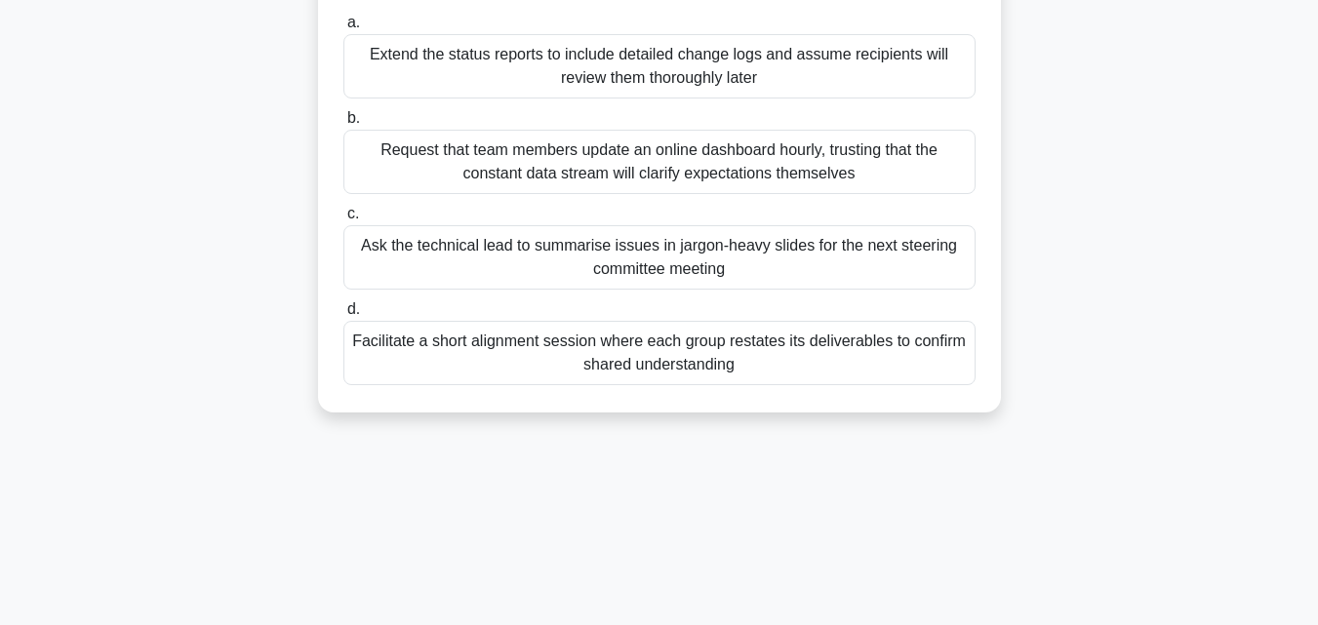
click at [501, 366] on div "Facilitate a short alignment session where each group restates its deliverables…" at bounding box center [659, 353] width 632 height 64
click at [343, 316] on input "d. Facilitate a short alignment session where each group restates its deliverab…" at bounding box center [343, 309] width 0 height 13
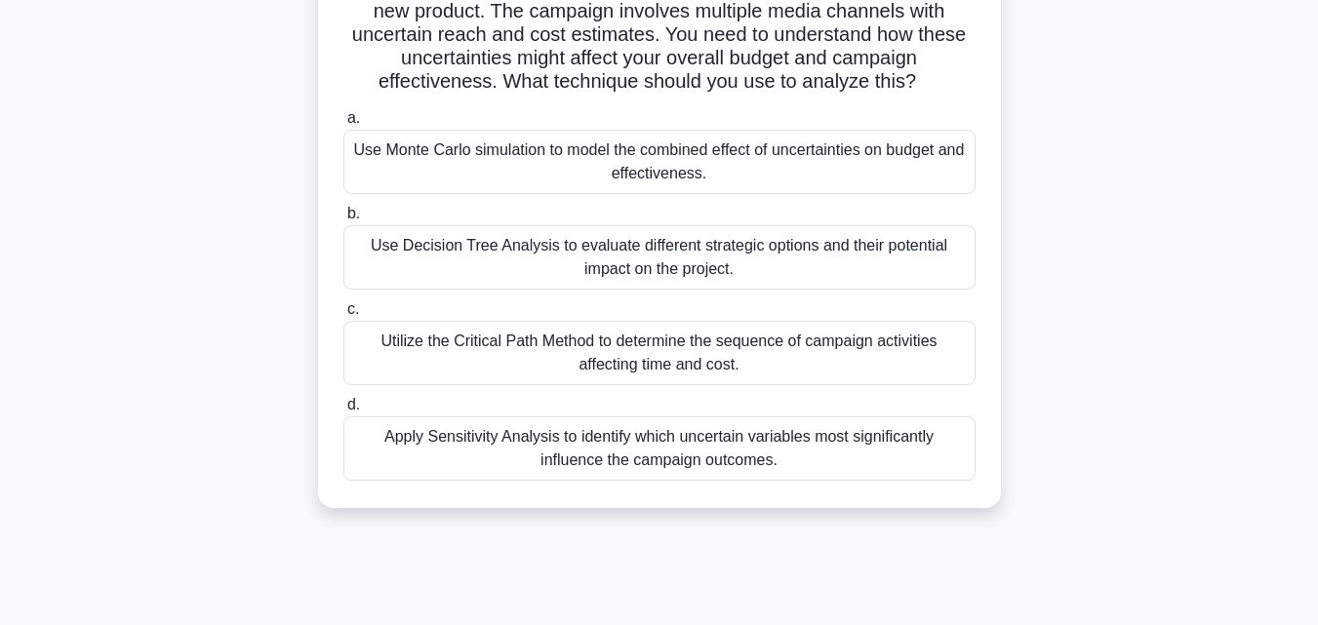
scroll to position [0, 0]
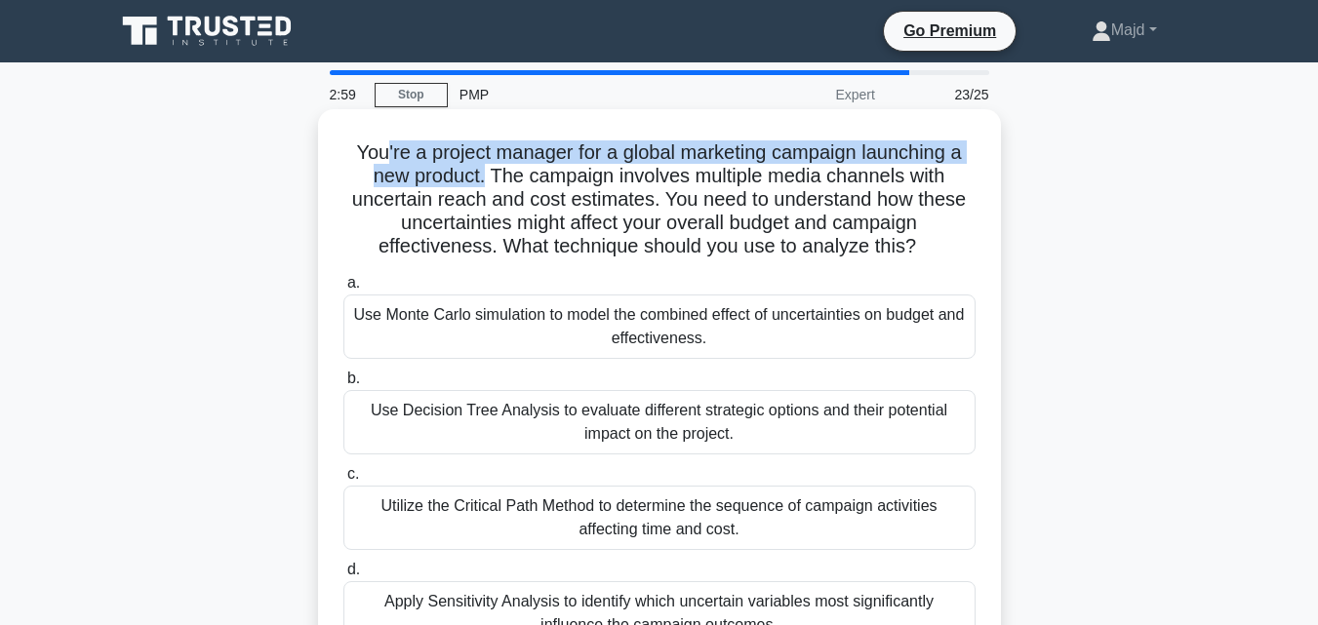
drag, startPoint x: 377, startPoint y: 153, endPoint x: 483, endPoint y: 173, distance: 107.1
click at [483, 173] on h5 "You're a project manager for a global marketing campaign launching a new produc…" at bounding box center [659, 199] width 636 height 119
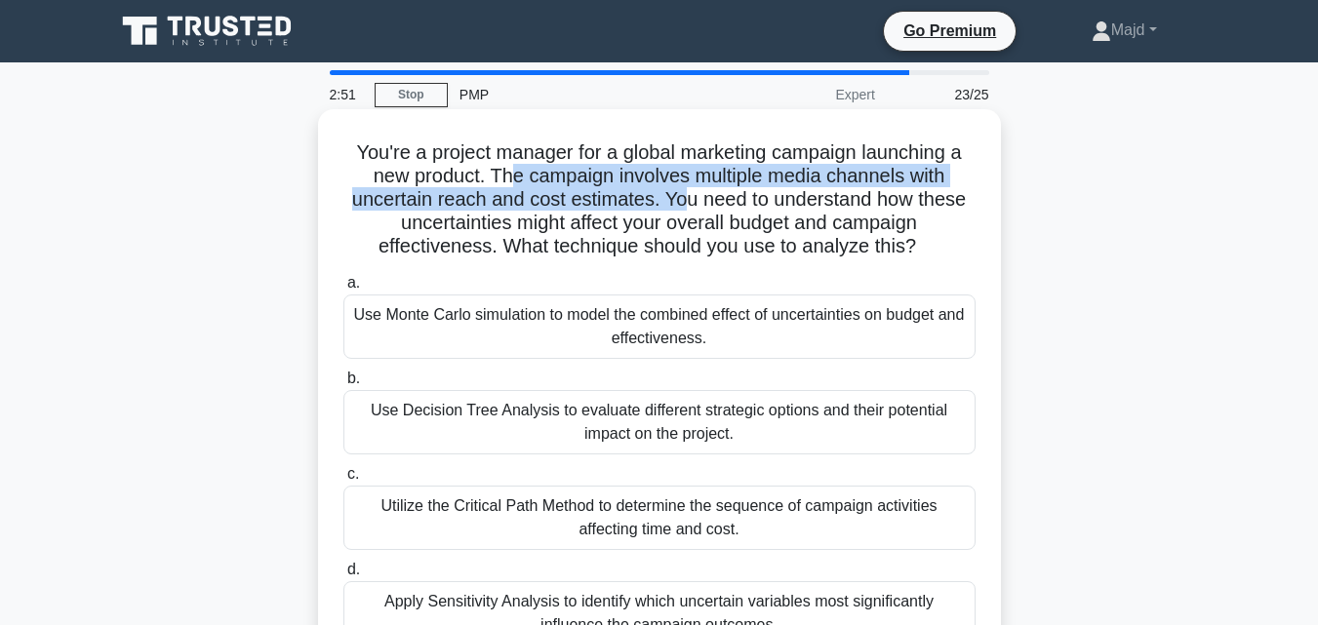
drag, startPoint x: 509, startPoint y: 175, endPoint x: 689, endPoint y: 209, distance: 182.7
click at [689, 209] on h5 "You're a project manager for a global marketing campaign launching a new produc…" at bounding box center [659, 199] width 636 height 119
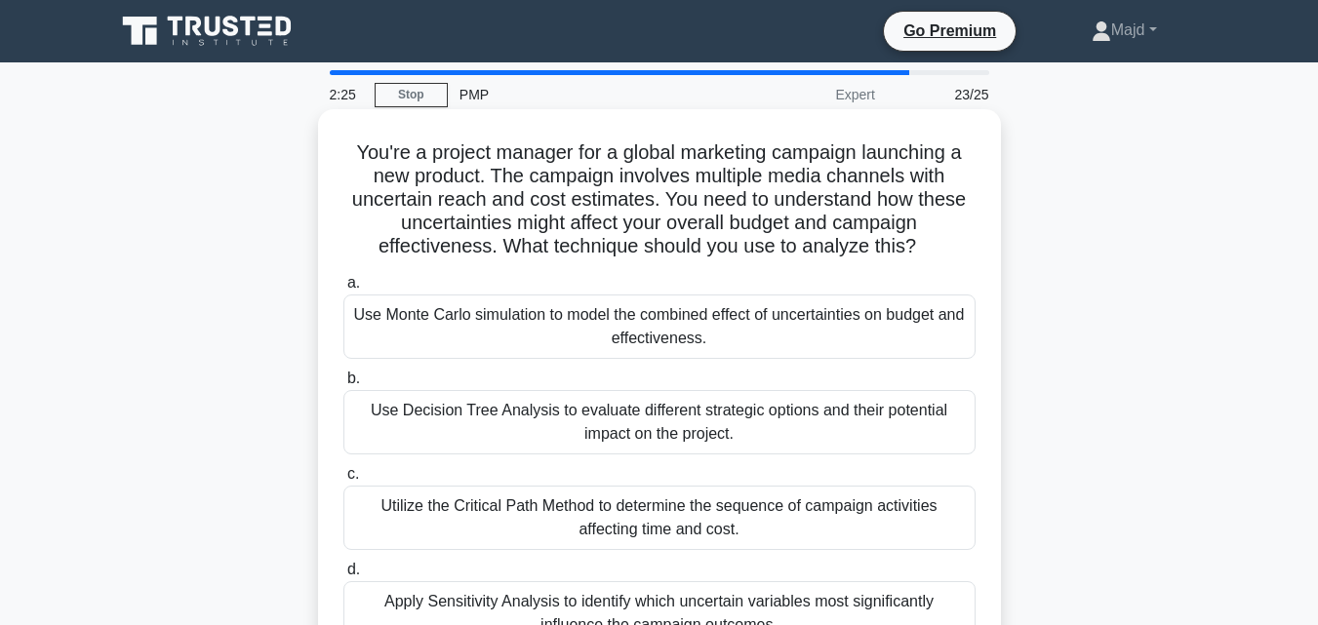
click at [352, 143] on h5 "You're a project manager for a global marketing campaign launching a new produc…" at bounding box center [659, 199] width 636 height 119
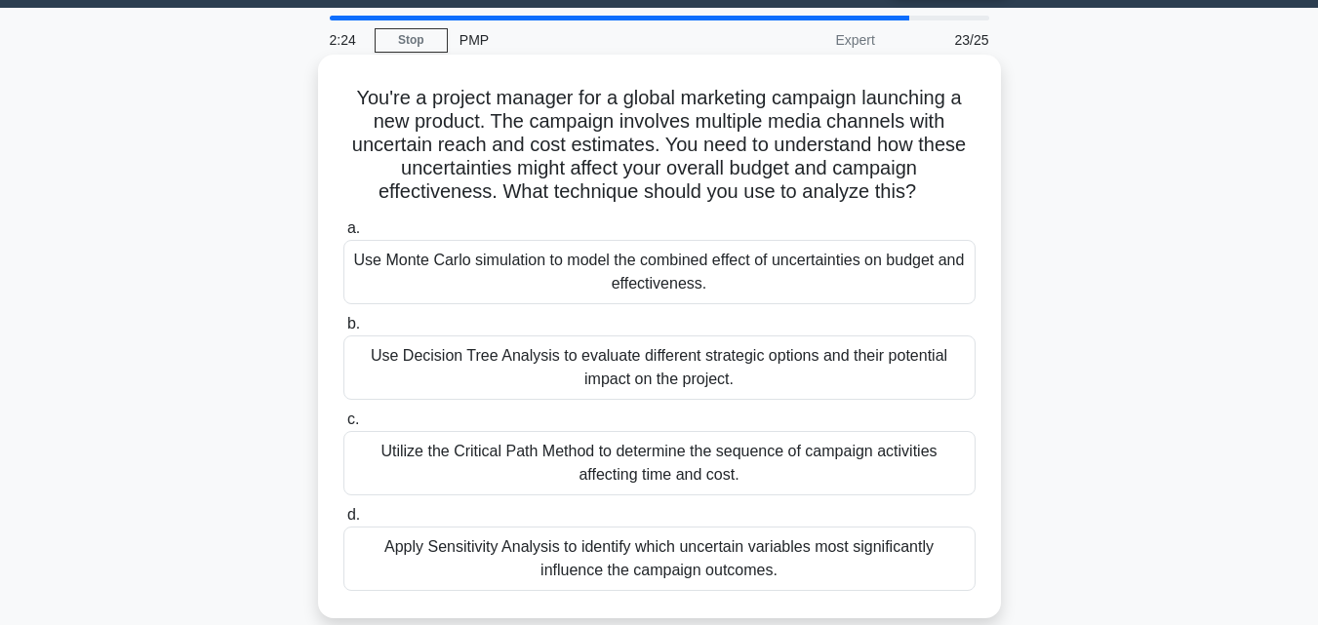
drag, startPoint x: 368, startPoint y: 138, endPoint x: 829, endPoint y: 595, distance: 649.6
click at [827, 604] on div "You're a project manager for a global marketing campaign launching a new produc…" at bounding box center [659, 337] width 683 height 564
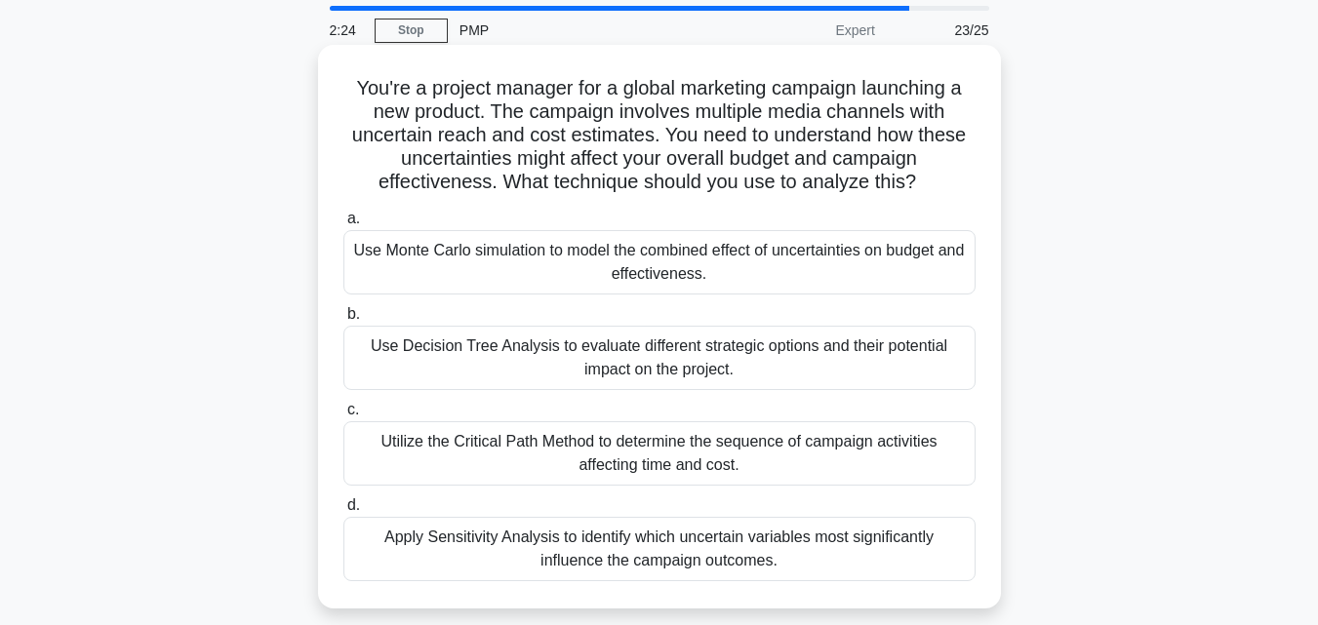
copy div "u're a project manager for a global marketing campaign launching a new product.…"
click at [619, 269] on div "Use Monte Carlo simulation to model the combined effect of uncertainties on bud…" at bounding box center [659, 262] width 632 height 64
click at [343, 225] on input "a. Use Monte Carlo simulation to model the combined effect of uncertainties on …" at bounding box center [343, 219] width 0 height 13
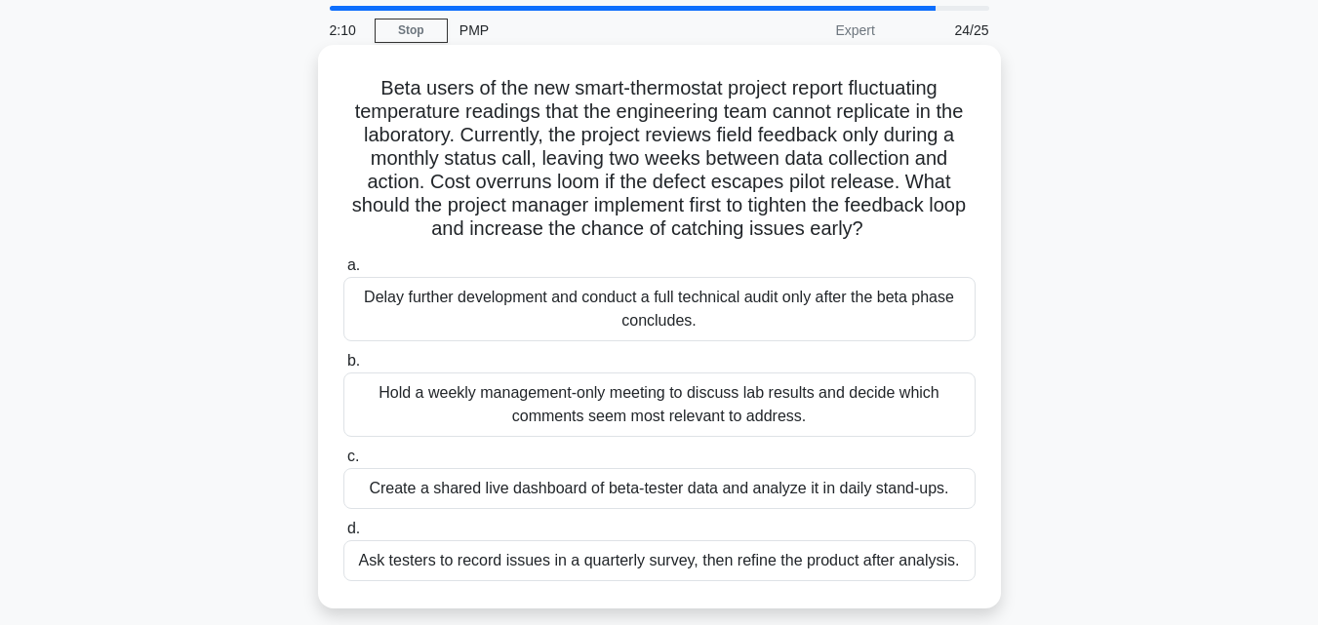
scroll to position [0, 0]
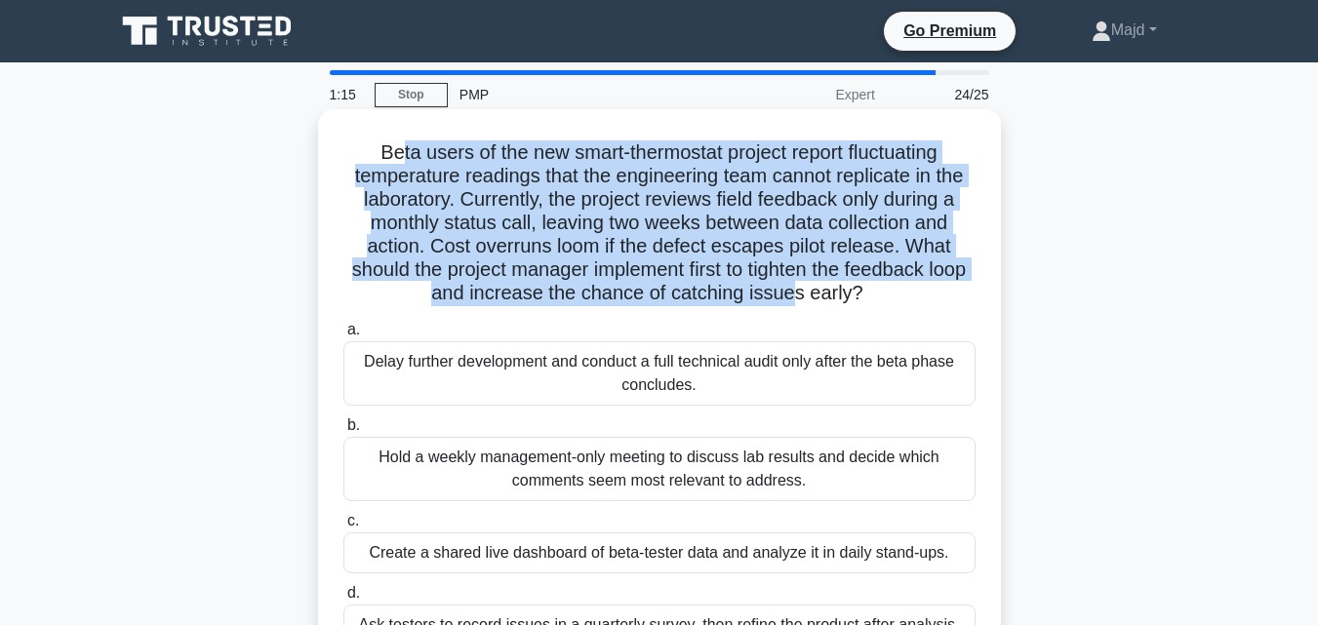
drag, startPoint x: 394, startPoint y: 152, endPoint x: 819, endPoint y: 291, distance: 447.2
click at [819, 289] on h5 "Beta users of the new smart-thermostat project report fluctuating temperature r…" at bounding box center [659, 223] width 636 height 166
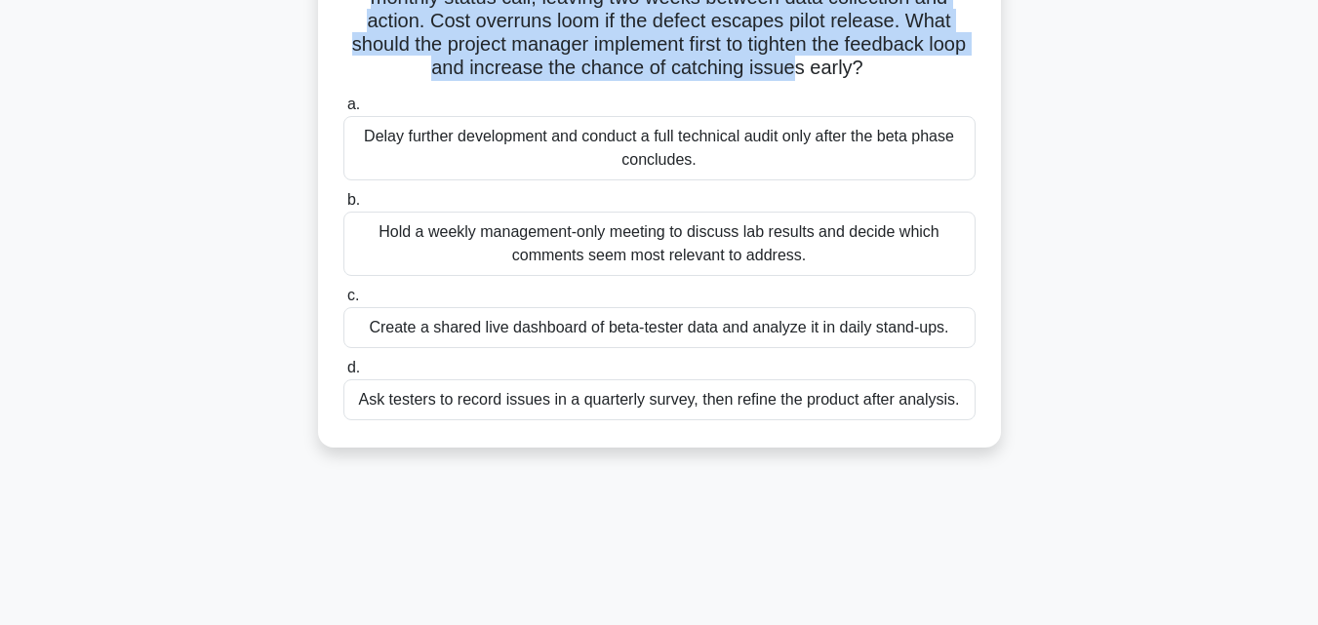
scroll to position [260, 0]
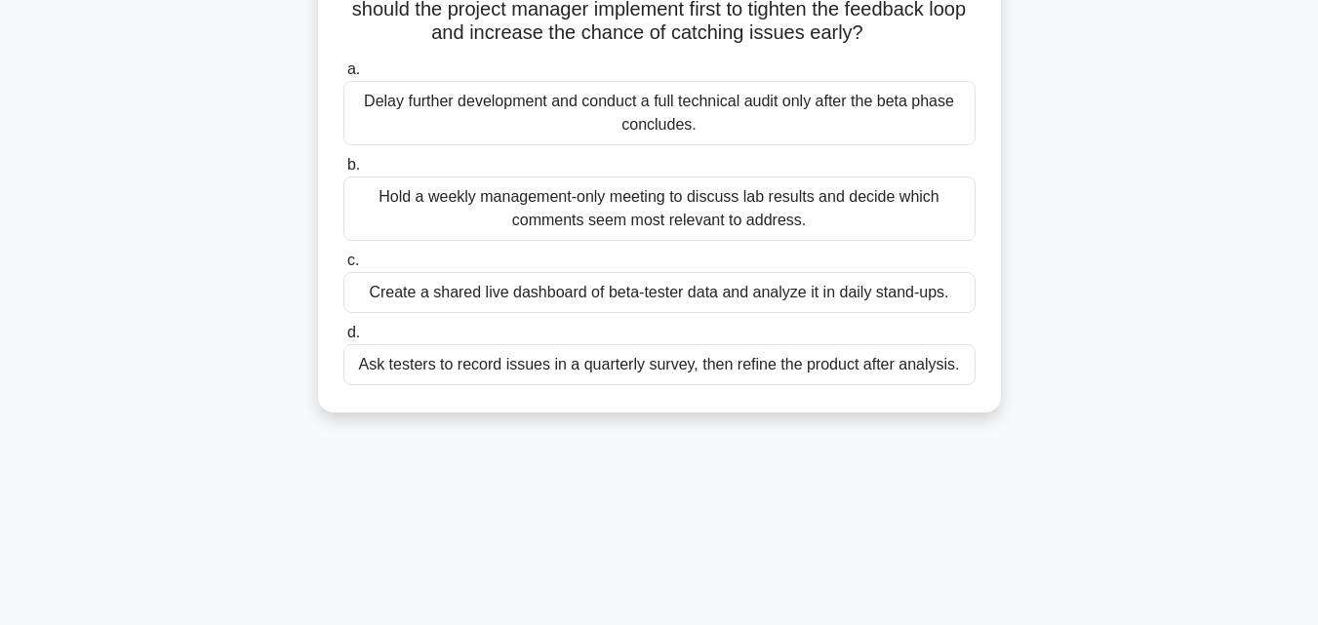
click at [580, 418] on div "Beta users of the new smart-thermostat project report fluctuating temperature r…" at bounding box center [659, 147] width 1112 height 587
click at [453, 292] on div "Create a shared live dashboard of beta-tester data and analyze it in daily stan…" at bounding box center [659, 292] width 632 height 41
click at [343, 267] on input "c. Create a shared live dashboard of beta-tester data and analyze it in daily s…" at bounding box center [343, 261] width 0 height 13
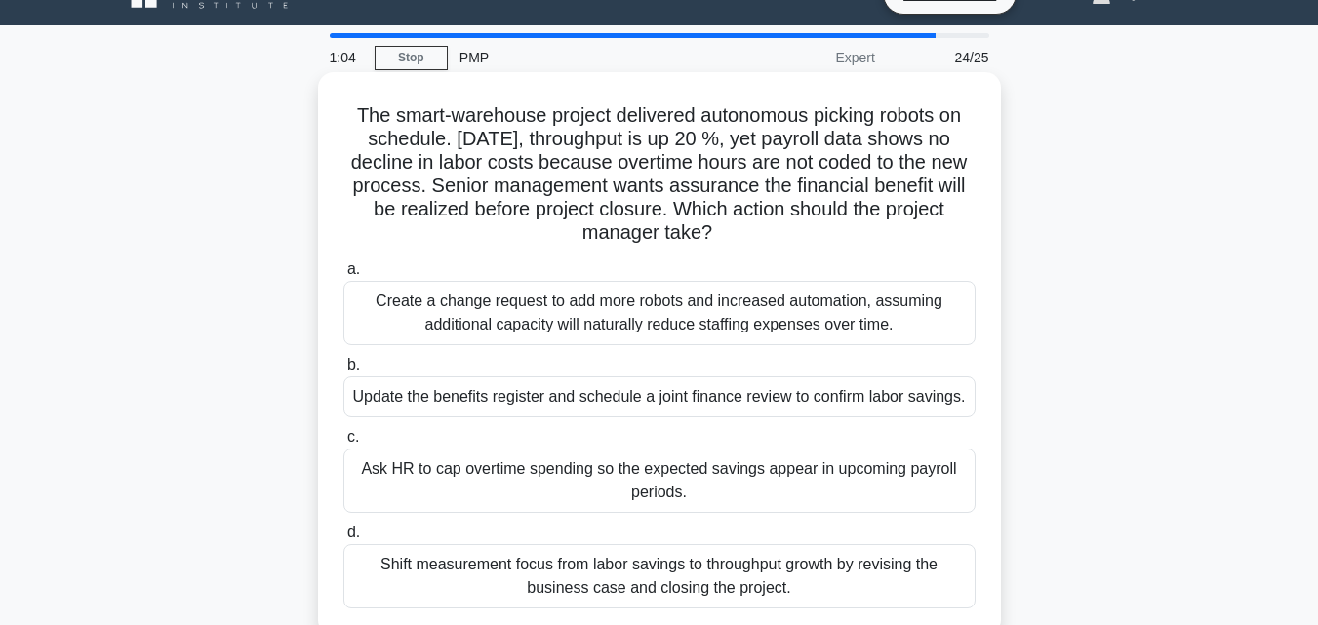
scroll to position [0, 0]
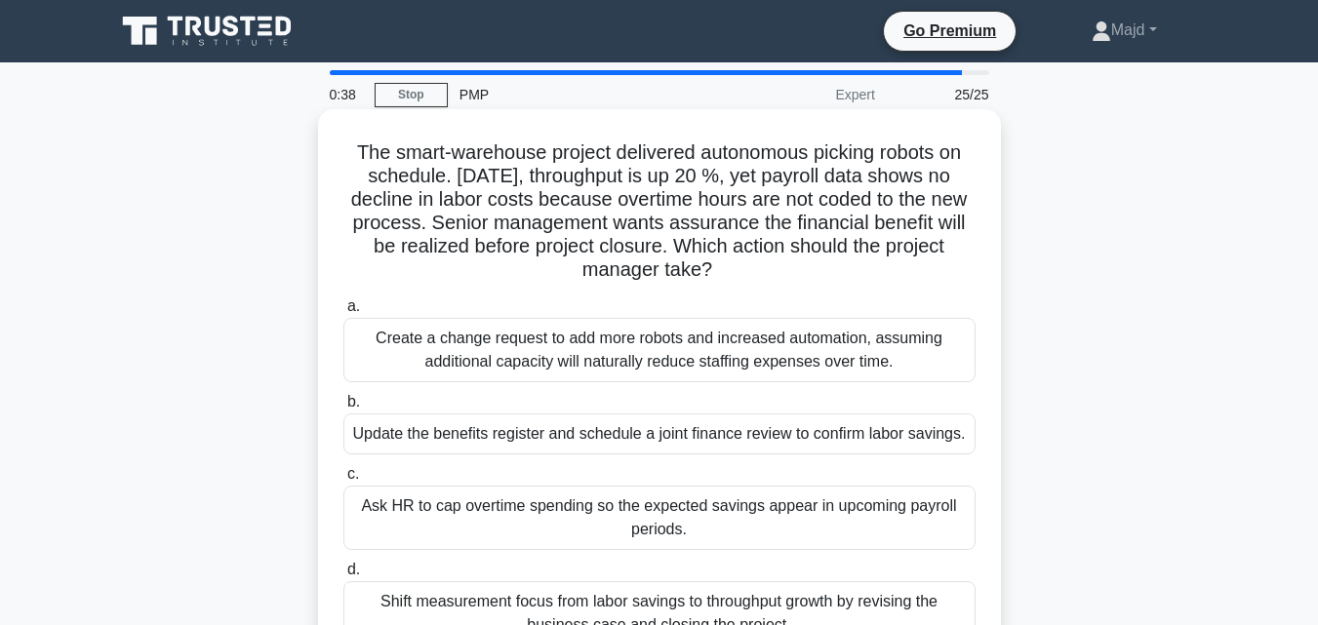
drag, startPoint x: 342, startPoint y: 145, endPoint x: 842, endPoint y: 259, distance: 512.2
click at [842, 259] on h5 "The smart-warehouse project delivered autonomous picking robots on schedule. Th…" at bounding box center [659, 211] width 636 height 142
click at [644, 366] on div "Create a change request to add more robots and increased automation, assuming a…" at bounding box center [659, 350] width 632 height 64
click at [343, 313] on input "a. Create a change request to add more robots and increased automation, assumin…" at bounding box center [343, 306] width 0 height 13
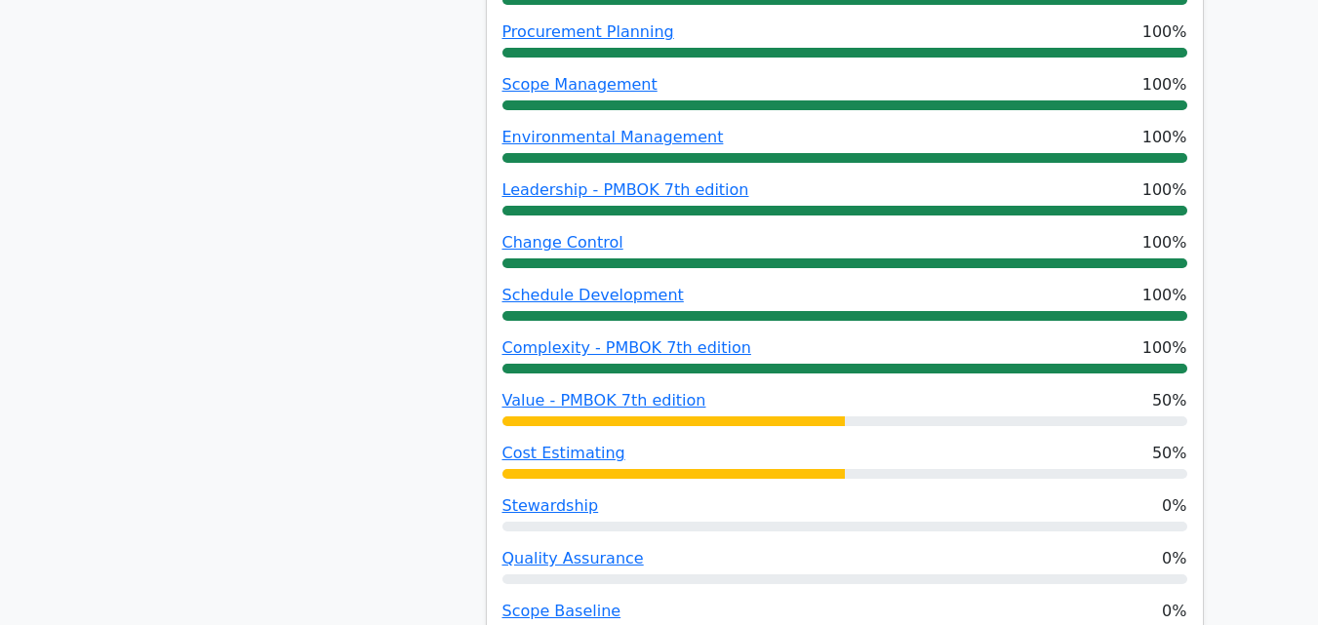
scroll to position [1560, 0]
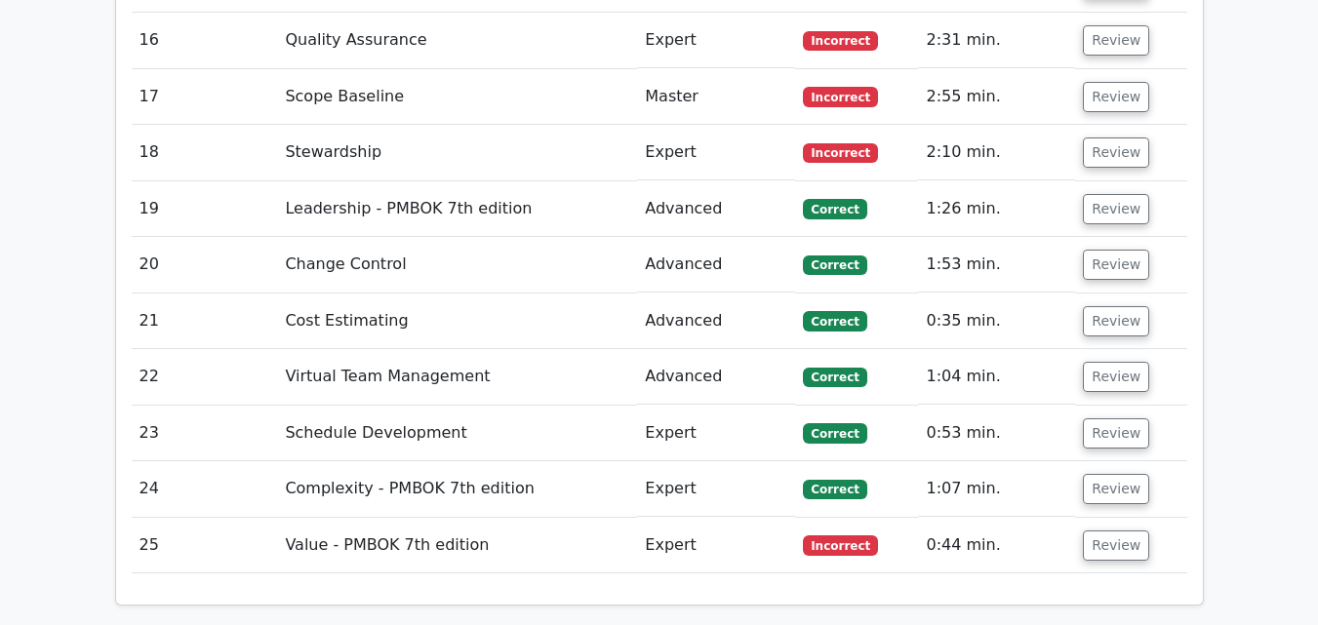
click at [835, 535] on span "Incorrect" at bounding box center [840, 545] width 75 height 20
click at [1101, 531] on button "Review" at bounding box center [1116, 546] width 66 height 30
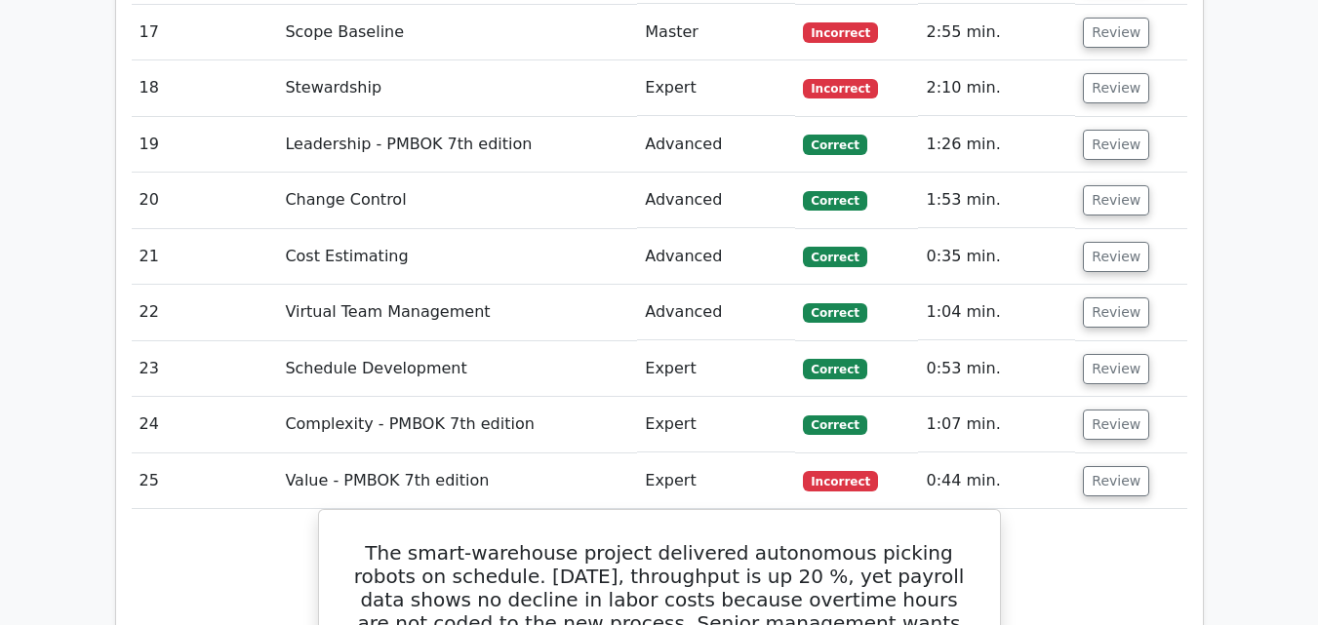
scroll to position [4282, 0]
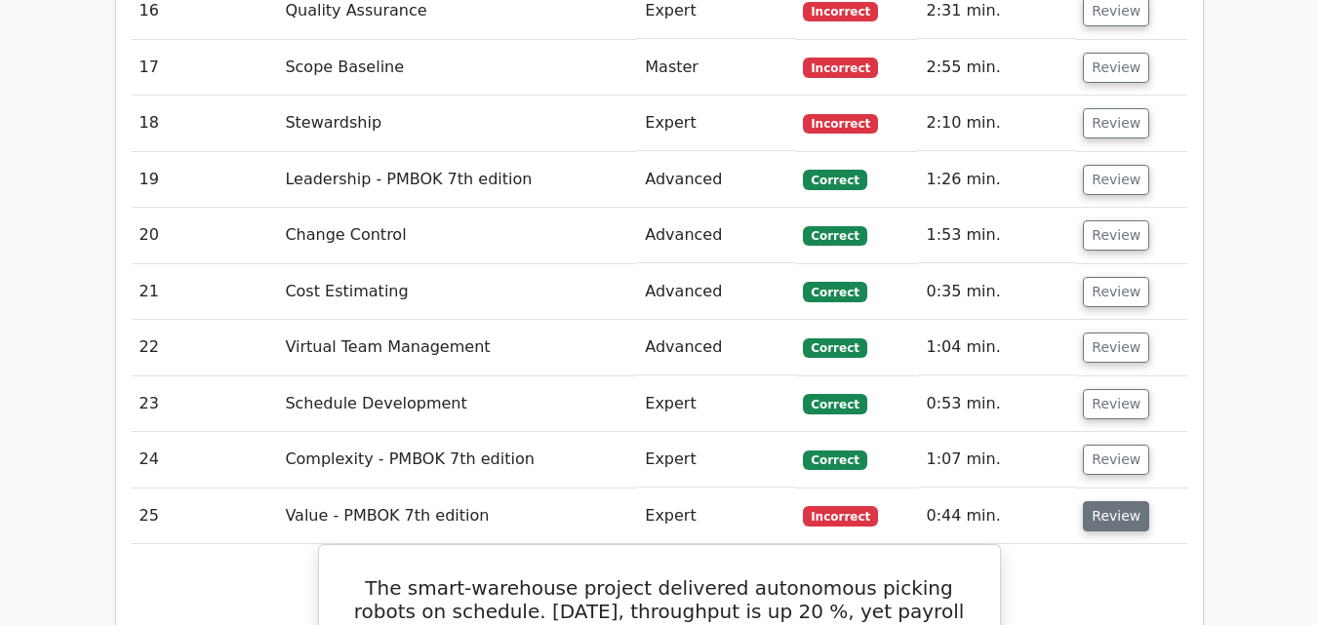
click at [1102, 501] on button "Review" at bounding box center [1116, 516] width 66 height 30
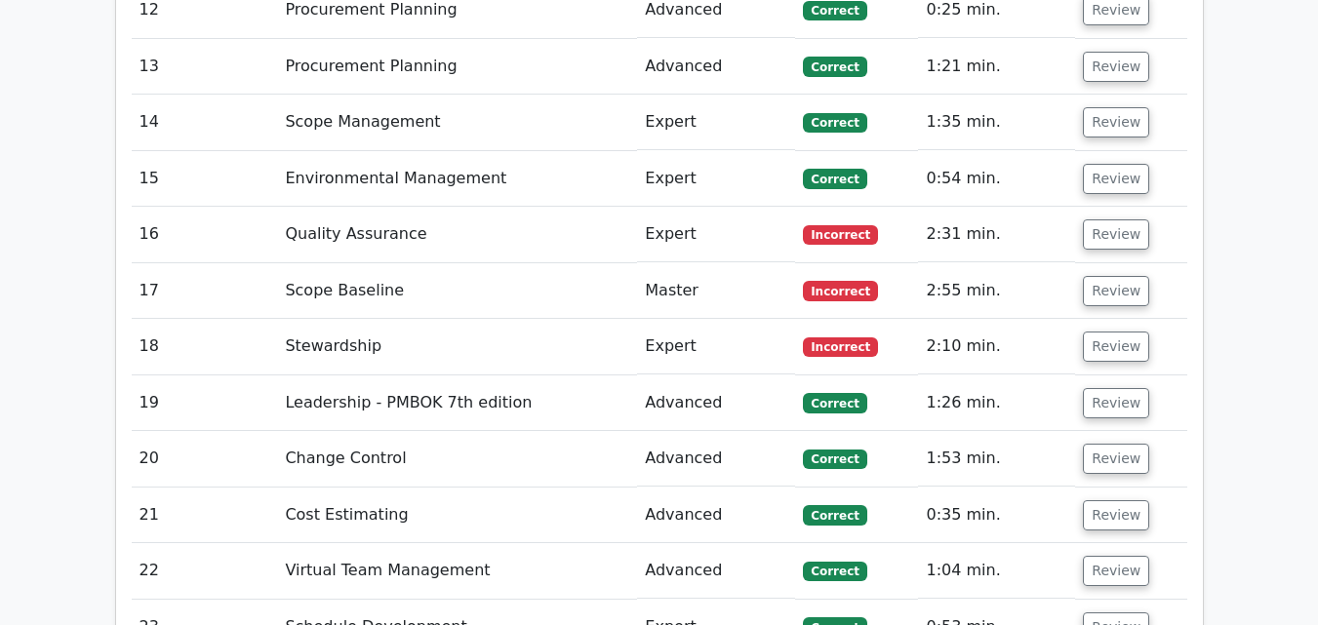
scroll to position [4023, 0]
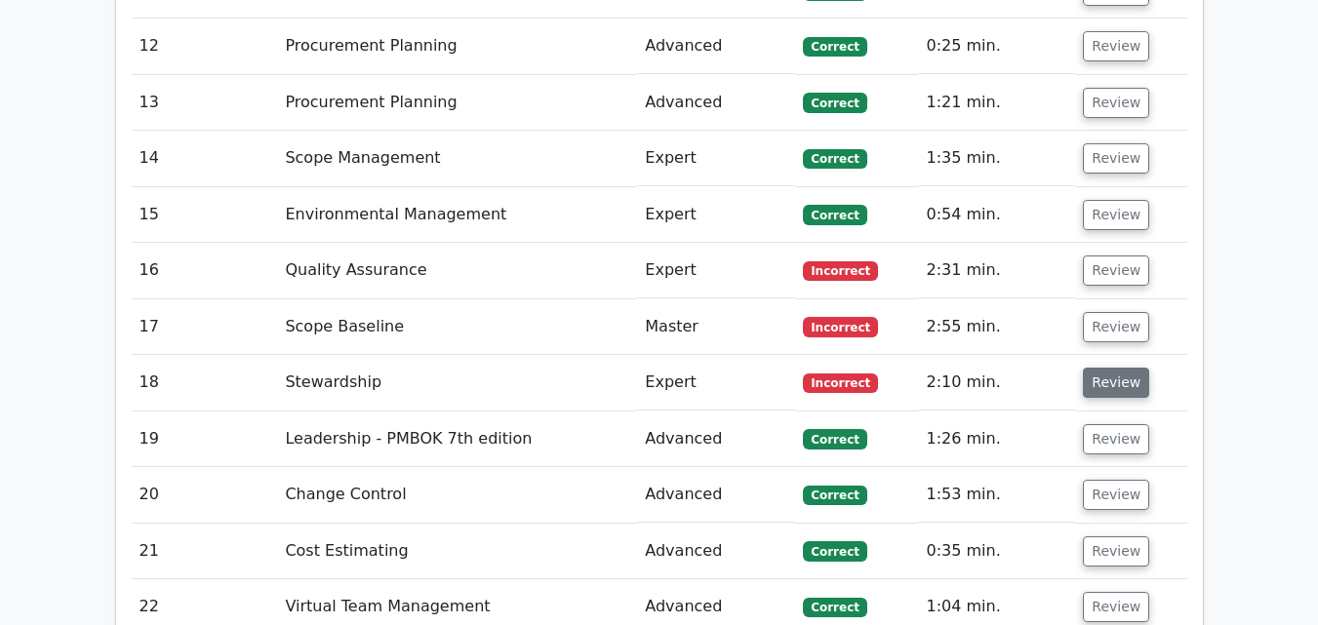
click at [1088, 368] on button "Review" at bounding box center [1116, 383] width 66 height 30
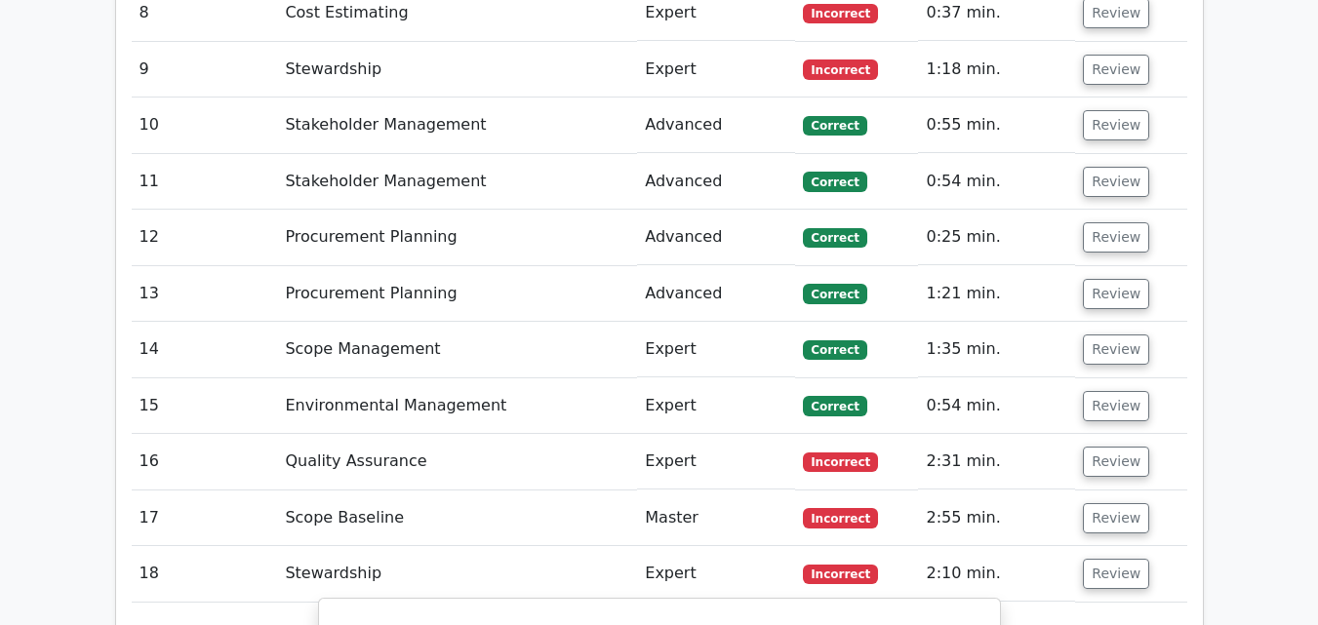
scroll to position [3763, 0]
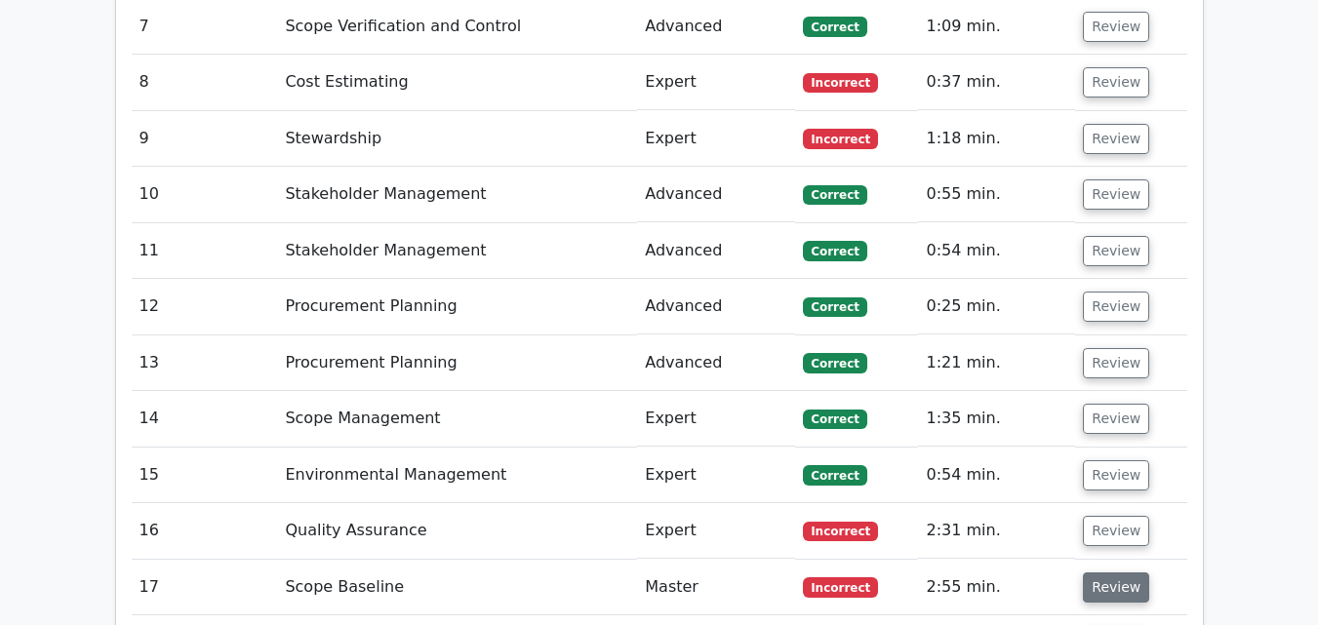
click at [1089, 572] on button "Review" at bounding box center [1116, 587] width 66 height 30
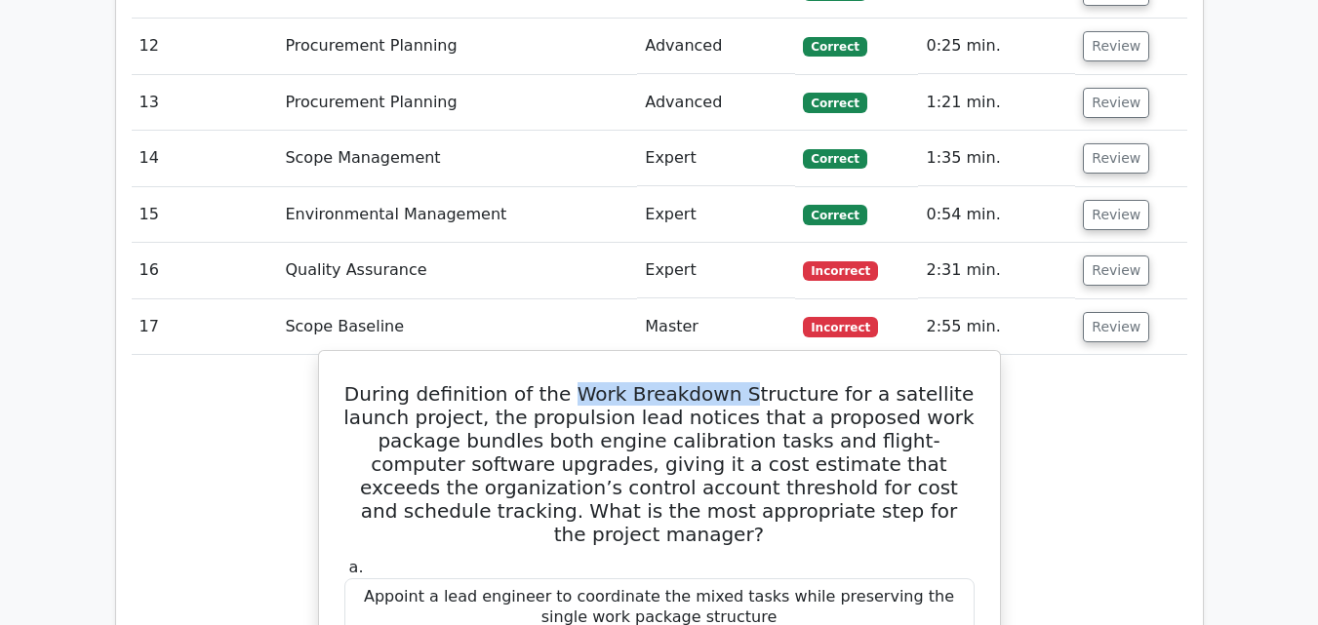
drag, startPoint x: 596, startPoint y: 235, endPoint x: 752, endPoint y: 241, distance: 156.2
click at [752, 382] on h5 "During definition of the Work Breakdown Structure for a satellite launch projec…" at bounding box center [659, 464] width 634 height 164
drag, startPoint x: 368, startPoint y: 231, endPoint x: 785, endPoint y: 455, distance: 473.9
click at [785, 578] on div "Appoint a lead engineer to coordinate the mixed tasks while preserving the sing…" at bounding box center [659, 607] width 630 height 59
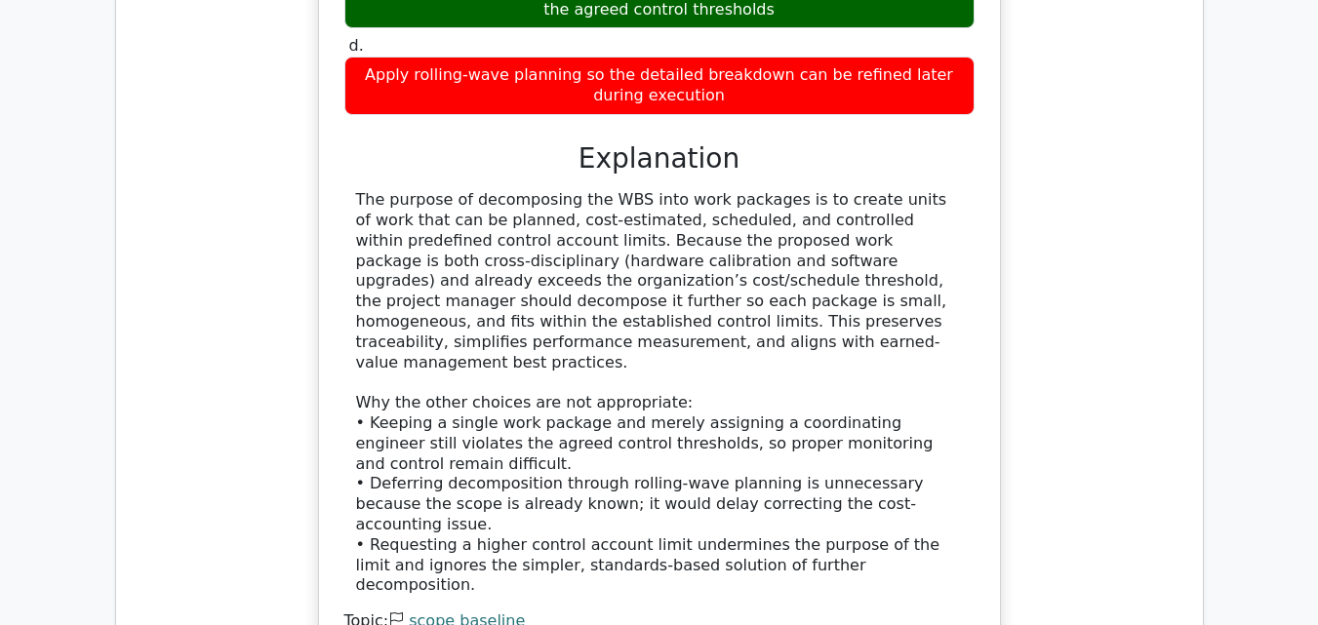
scroll to position [4543, 0]
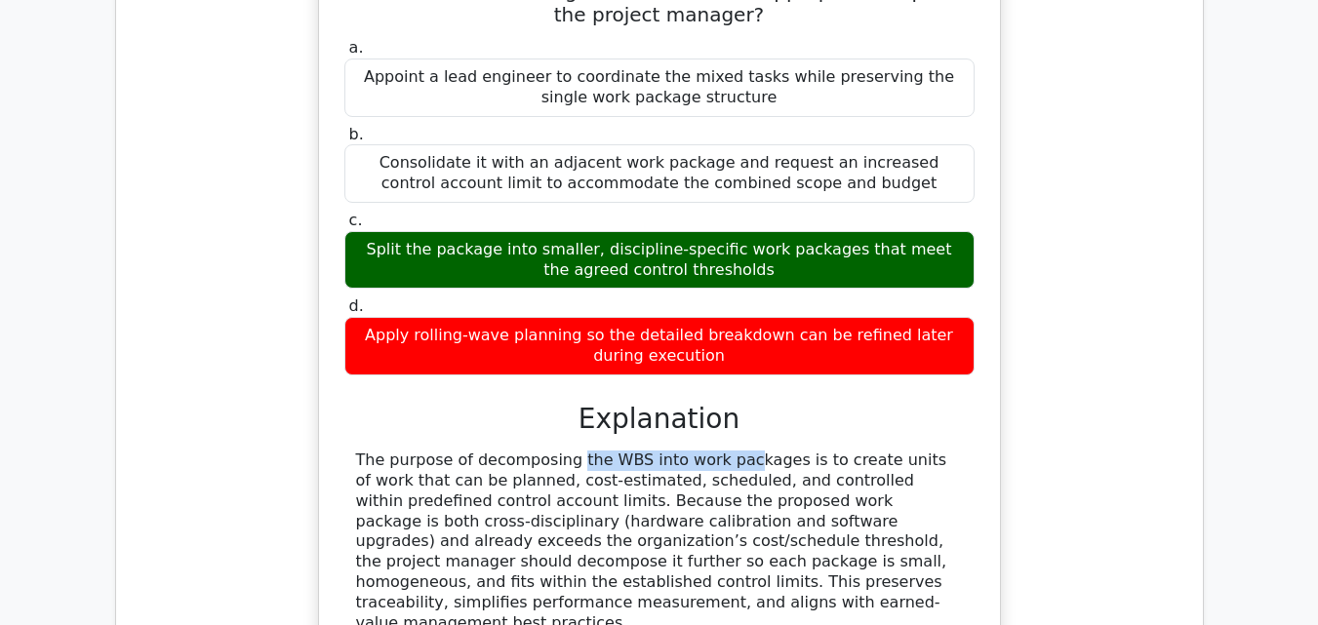
drag, startPoint x: 471, startPoint y: 286, endPoint x: 587, endPoint y: 289, distance: 116.1
click at [592, 144] on div "Consolidate it with an adjacent work package and request an increased control a…" at bounding box center [659, 173] width 630 height 59
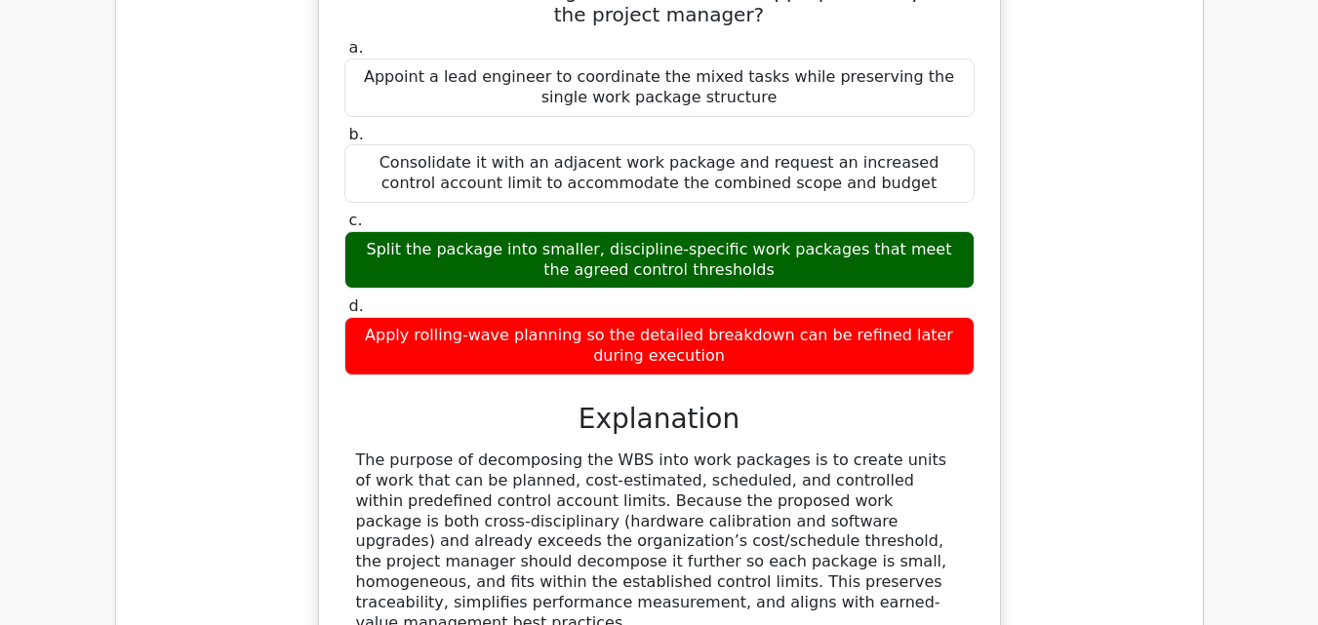
drag, startPoint x: 357, startPoint y: 279, endPoint x: 764, endPoint y: 435, distance: 435.6
drag, startPoint x: 589, startPoint y: 424, endPoint x: 342, endPoint y: 274, distance: 288.9
click at [342, 274] on div "a. Appoint a lead engineer to coordinate the mixed tasks while preserving the s…" at bounding box center [659, 483] width 634 height 898
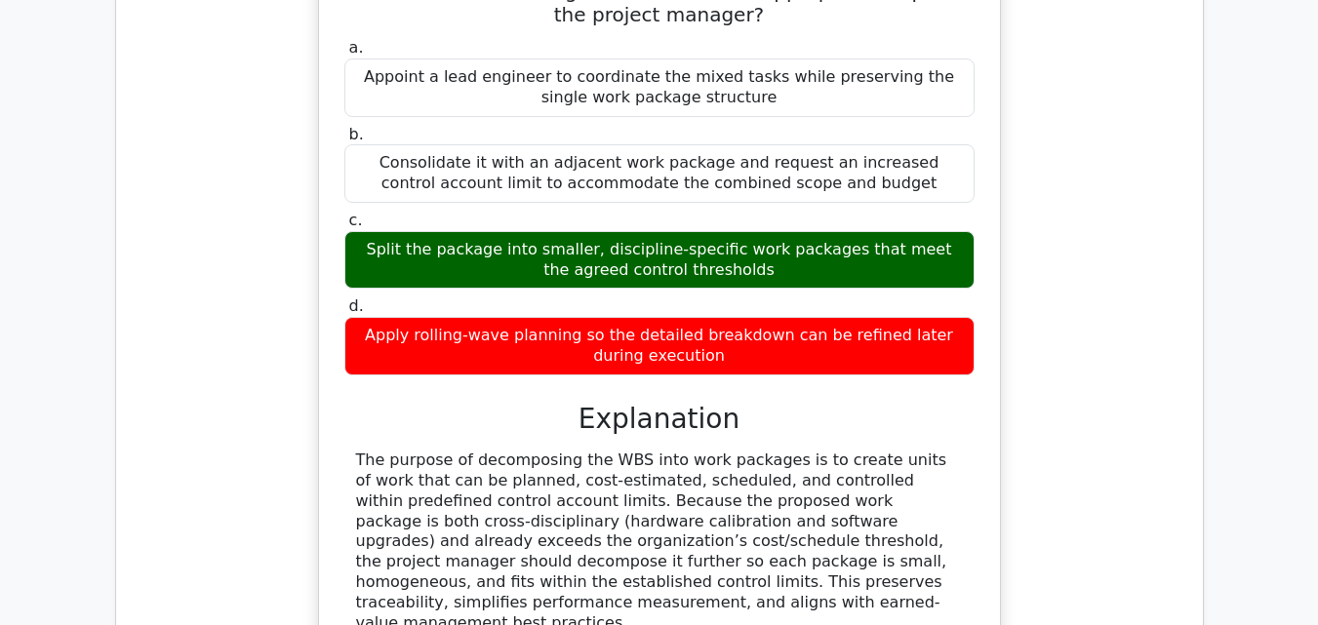
drag, startPoint x: 358, startPoint y: 281, endPoint x: 764, endPoint y: 429, distance: 431.9
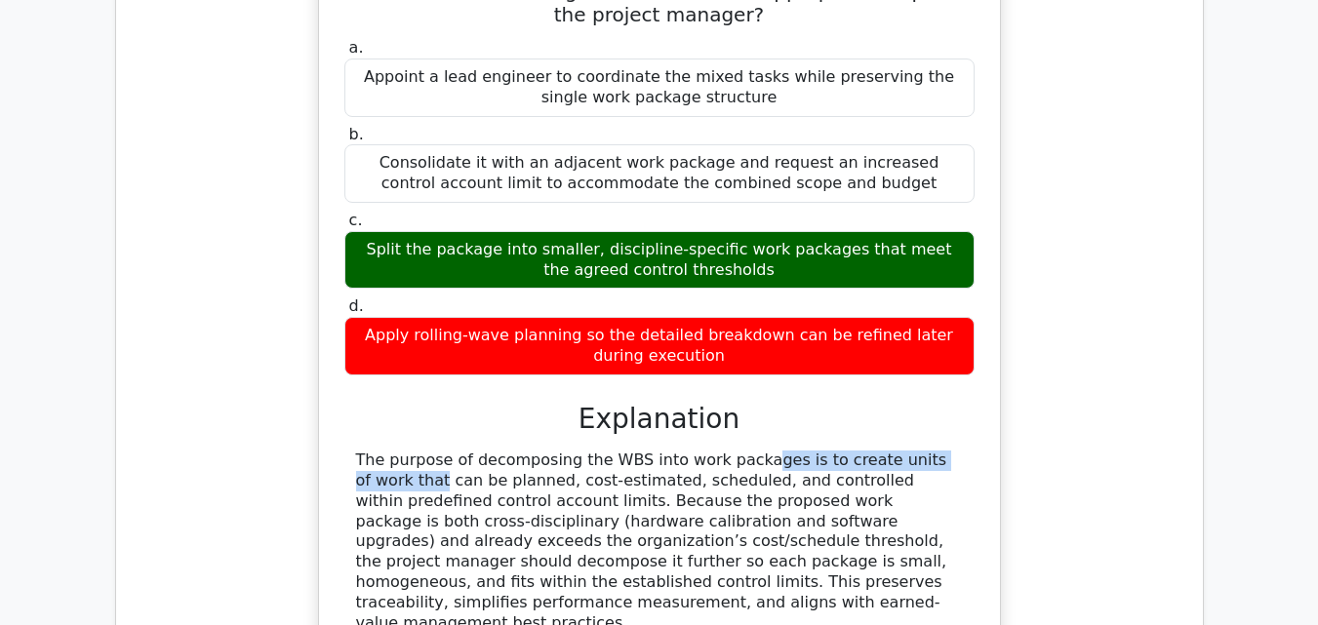
drag, startPoint x: 610, startPoint y: 291, endPoint x: 851, endPoint y: 286, distance: 241.9
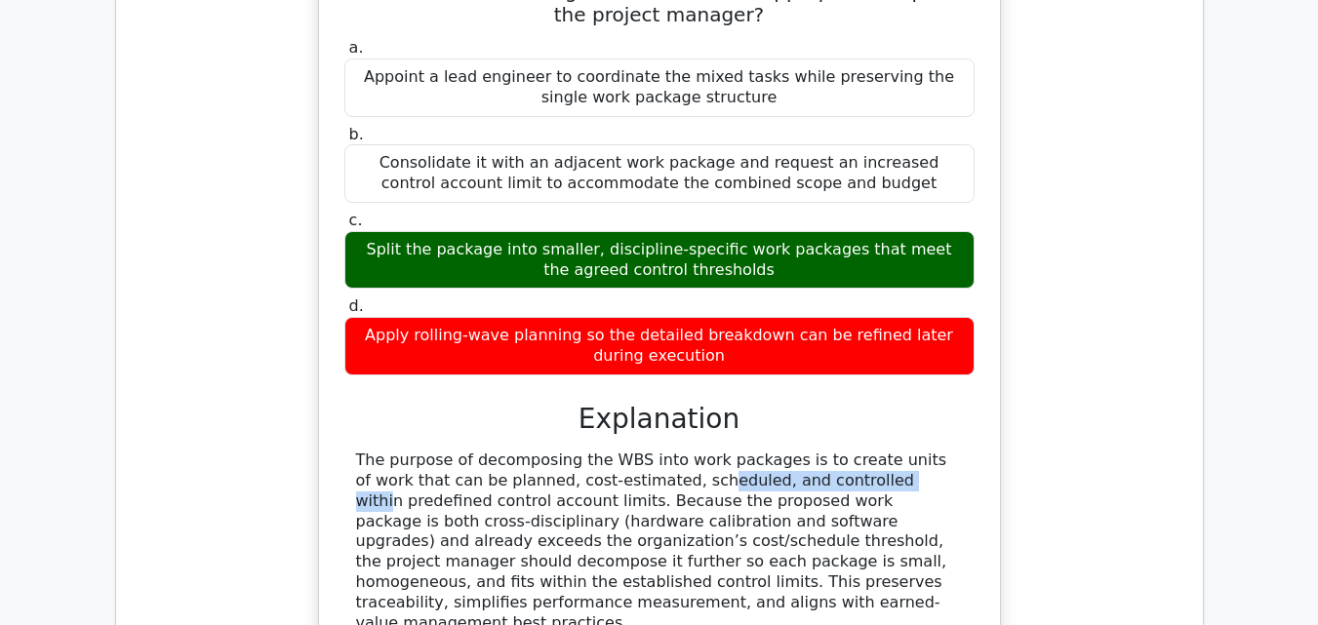
drag, startPoint x: 517, startPoint y: 301, endPoint x: 711, endPoint y: 295, distance: 194.2
drag, startPoint x: 397, startPoint y: 348, endPoint x: 829, endPoint y: 434, distance: 440.5
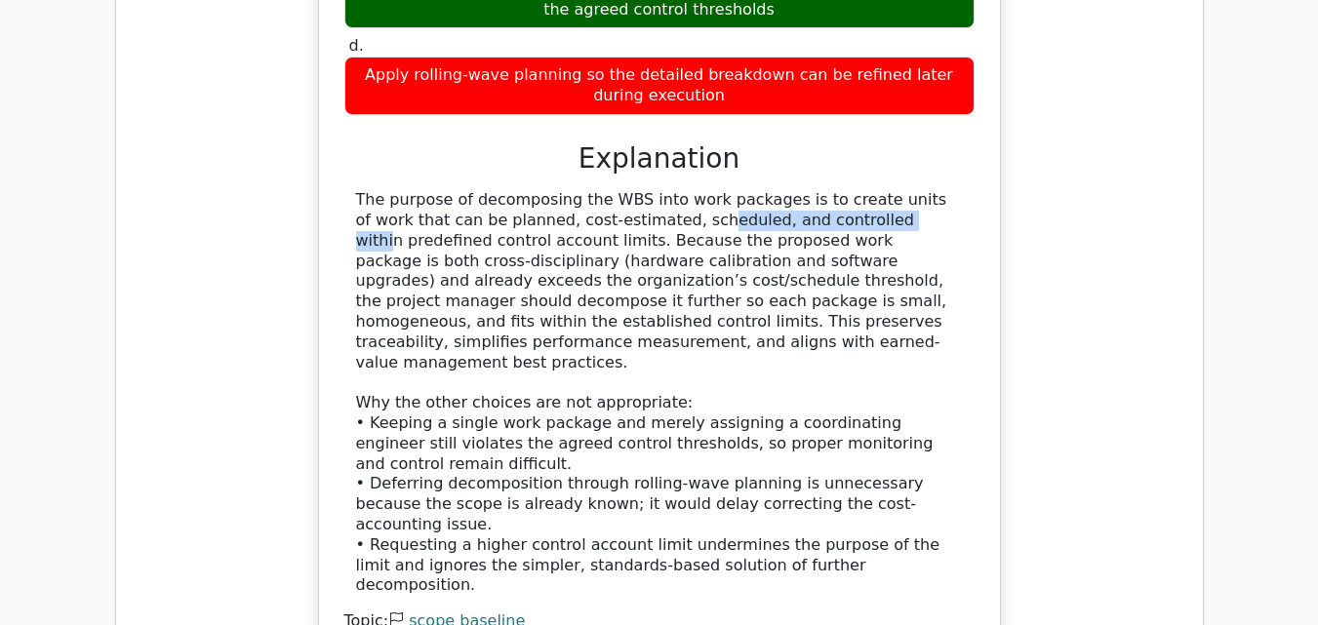
scroll to position [5323, 0]
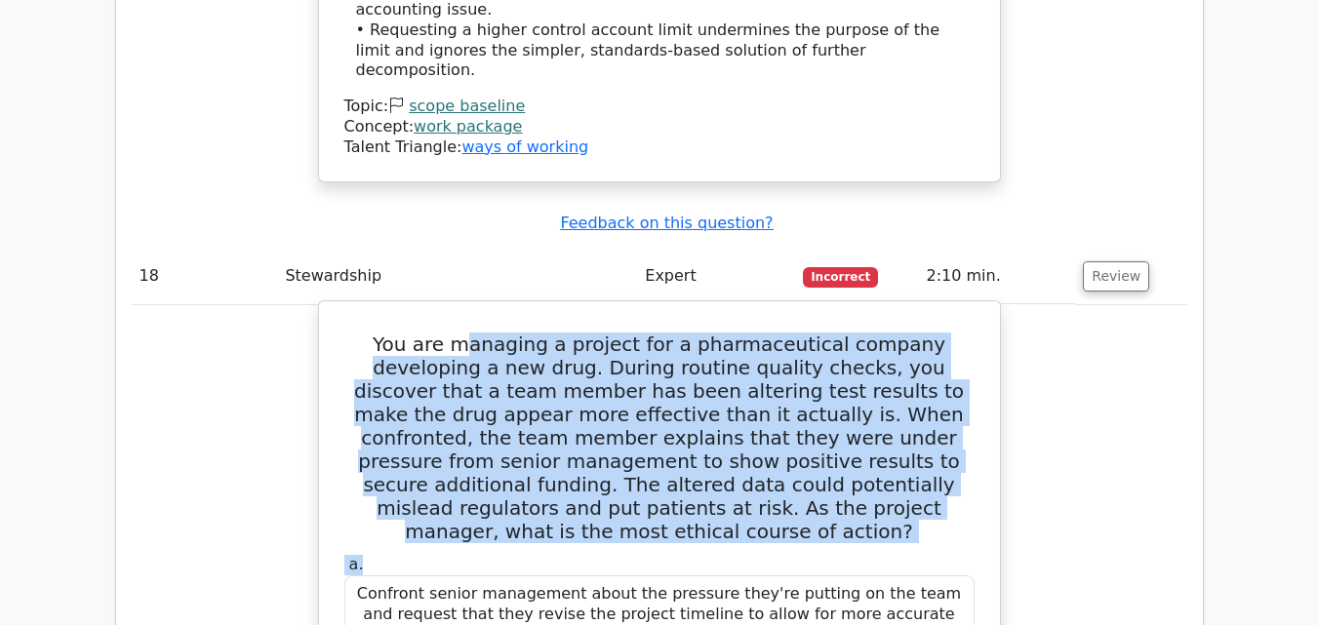
drag, startPoint x: 436, startPoint y: 107, endPoint x: 875, endPoint y: 285, distance: 473.4
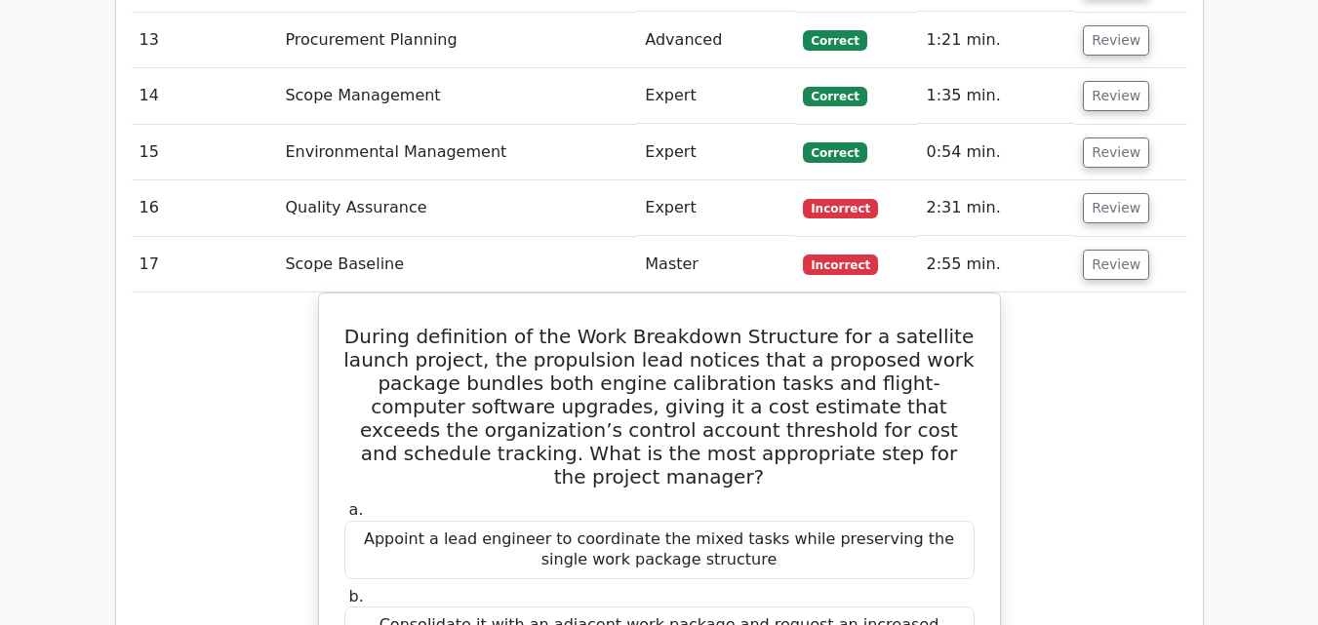
scroll to position [4023, 0]
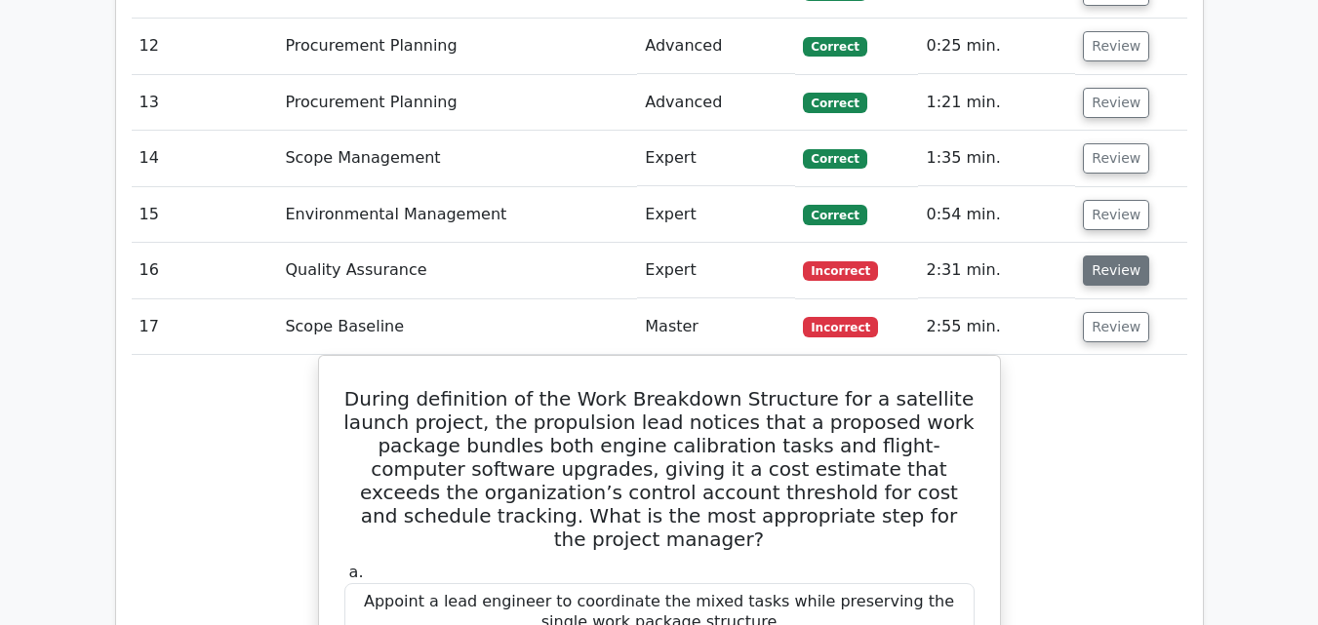
click at [1102, 256] on button "Review" at bounding box center [1116, 271] width 66 height 30
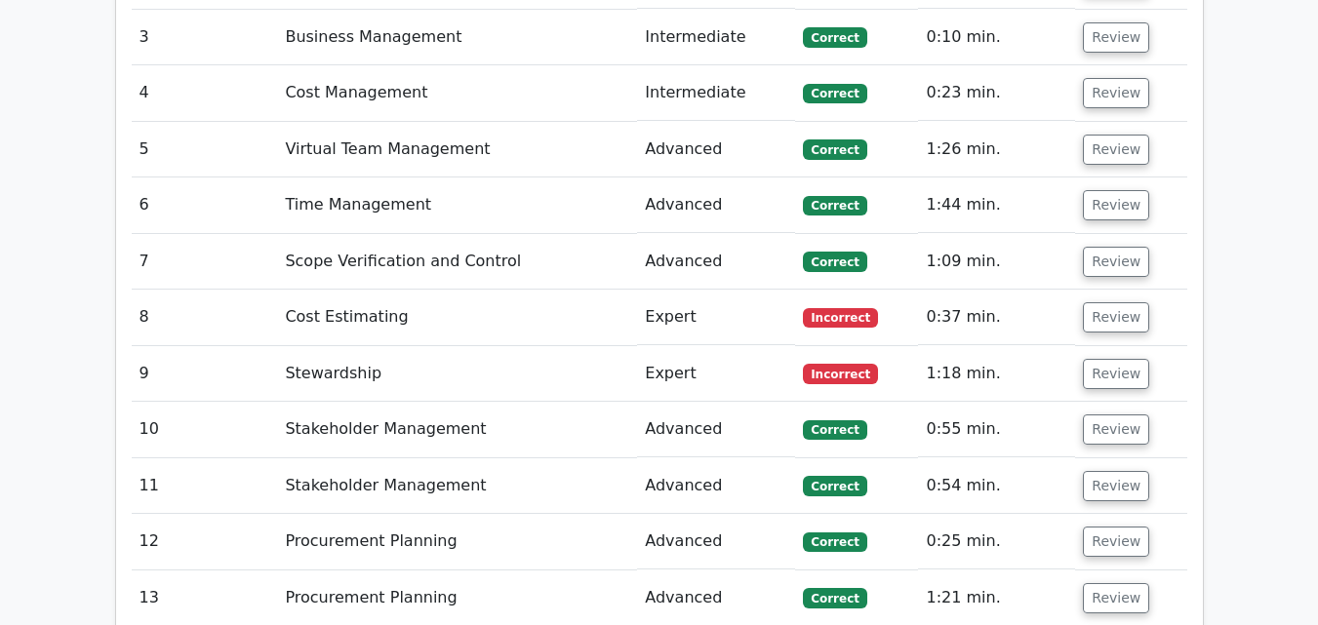
scroll to position [3502, 0]
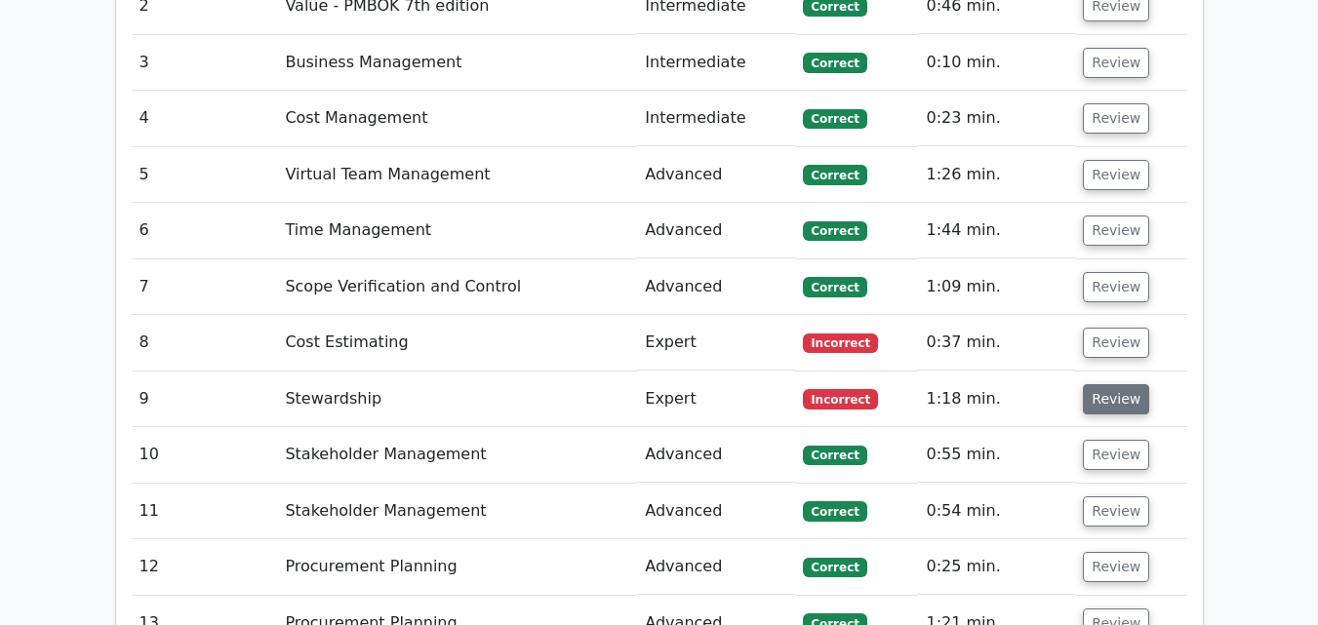
click at [1105, 384] on button "Review" at bounding box center [1116, 399] width 66 height 30
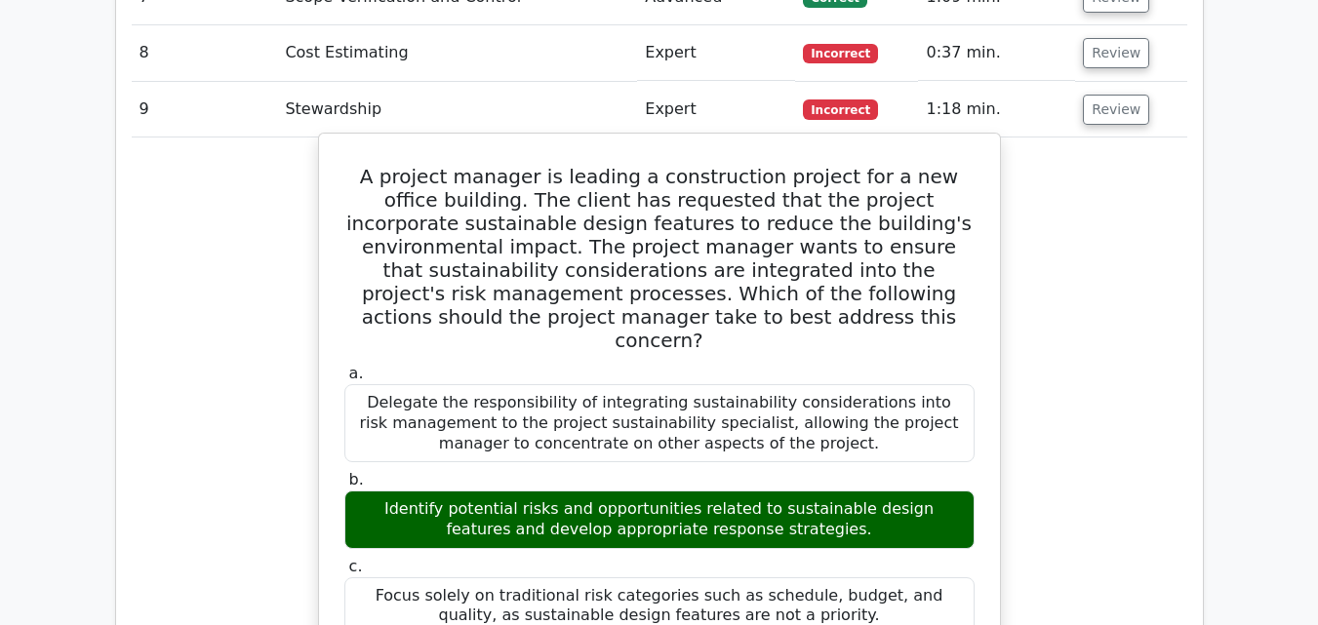
scroll to position [3763, 0]
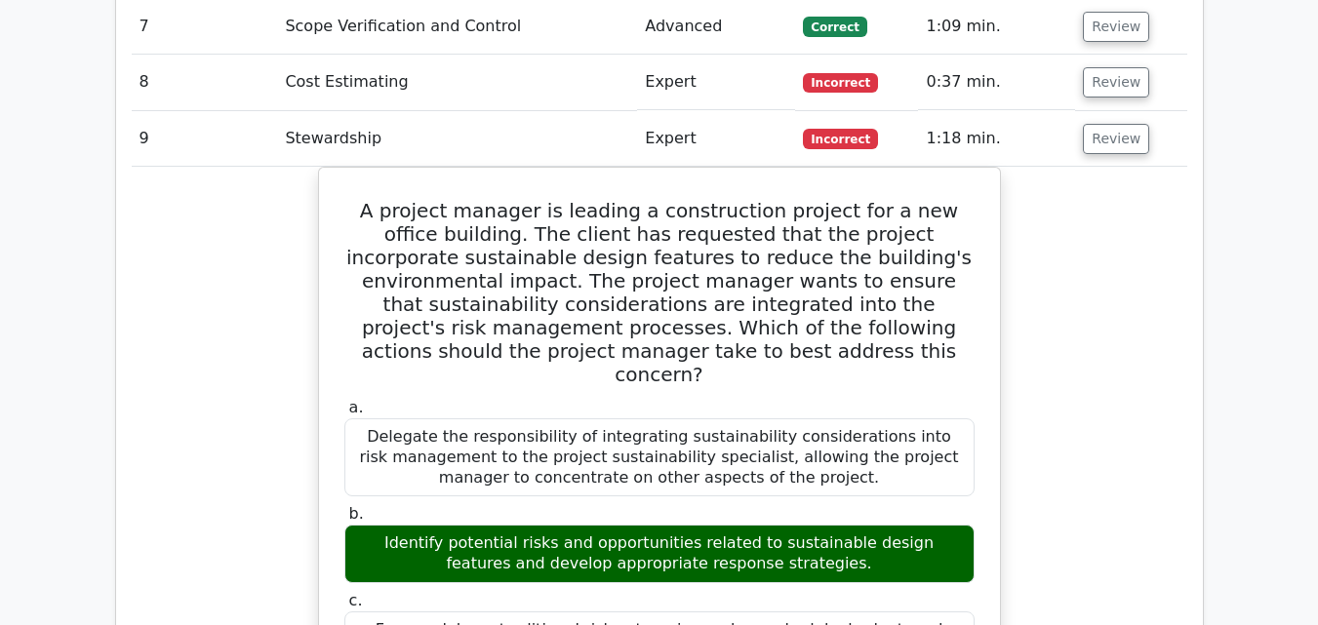
drag, startPoint x: 364, startPoint y: 46, endPoint x: 1006, endPoint y: 578, distance: 833.9
copy div "A project manager is leading a construction project for a new office building. …"
